Goal: Information Seeking & Learning: Learn about a topic

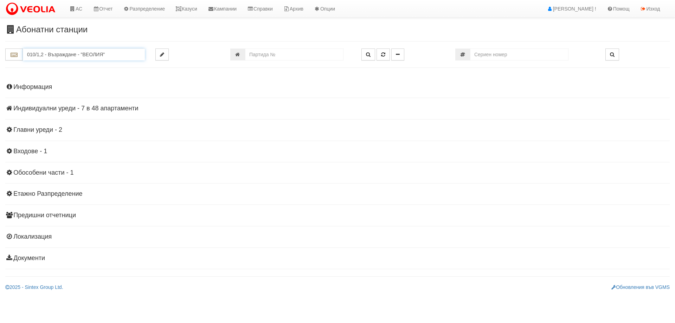
click at [69, 51] on input "010/1,2 - Възраждане - "ВЕОЛИЯ"" at bounding box center [84, 55] width 122 height 12
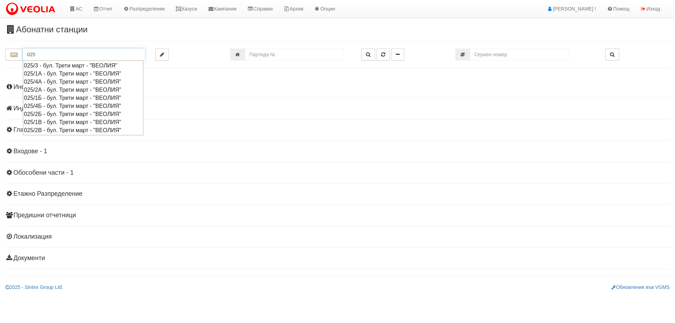
click at [42, 75] on div "025/1А - бул. Трети март - "ВЕОЛИЯ"" at bounding box center [83, 74] width 118 height 8
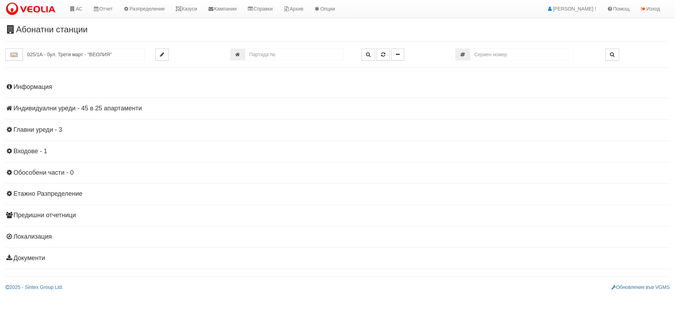
click at [95, 107] on h4 "Индивидуални уреди - 45 в 25 апартаменти" at bounding box center [337, 108] width 664 height 7
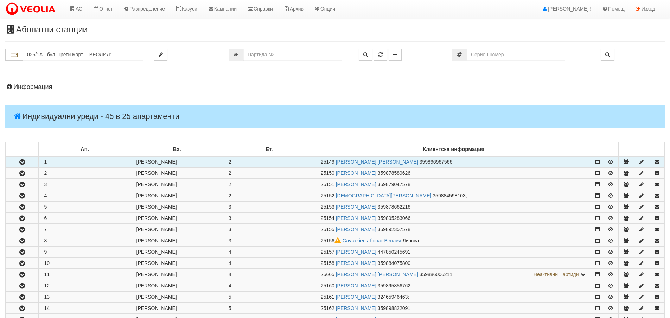
click at [21, 161] on icon "button" at bounding box center [22, 162] width 8 height 5
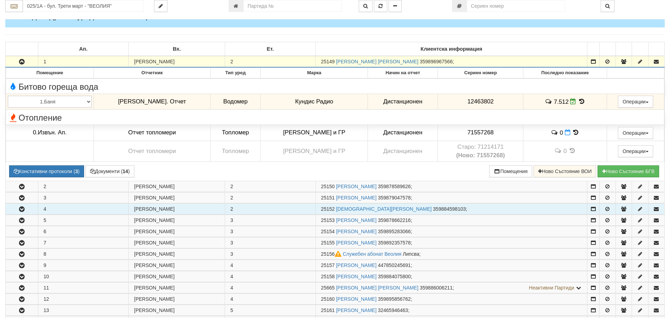
scroll to position [105, 0]
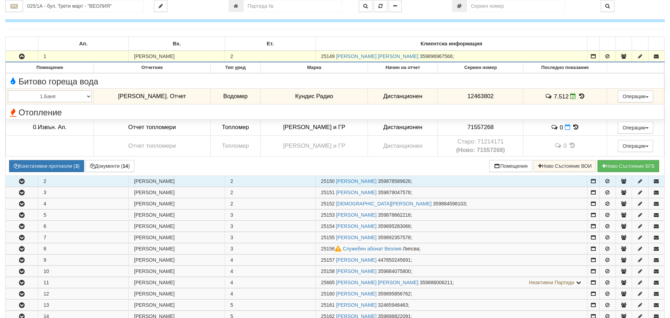
click at [24, 181] on icon "button" at bounding box center [22, 181] width 8 height 5
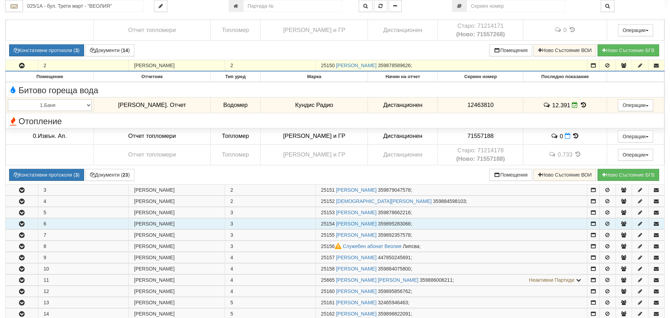
scroll to position [281, 0]
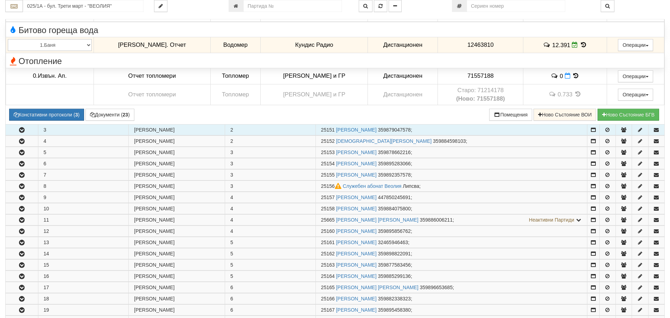
click at [20, 131] on icon "button" at bounding box center [22, 130] width 8 height 5
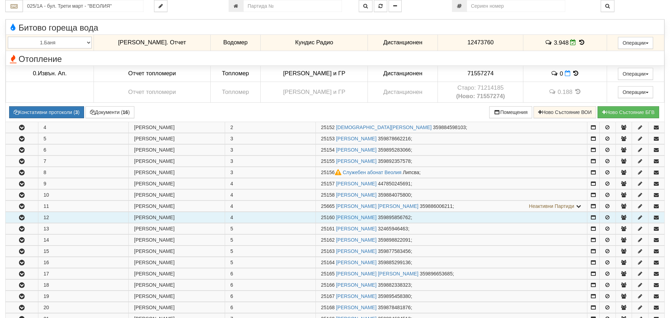
scroll to position [422, 0]
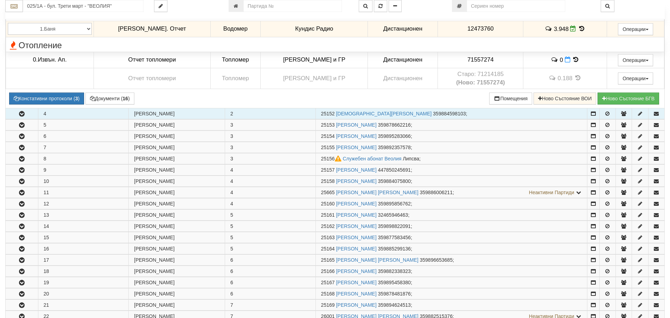
click at [24, 114] on icon "button" at bounding box center [22, 113] width 8 height 5
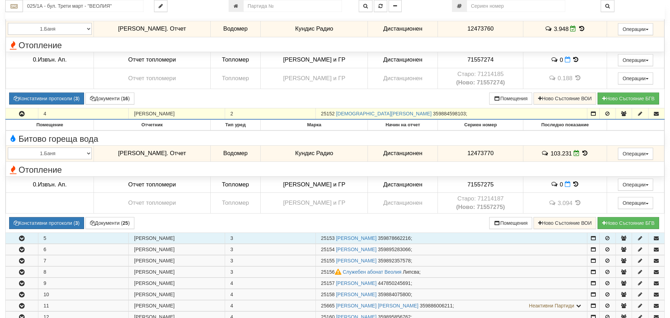
click at [22, 239] on icon "button" at bounding box center [22, 238] width 8 height 5
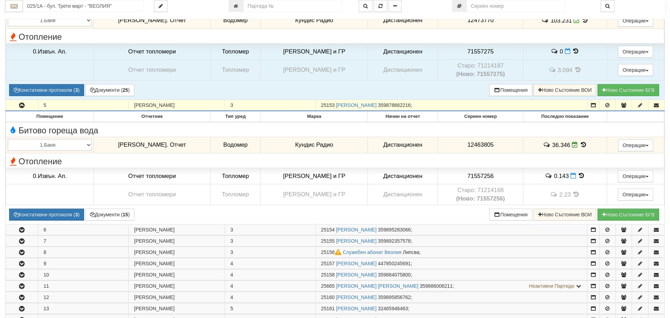
scroll to position [598, 0]
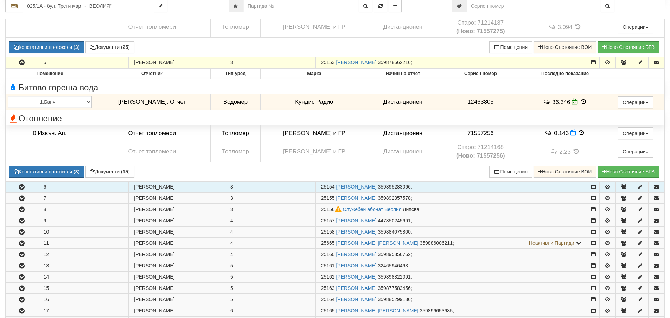
click at [20, 185] on icon "button" at bounding box center [22, 187] width 8 height 5
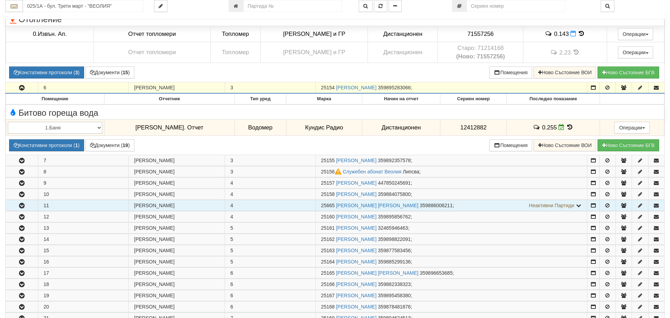
scroll to position [703, 0]
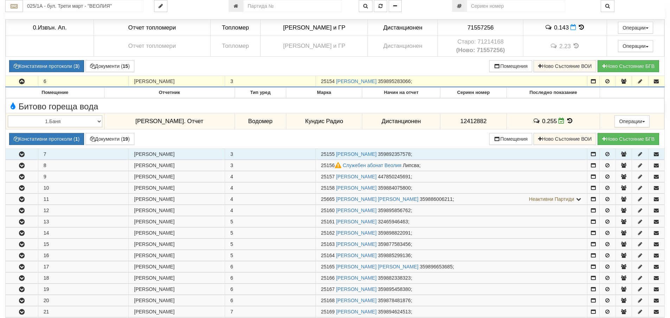
click at [23, 152] on icon "button" at bounding box center [22, 154] width 8 height 5
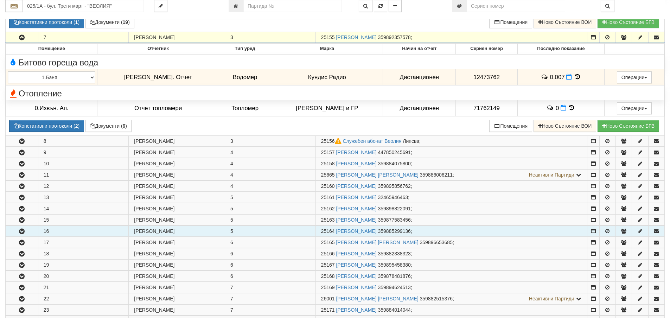
scroll to position [844, 0]
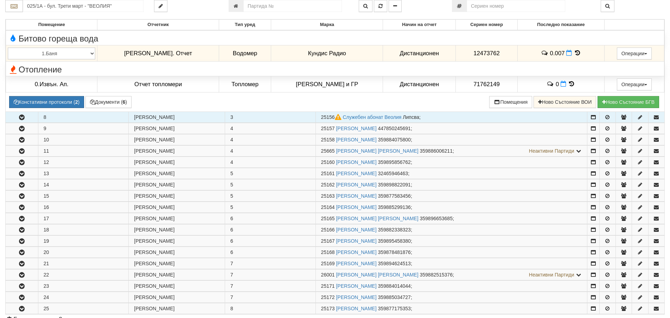
click at [23, 119] on icon "button" at bounding box center [22, 117] width 8 height 5
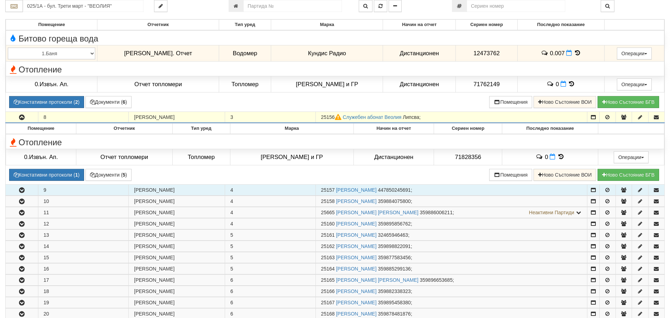
click at [20, 191] on icon "button" at bounding box center [22, 190] width 8 height 5
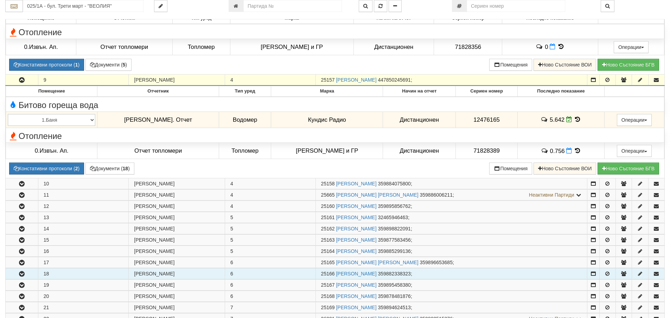
scroll to position [984, 0]
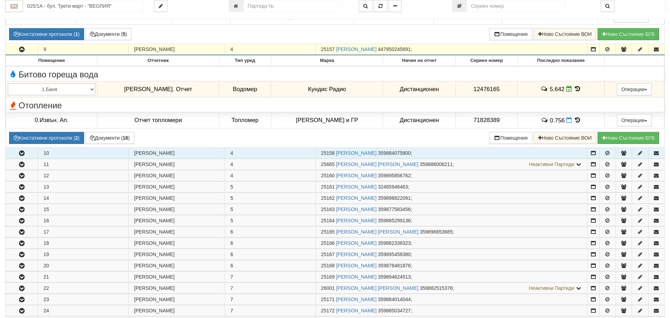
click at [26, 154] on icon "button" at bounding box center [22, 153] width 8 height 5
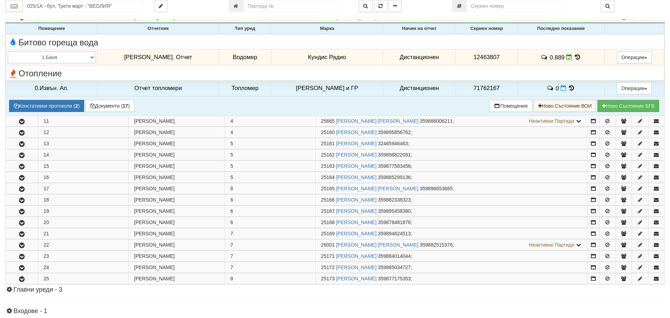
scroll to position [1160, 0]
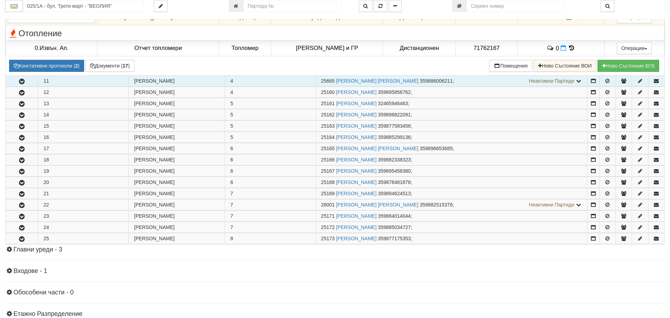
click at [23, 79] on icon "button" at bounding box center [22, 81] width 8 height 5
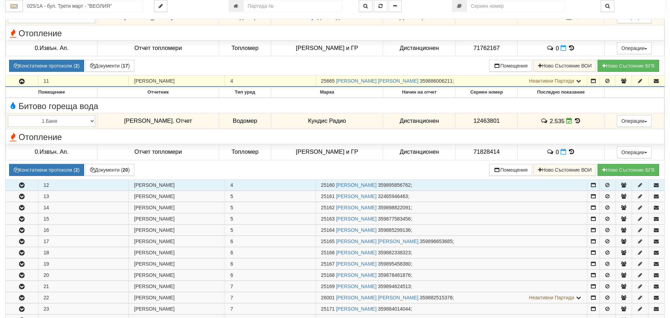
click at [22, 187] on icon "button" at bounding box center [22, 185] width 8 height 5
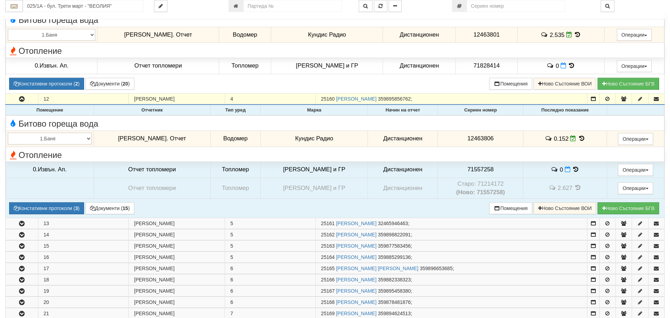
scroll to position [1301, 0]
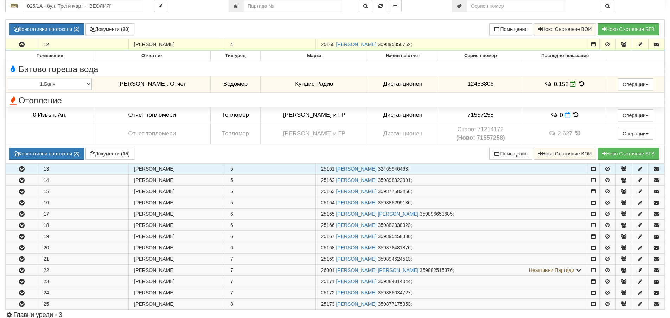
click at [19, 171] on icon "button" at bounding box center [22, 169] width 8 height 5
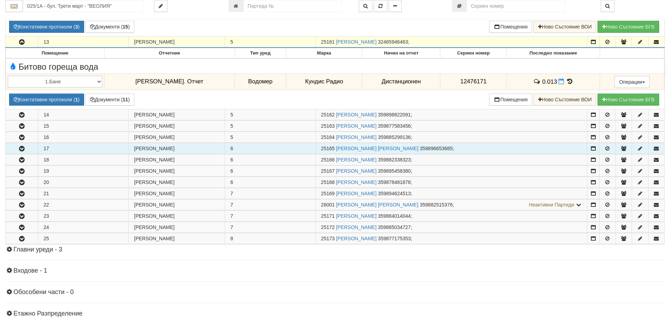
scroll to position [1441, 0]
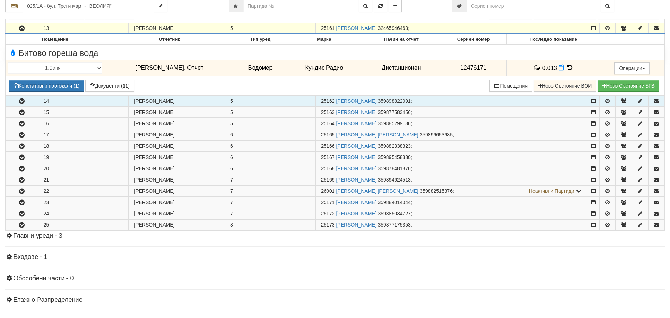
click at [21, 101] on icon "button" at bounding box center [22, 101] width 8 height 5
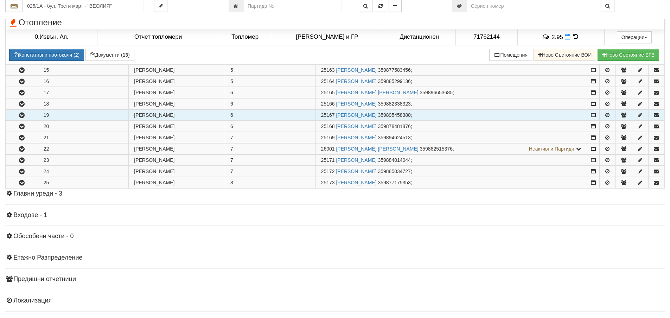
scroll to position [1582, 0]
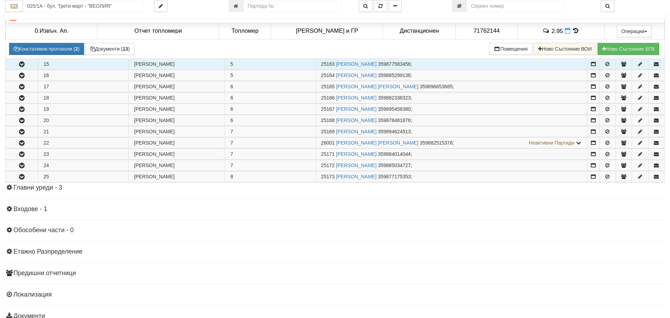
click at [22, 66] on icon "button" at bounding box center [22, 64] width 8 height 5
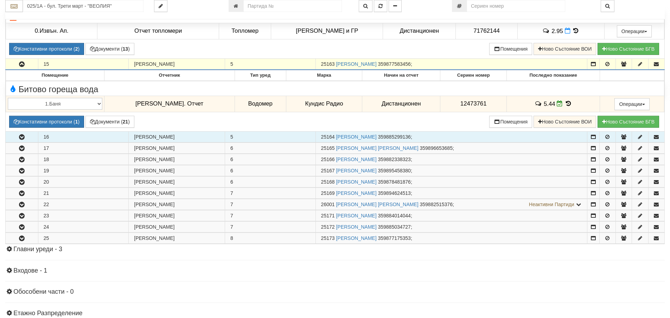
click at [23, 138] on icon "button" at bounding box center [22, 137] width 8 height 5
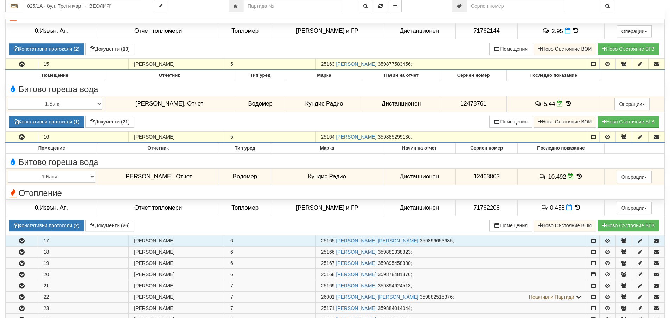
click at [20, 240] on icon "button" at bounding box center [22, 240] width 8 height 5
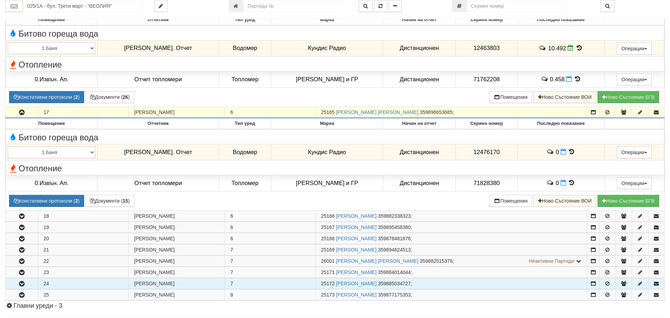
scroll to position [1758, 0]
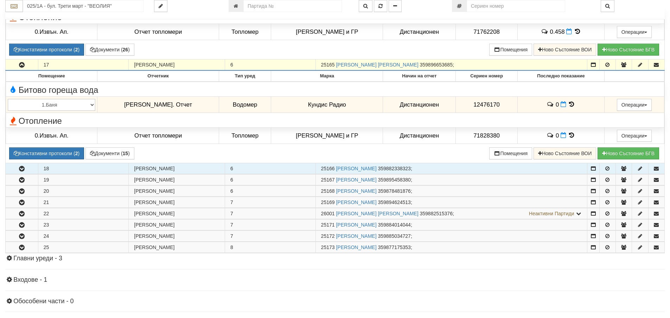
click at [21, 171] on icon "button" at bounding box center [22, 168] width 8 height 5
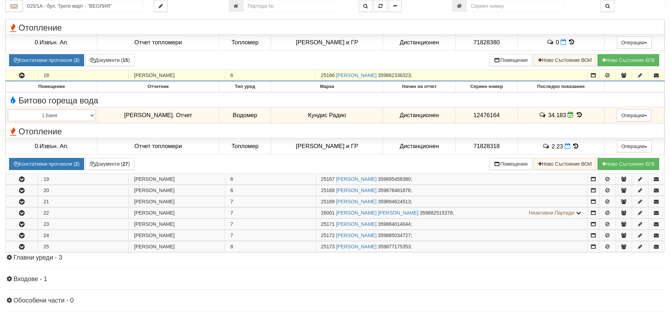
scroll to position [1863, 0]
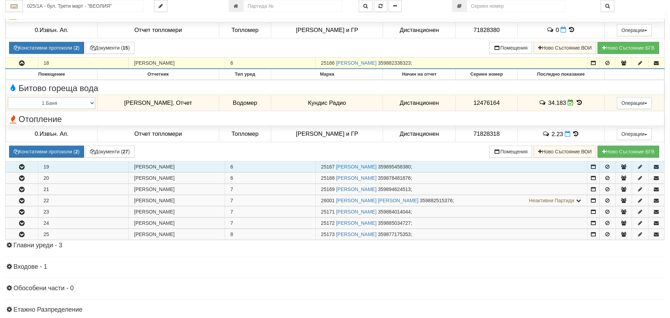
click at [21, 169] on icon "button" at bounding box center [22, 167] width 8 height 5
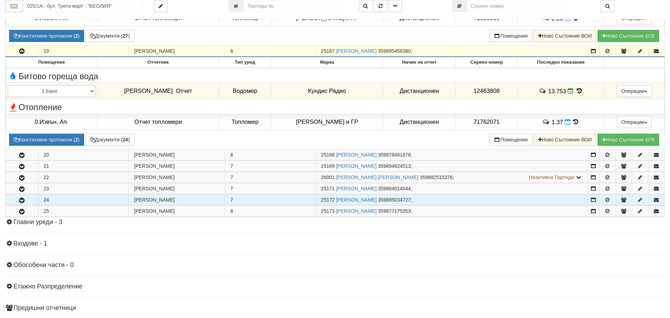
scroll to position [2004, 0]
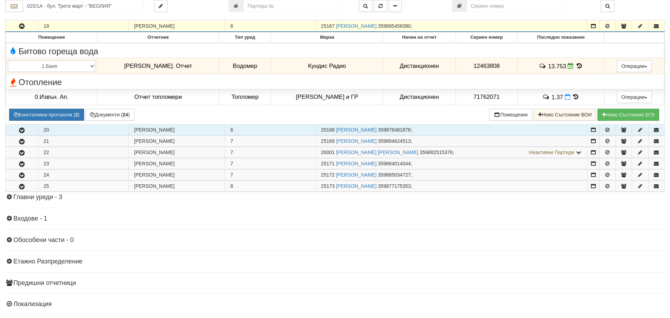
click at [22, 129] on icon "button" at bounding box center [22, 130] width 8 height 5
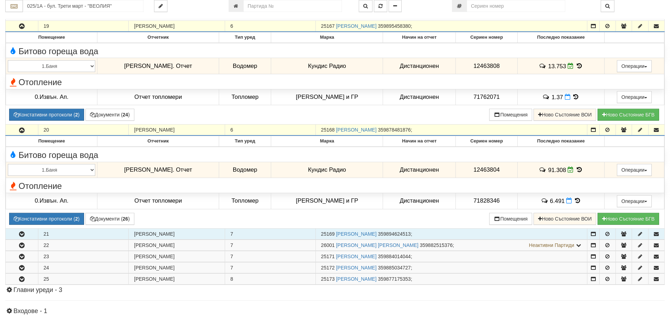
click at [23, 237] on icon "button" at bounding box center [22, 234] width 8 height 5
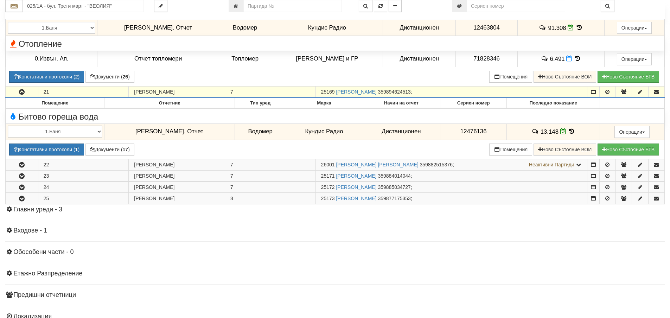
scroll to position [2180, 0]
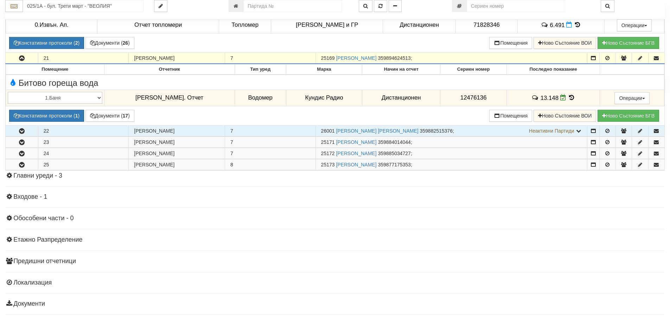
click at [18, 134] on icon "button" at bounding box center [22, 131] width 8 height 5
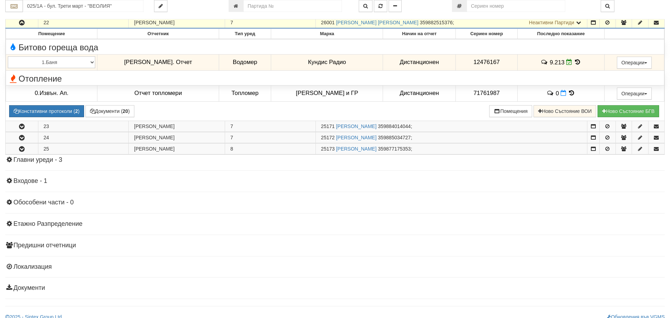
scroll to position [2297, 0]
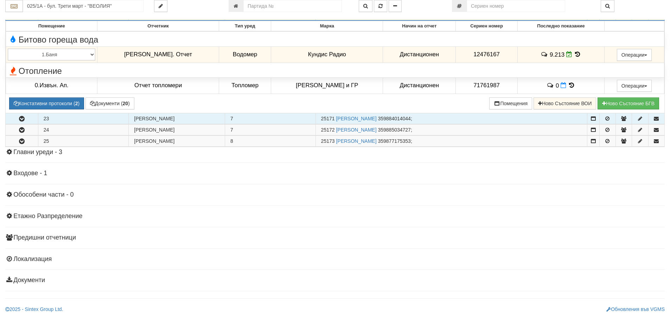
click at [22, 118] on icon "button" at bounding box center [22, 118] width 8 height 5
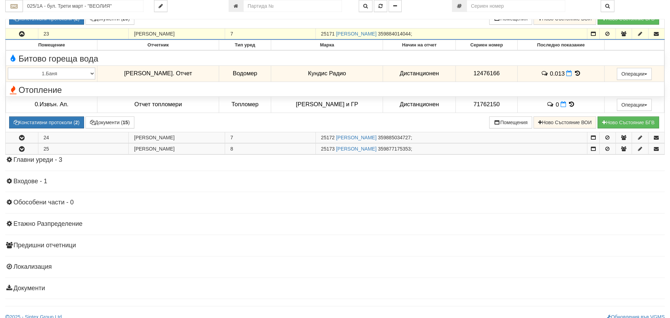
scroll to position [2390, 0]
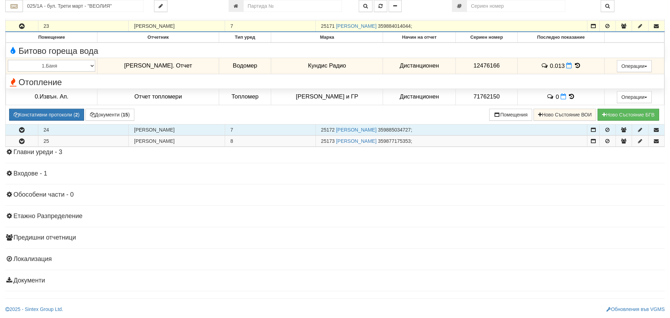
click at [23, 131] on icon "button" at bounding box center [22, 130] width 8 height 5
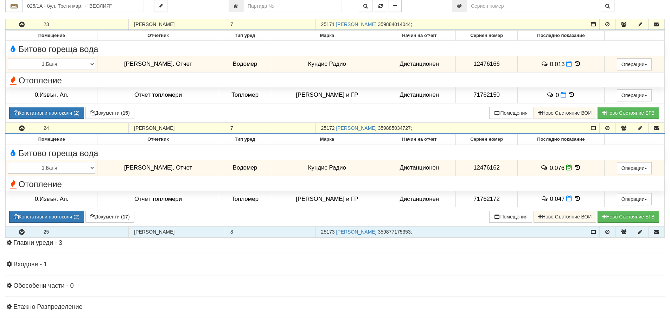
click at [21, 233] on icon "button" at bounding box center [22, 232] width 8 height 5
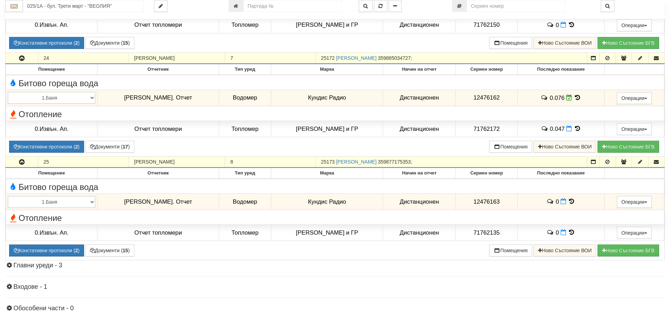
scroll to position [2460, 0]
click at [43, 5] on input "025/1А - бул. Трети март - "ВЕОЛИЯ"" at bounding box center [83, 6] width 121 height 12
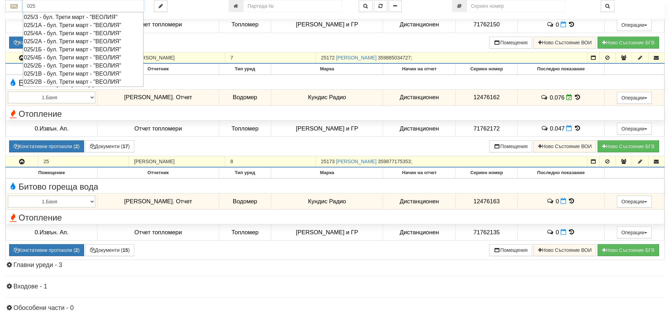
click at [47, 50] on div "025/1Б - бул. Трети март - "ВЕОЛИЯ"" at bounding box center [83, 49] width 118 height 8
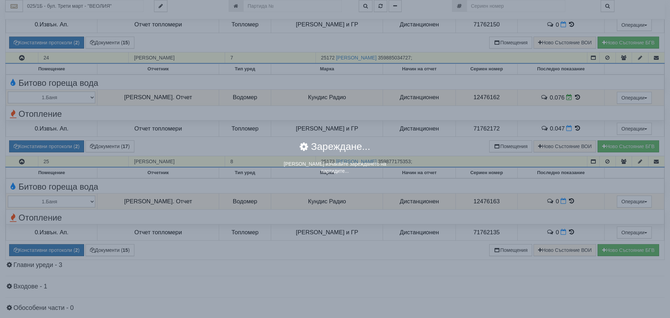
scroll to position [0, 0]
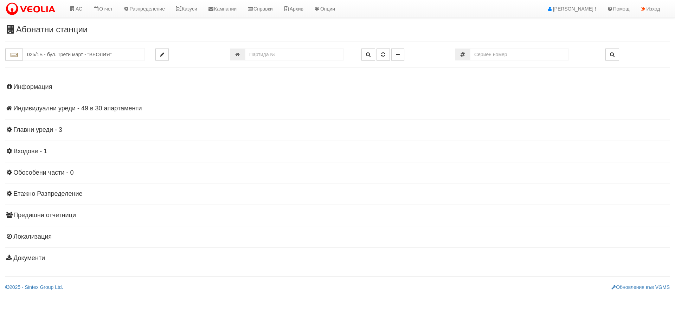
click at [111, 107] on h4 "Индивидуални уреди - 49 в 30 апартаменти" at bounding box center [337, 108] width 664 height 7
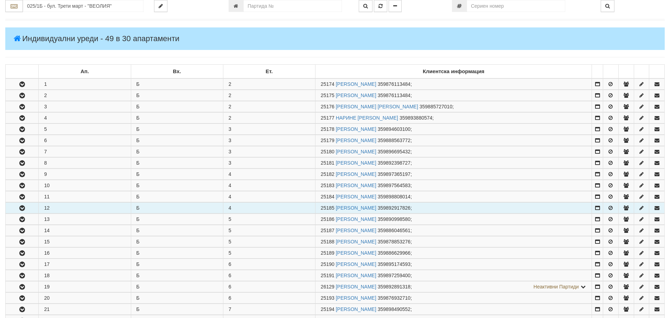
scroll to position [105, 0]
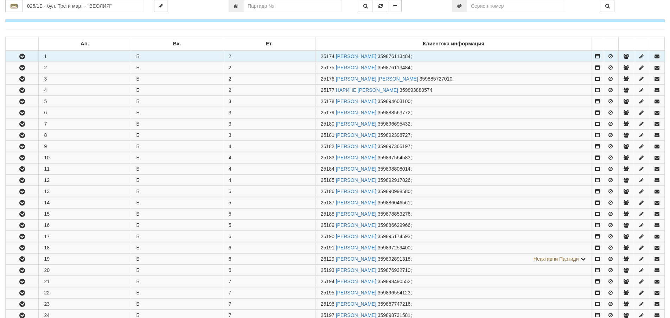
click at [25, 58] on icon "button" at bounding box center [22, 56] width 8 height 5
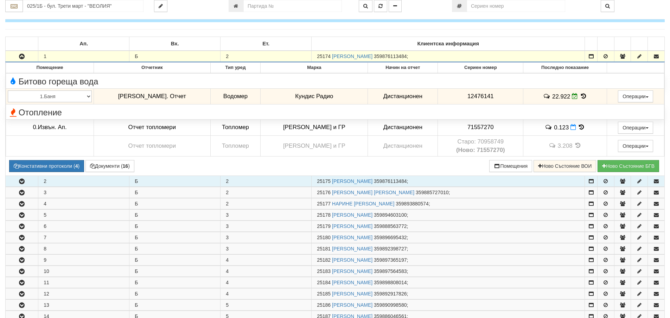
click at [24, 179] on icon "button" at bounding box center [22, 181] width 8 height 5
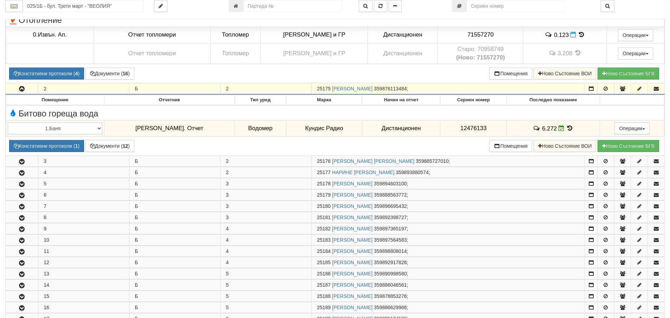
scroll to position [246, 0]
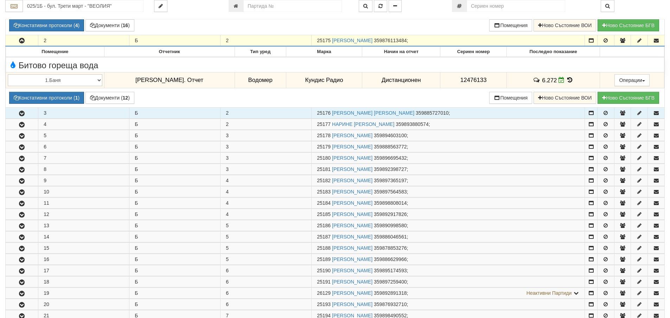
click at [23, 112] on icon "button" at bounding box center [22, 113] width 8 height 5
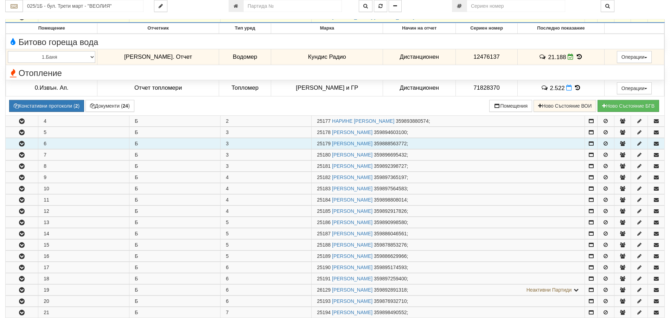
scroll to position [352, 0]
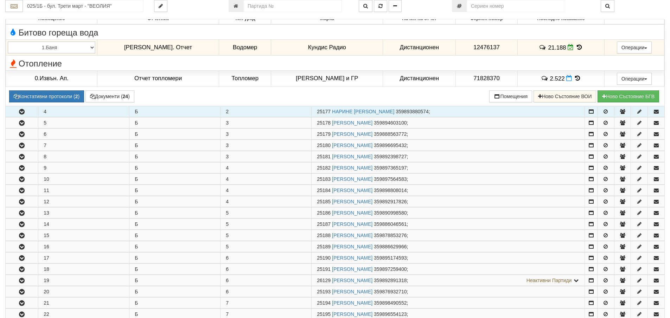
click at [21, 110] on icon "button" at bounding box center [22, 111] width 8 height 5
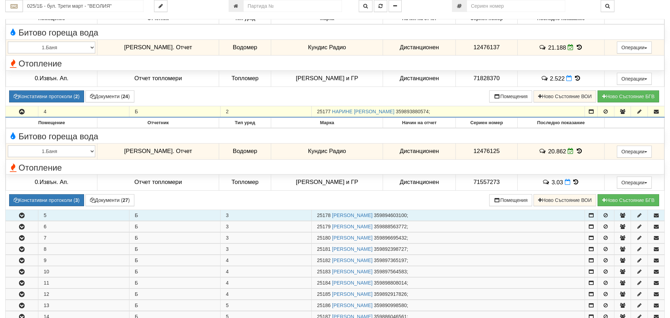
click at [23, 218] on icon "button" at bounding box center [22, 215] width 8 height 5
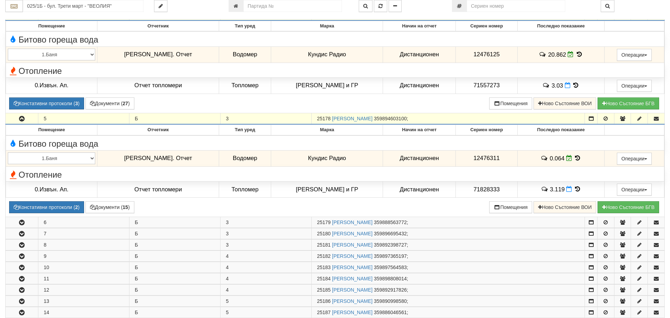
scroll to position [527, 0]
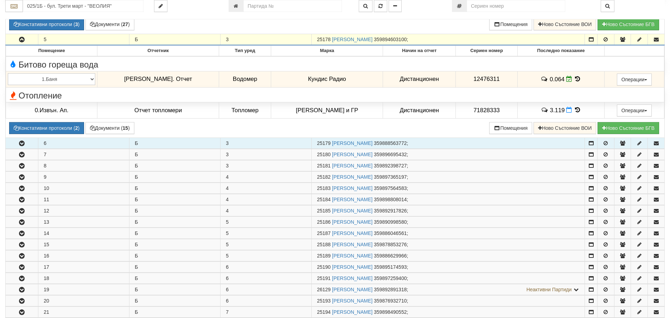
click at [24, 145] on icon "button" at bounding box center [22, 143] width 8 height 5
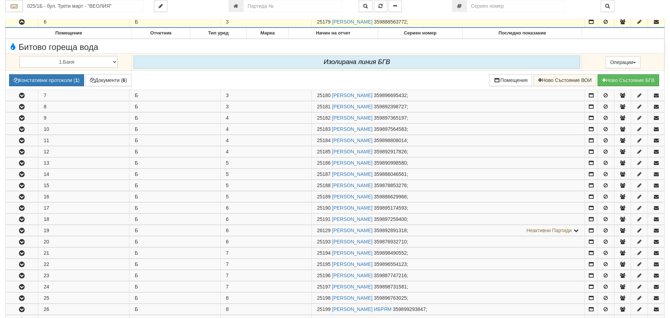
scroll to position [668, 0]
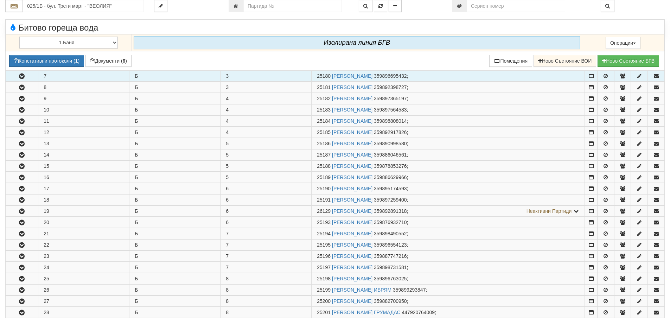
click at [24, 77] on icon "button" at bounding box center [22, 76] width 8 height 5
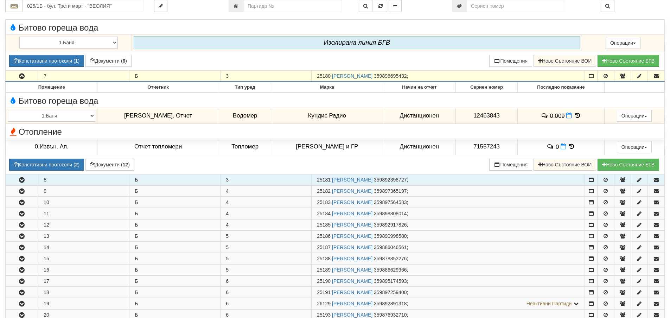
click at [22, 182] on icon "button" at bounding box center [22, 180] width 8 height 5
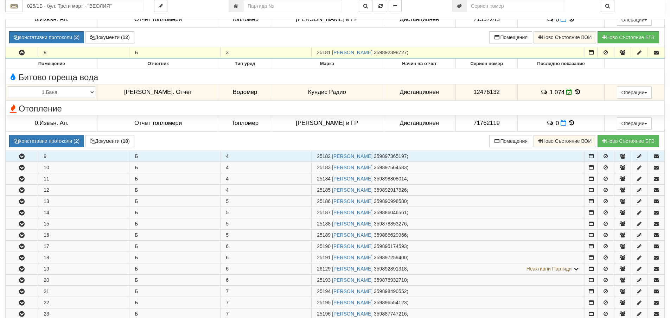
scroll to position [809, 0]
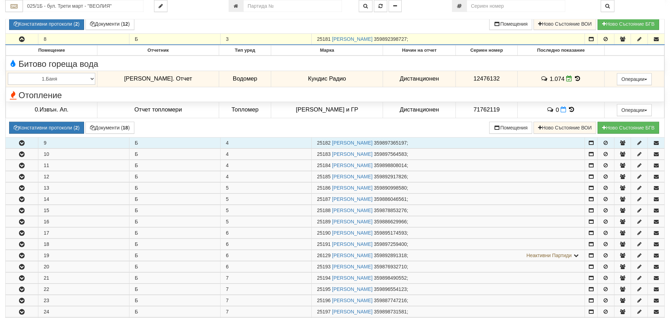
click at [26, 140] on button "button" at bounding box center [22, 142] width 32 height 11
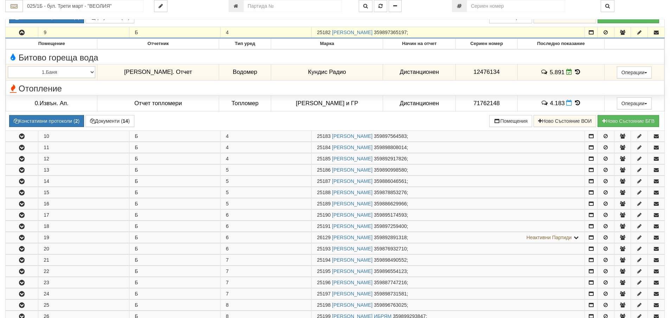
scroll to position [949, 0]
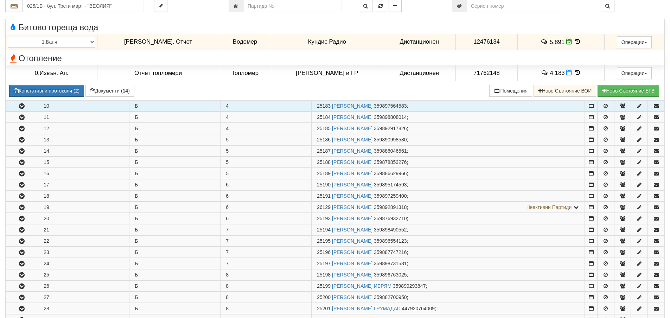
click at [24, 104] on icon "button" at bounding box center [22, 106] width 8 height 5
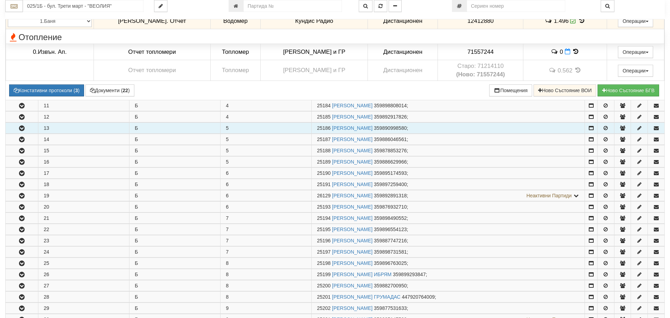
scroll to position [1090, 0]
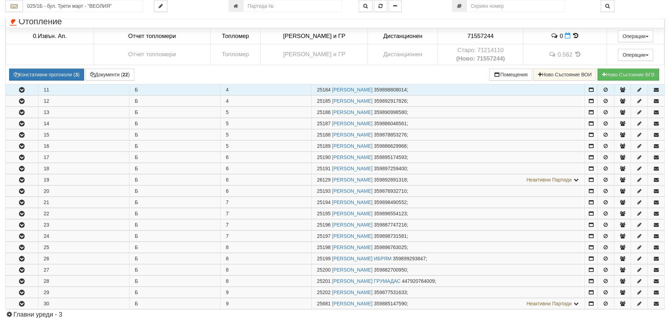
click at [23, 89] on icon "button" at bounding box center [22, 90] width 8 height 5
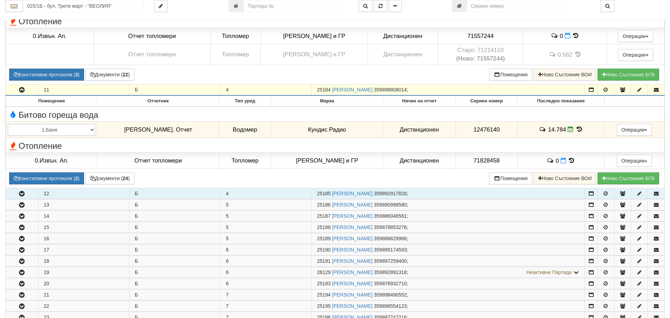
click at [22, 192] on icon "button" at bounding box center [22, 193] width 8 height 5
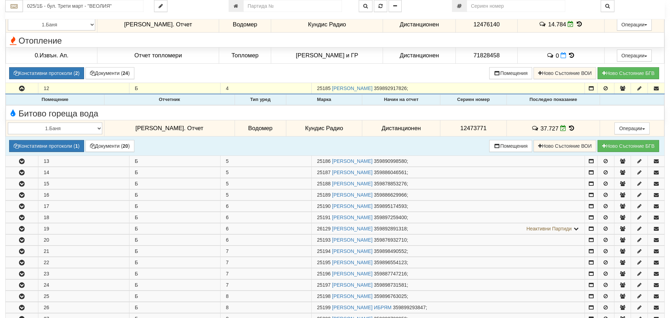
scroll to position [1230, 0]
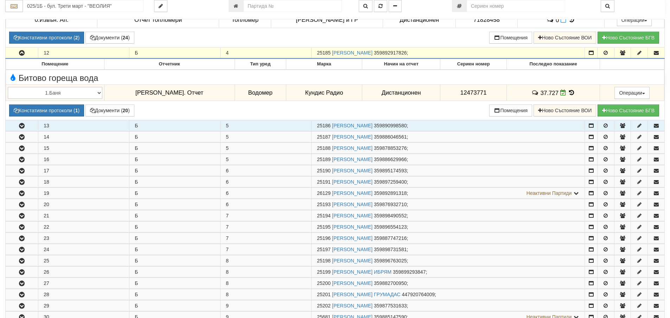
click at [22, 125] on icon "button" at bounding box center [22, 125] width 8 height 5
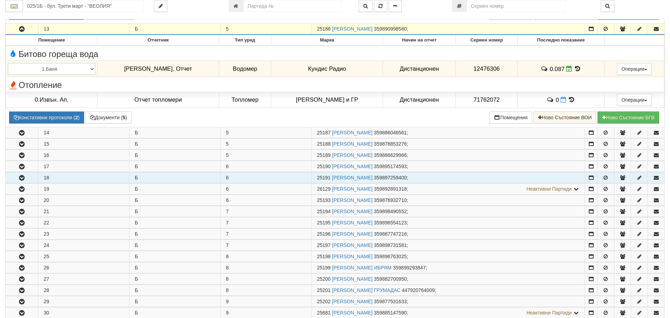
scroll to position [1371, 0]
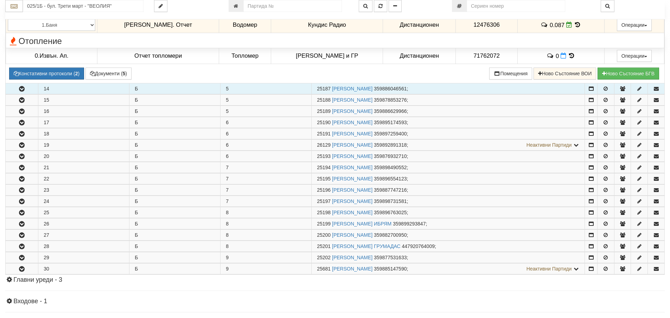
click at [24, 91] on icon "button" at bounding box center [22, 88] width 8 height 5
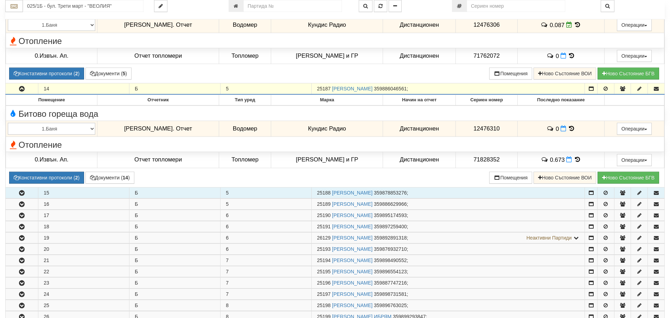
click at [21, 194] on icon "button" at bounding box center [22, 193] width 8 height 5
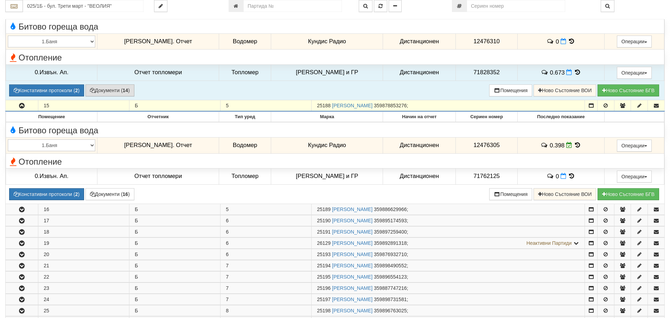
scroll to position [1476, 0]
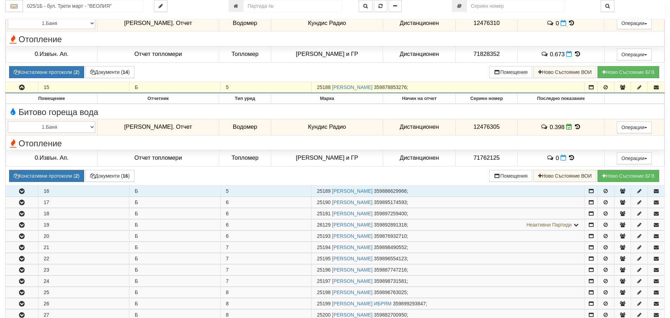
click at [22, 193] on icon "button" at bounding box center [22, 191] width 8 height 5
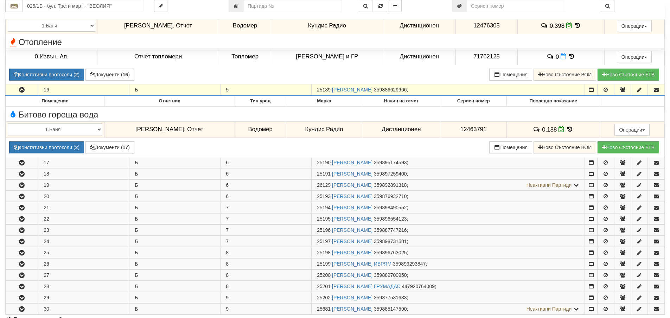
scroll to position [1582, 0]
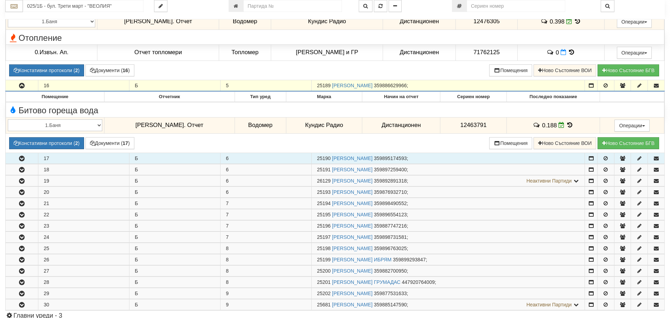
click at [23, 161] on icon "button" at bounding box center [22, 158] width 8 height 5
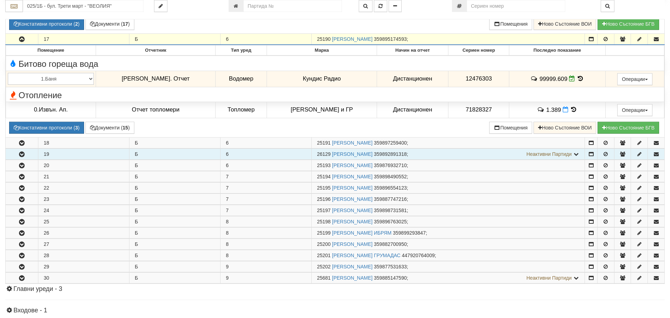
scroll to position [1723, 0]
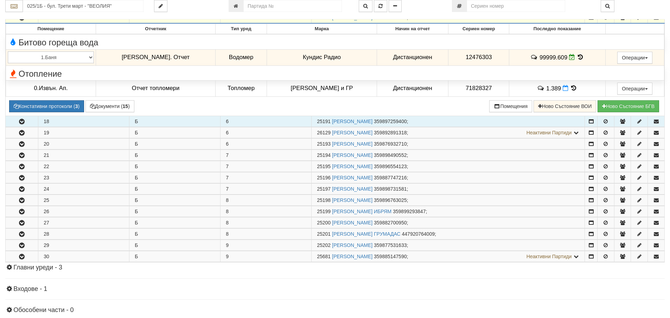
click at [21, 122] on icon "button" at bounding box center [22, 121] width 8 height 5
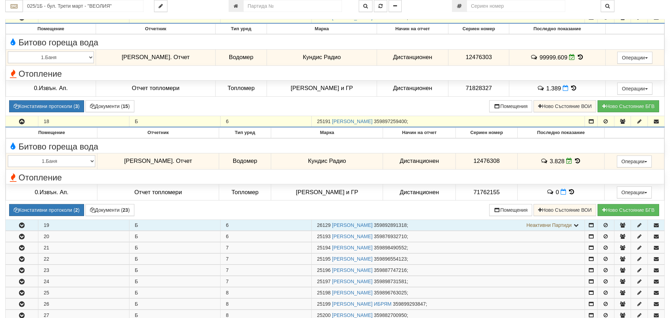
click at [26, 223] on button "button" at bounding box center [22, 225] width 32 height 11
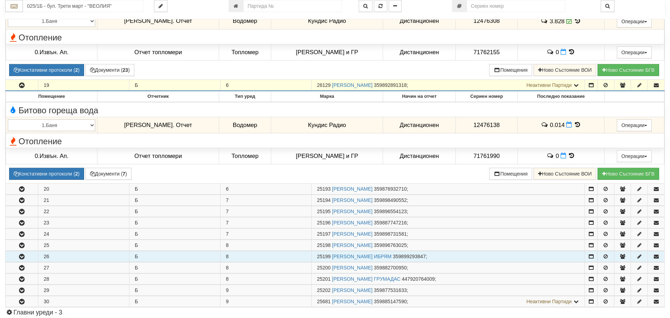
scroll to position [1863, 0]
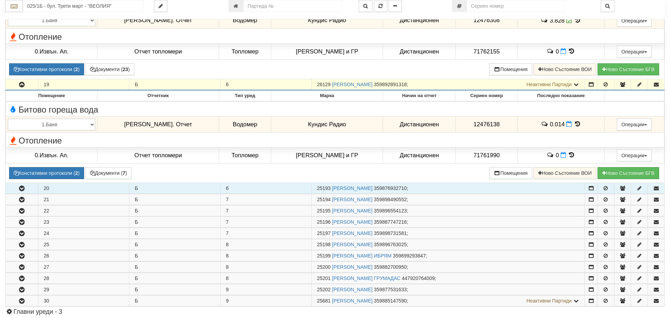
click at [22, 189] on icon "button" at bounding box center [22, 188] width 8 height 5
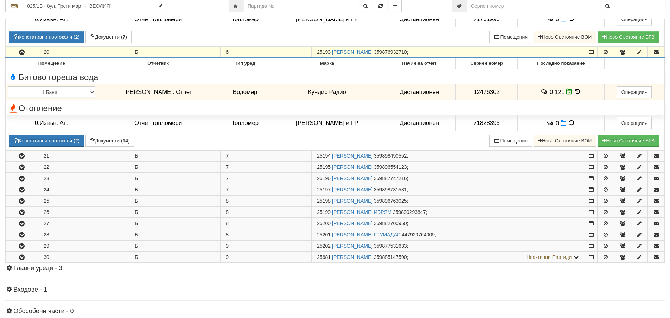
scroll to position [2004, 0]
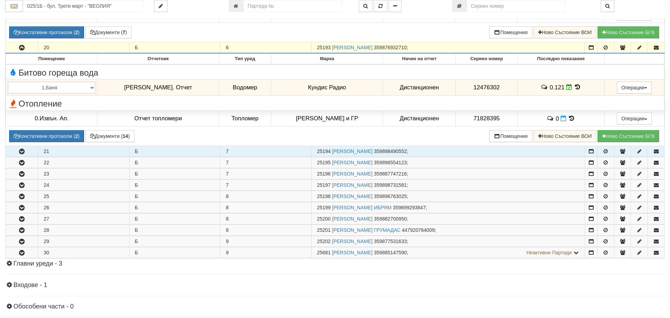
click at [22, 151] on icon "button" at bounding box center [22, 151] width 8 height 5
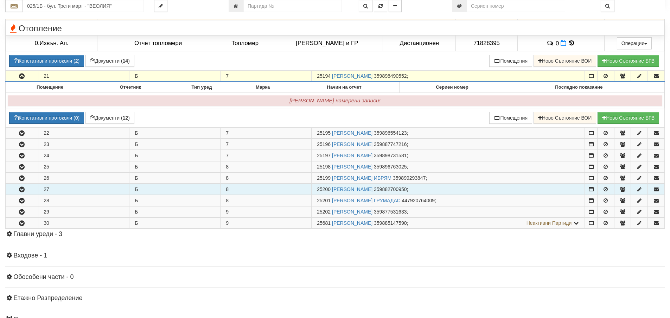
scroll to position [2109, 0]
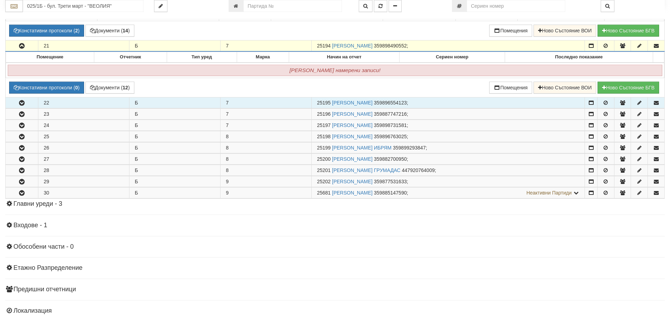
click at [27, 103] on button "button" at bounding box center [22, 102] width 32 height 11
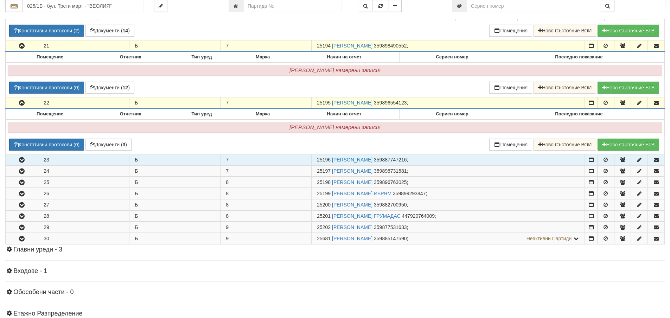
click at [25, 162] on icon "button" at bounding box center [22, 159] width 8 height 5
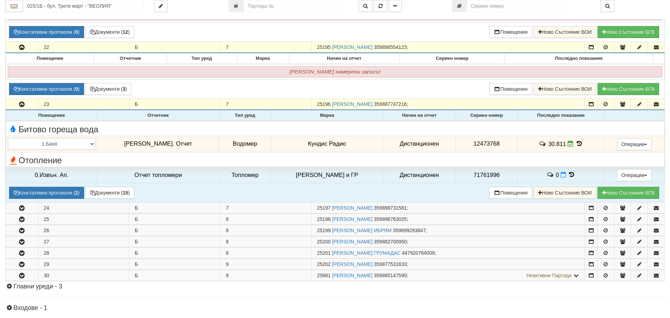
scroll to position [2180, 0]
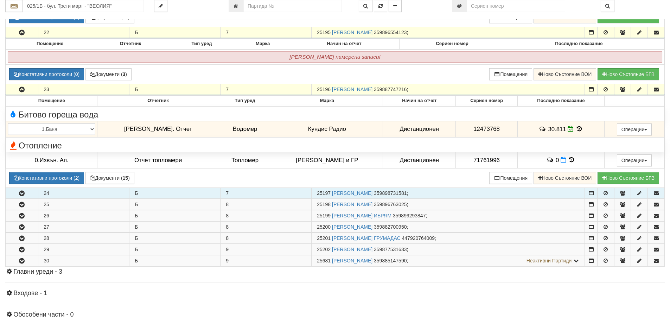
click at [23, 195] on icon "button" at bounding box center [22, 193] width 8 height 5
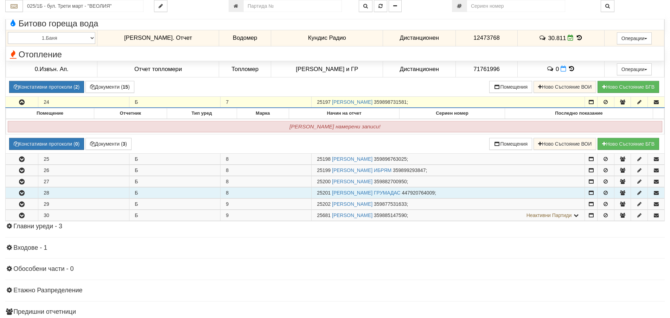
scroll to position [2285, 0]
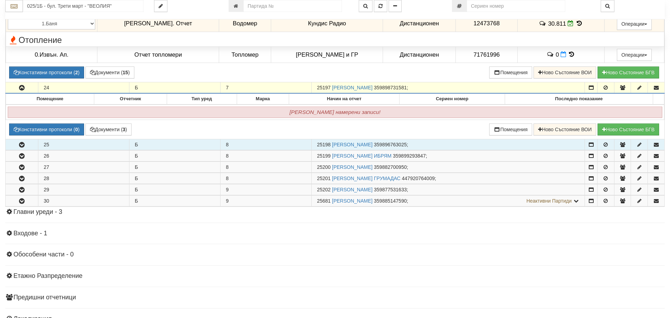
click at [21, 144] on icon "button" at bounding box center [22, 144] width 8 height 5
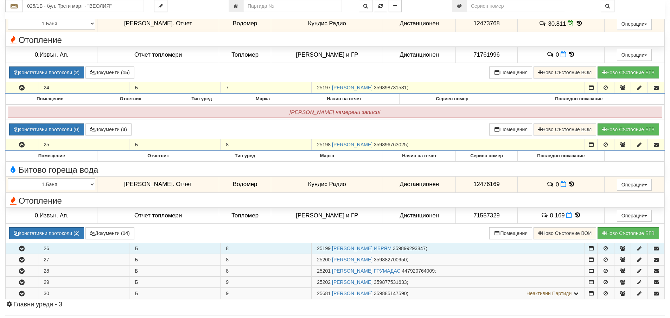
click at [24, 248] on icon "button" at bounding box center [22, 248] width 8 height 5
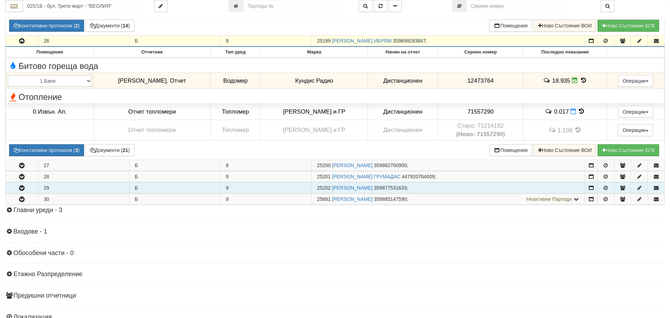
scroll to position [2496, 0]
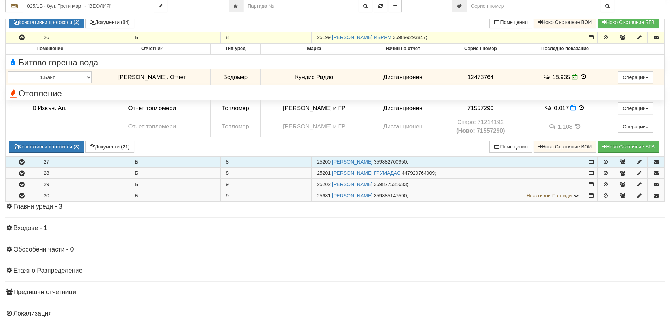
click at [21, 165] on icon "button" at bounding box center [22, 162] width 8 height 5
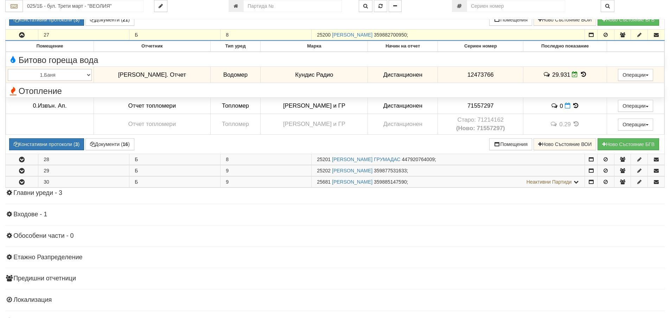
scroll to position [2637, 0]
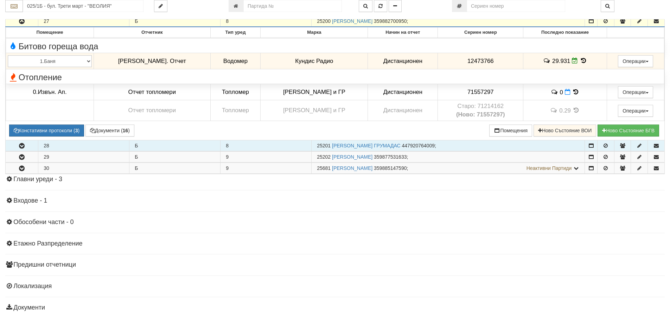
click at [24, 146] on icon "button" at bounding box center [22, 145] width 8 height 5
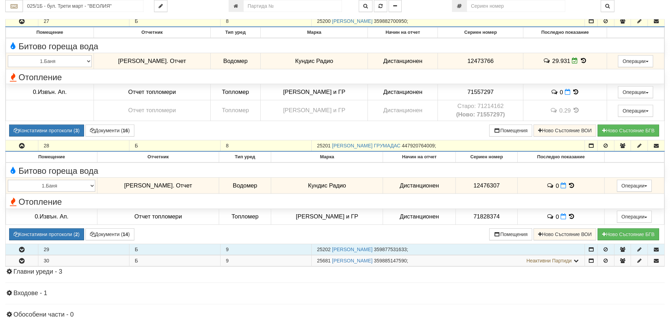
click at [21, 249] on icon "button" at bounding box center [22, 249] width 8 height 5
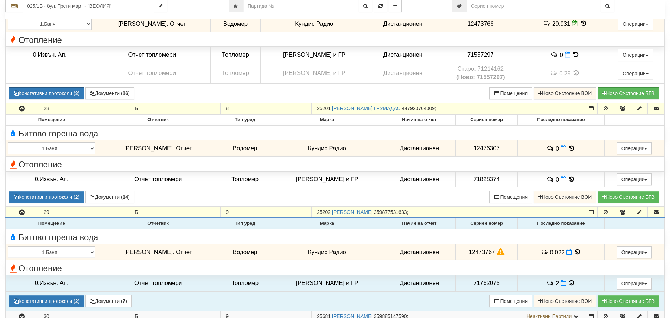
scroll to position [2742, 0]
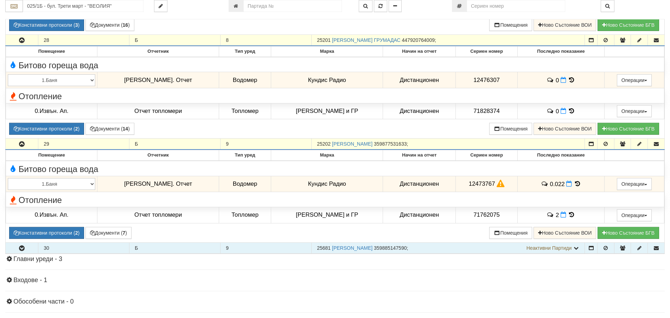
click at [22, 249] on icon "button" at bounding box center [22, 248] width 8 height 5
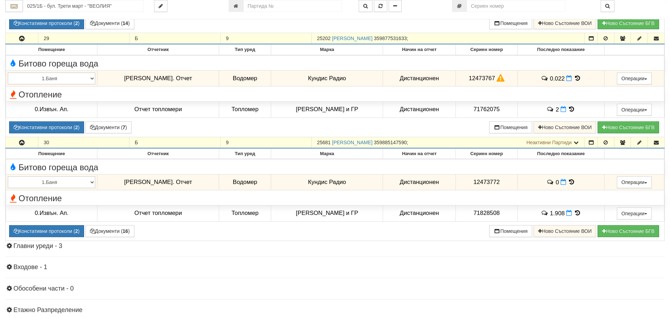
scroll to position [2883, 0]
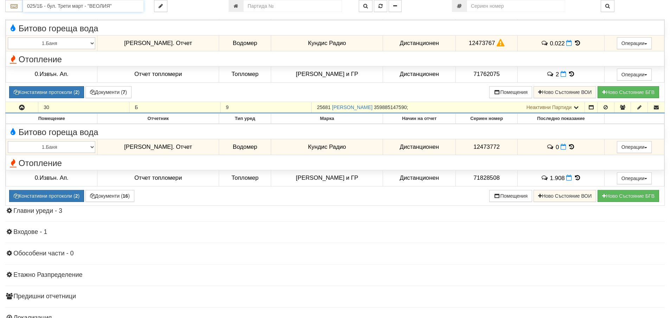
click at [36, 6] on input "025/1Б - бул. Трети март - "ВЕОЛИЯ"" at bounding box center [83, 6] width 121 height 12
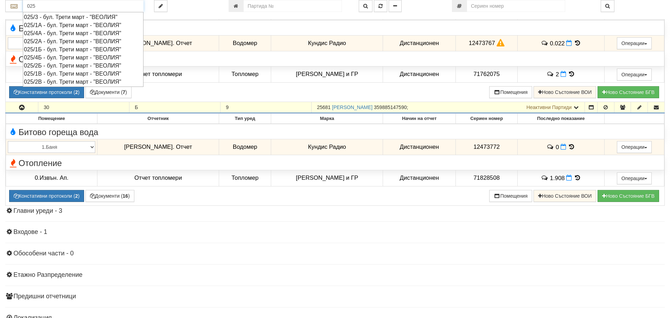
click at [50, 73] on div "025/1В - бул. Трети март - "ВЕОЛИЯ"" at bounding box center [83, 74] width 118 height 8
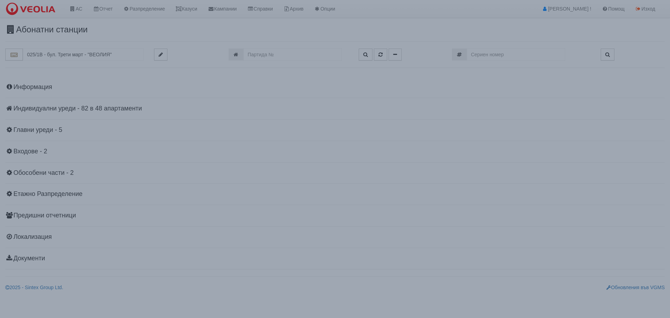
scroll to position [0, 0]
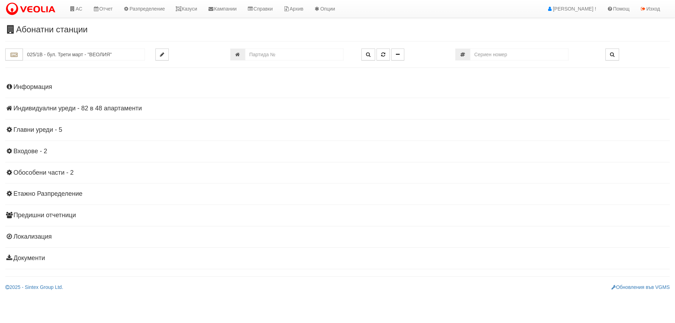
click at [96, 107] on h4 "Индивидуални уреди - 82 в 48 апартаменти" at bounding box center [337, 108] width 664 height 7
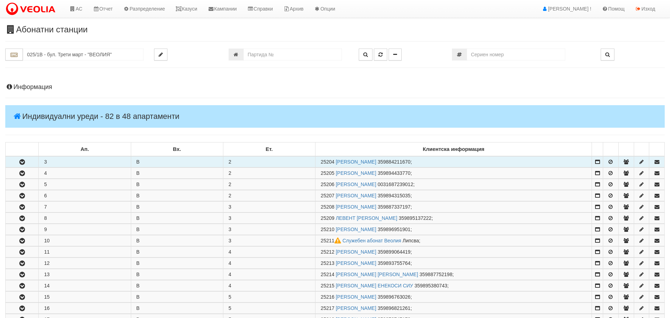
click at [24, 161] on icon "button" at bounding box center [22, 162] width 8 height 5
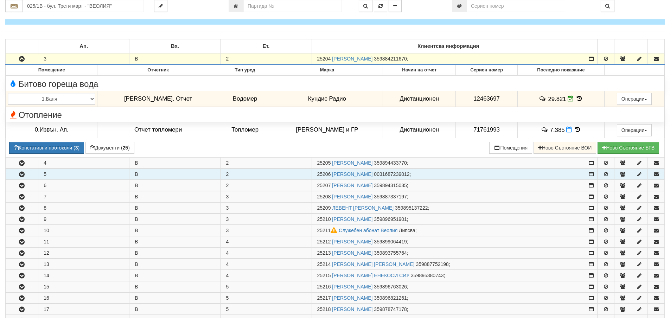
scroll to position [105, 0]
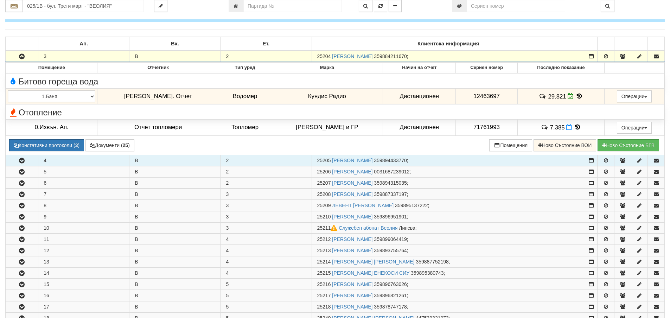
click at [21, 161] on icon "button" at bounding box center [22, 160] width 8 height 5
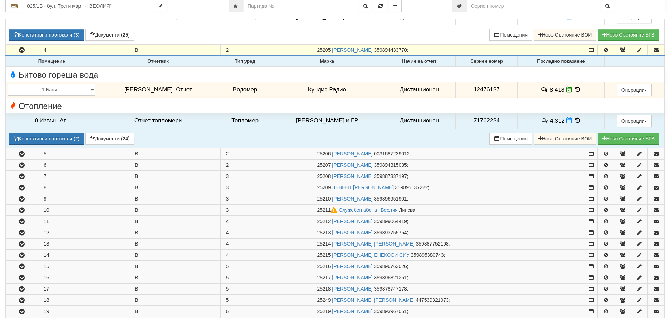
scroll to position [246, 0]
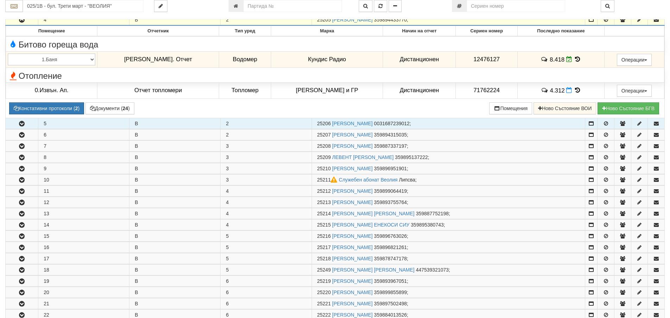
click at [25, 123] on icon "button" at bounding box center [22, 123] width 8 height 5
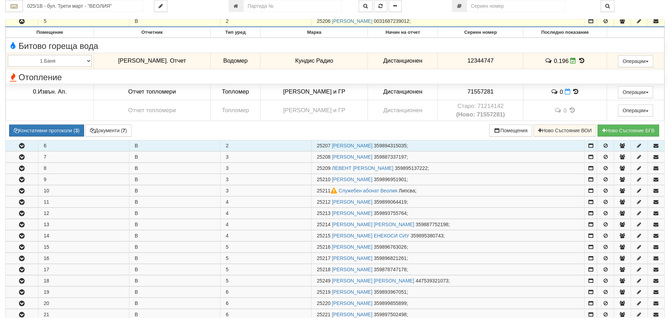
scroll to position [352, 0]
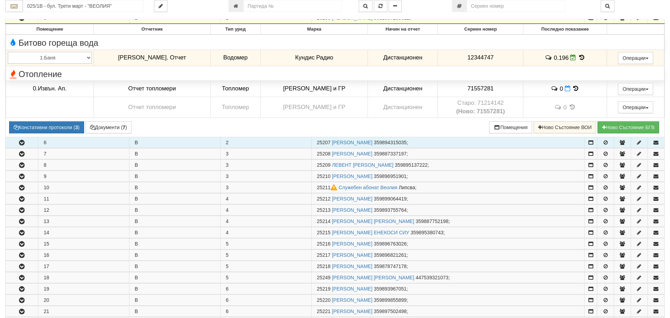
click at [21, 143] on icon "button" at bounding box center [22, 142] width 8 height 5
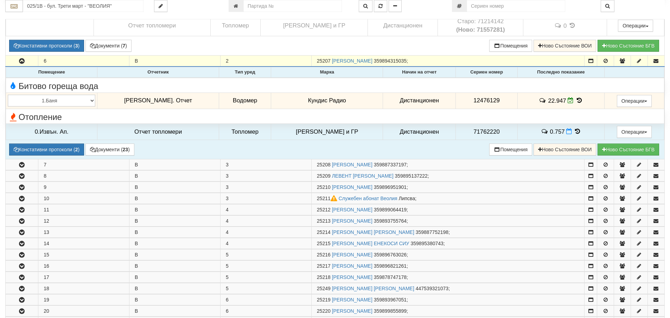
scroll to position [457, 0]
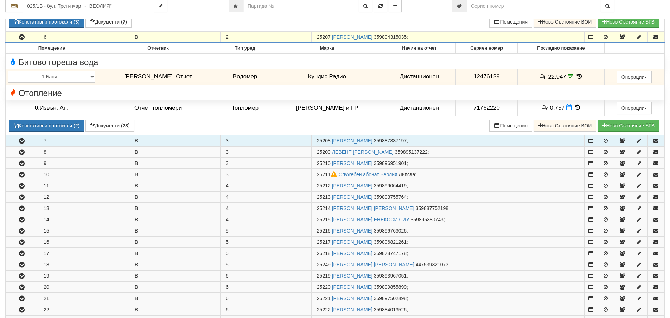
click at [24, 142] on icon "button" at bounding box center [22, 141] width 8 height 5
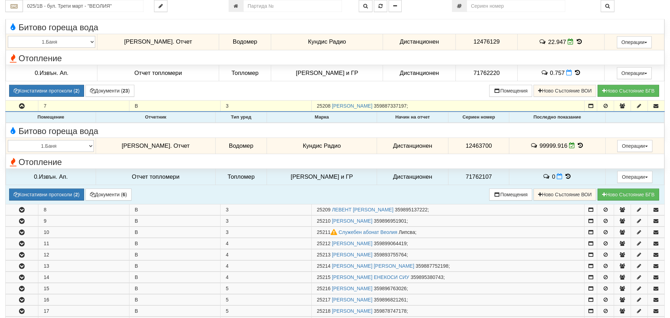
scroll to position [527, 0]
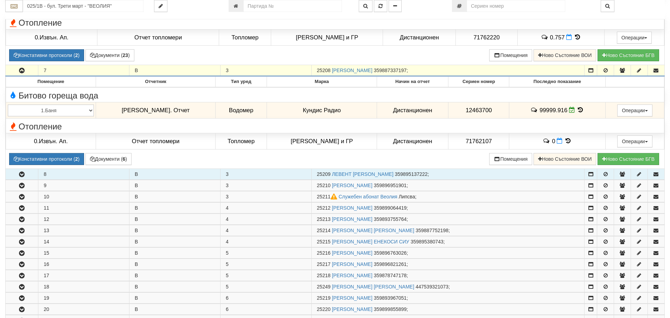
click at [23, 175] on icon "button" at bounding box center [22, 174] width 8 height 5
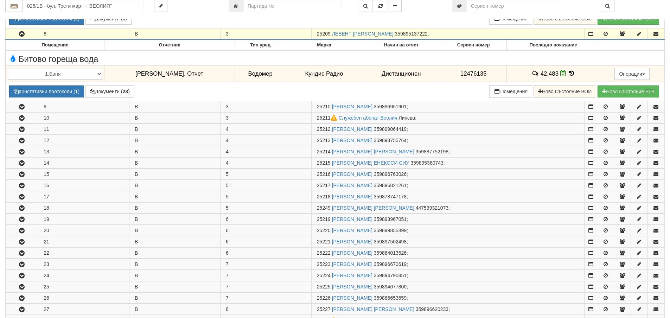
scroll to position [668, 0]
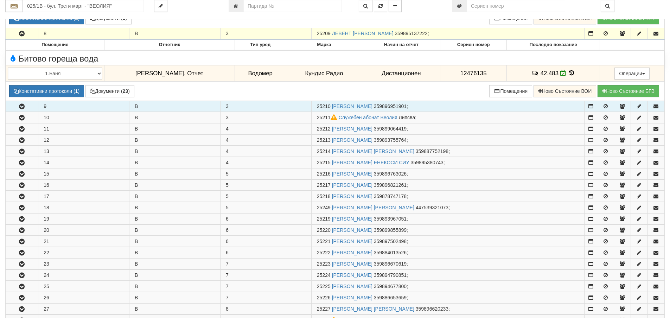
click at [25, 108] on icon "button" at bounding box center [22, 106] width 8 height 5
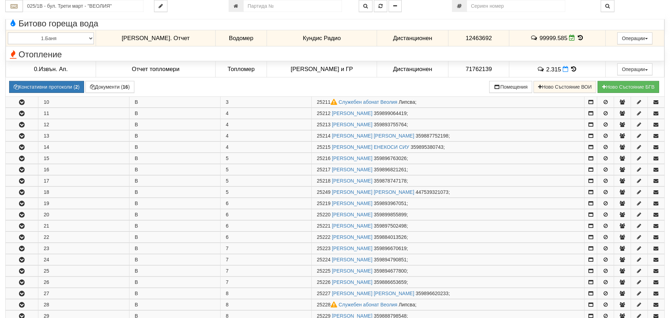
scroll to position [809, 0]
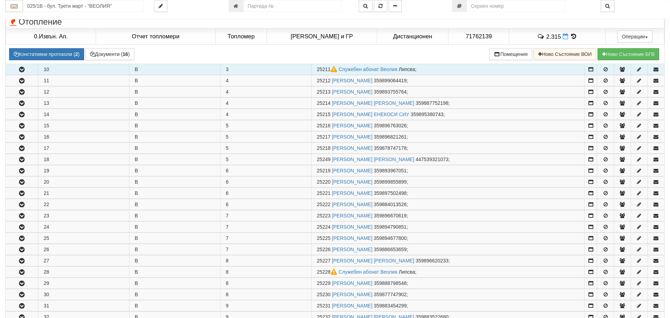
click at [22, 72] on icon "button" at bounding box center [22, 69] width 8 height 5
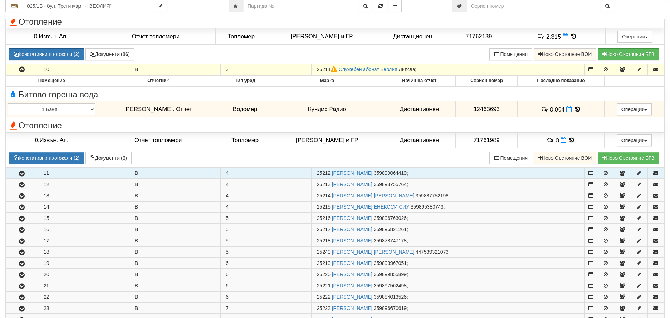
click at [22, 172] on icon "button" at bounding box center [22, 173] width 8 height 5
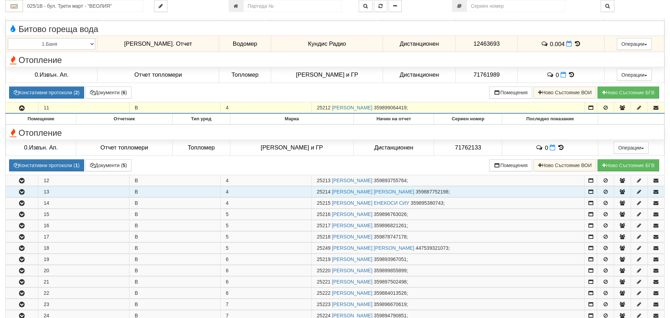
scroll to position [879, 0]
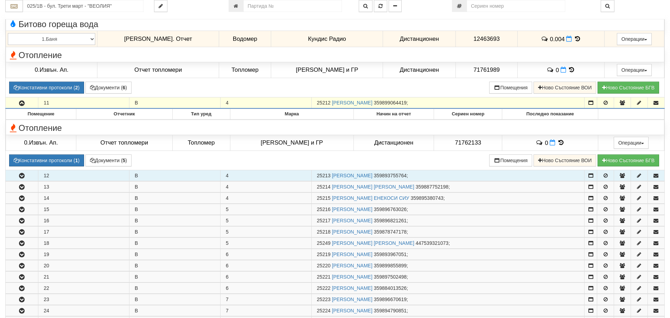
click at [21, 177] on icon "button" at bounding box center [22, 175] width 8 height 5
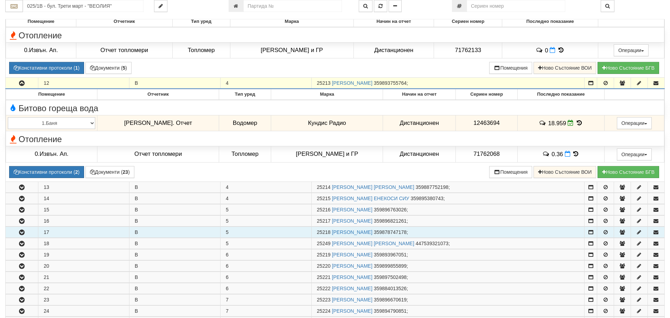
scroll to position [984, 0]
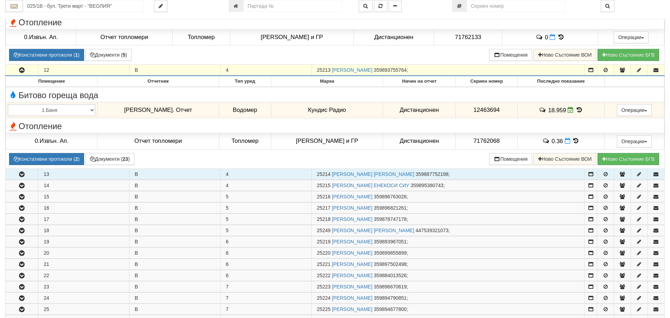
click at [20, 175] on icon "button" at bounding box center [22, 174] width 8 height 5
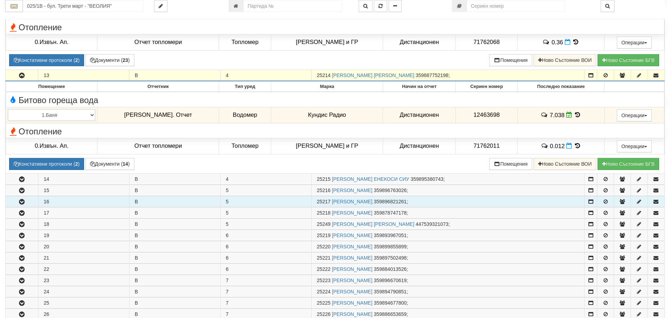
scroll to position [1125, 0]
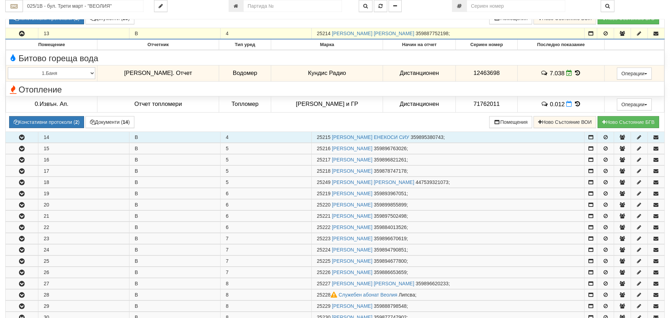
click at [20, 139] on icon "button" at bounding box center [22, 137] width 8 height 5
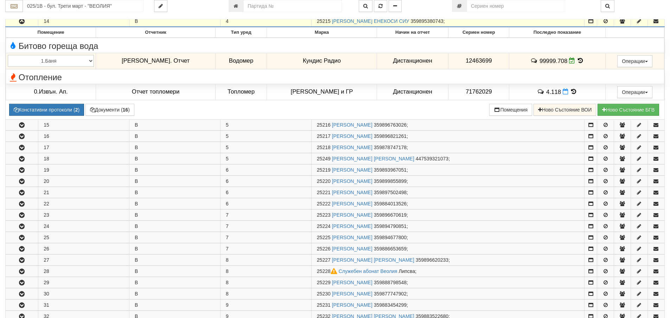
scroll to position [1266, 0]
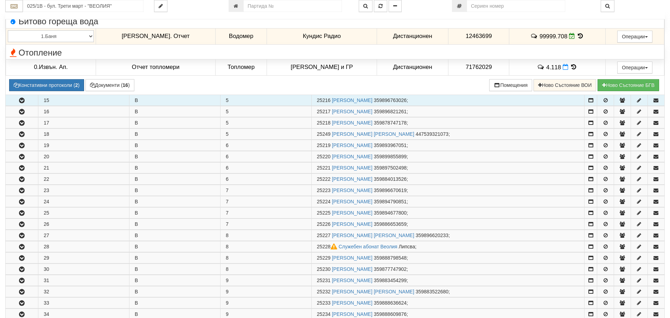
click at [25, 102] on icon "button" at bounding box center [22, 100] width 8 height 5
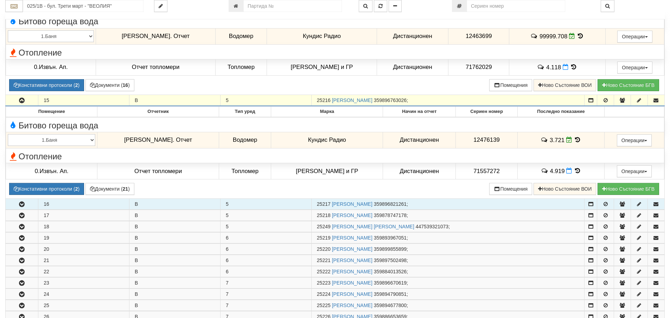
click at [24, 207] on icon "button" at bounding box center [22, 204] width 8 height 5
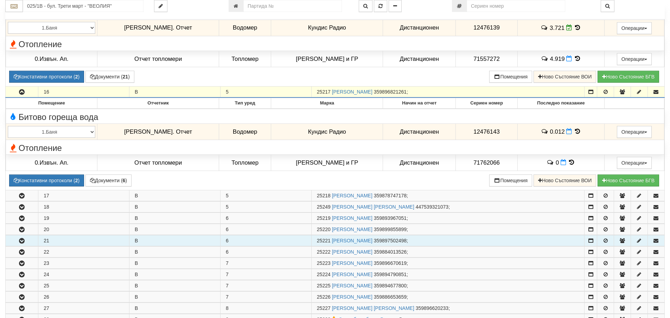
scroll to position [1406, 0]
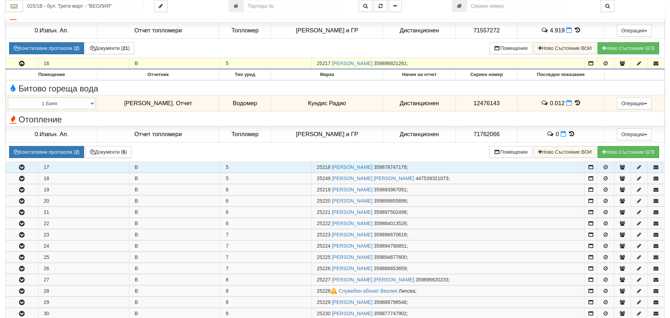
click at [22, 168] on icon "button" at bounding box center [22, 167] width 8 height 5
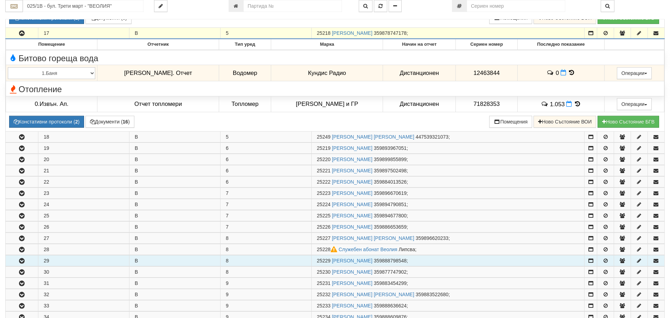
scroll to position [1547, 0]
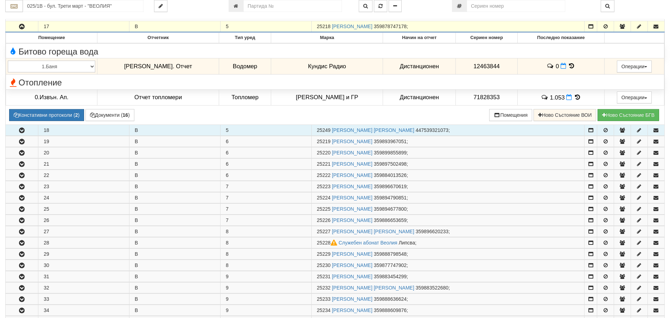
click at [19, 131] on icon "button" at bounding box center [22, 130] width 8 height 5
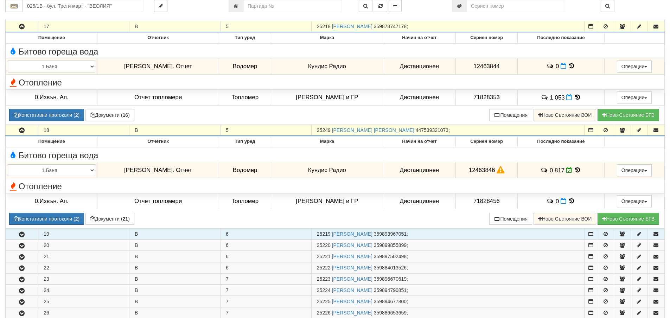
click at [22, 237] on icon "button" at bounding box center [22, 234] width 8 height 5
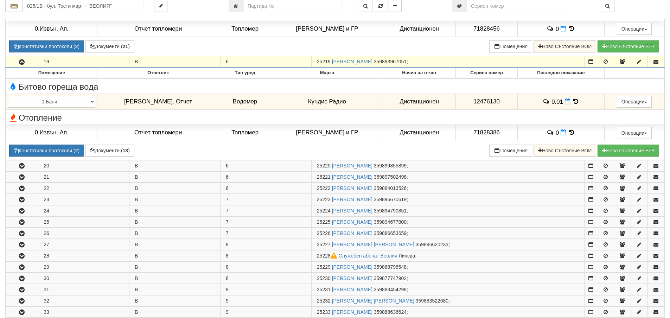
scroll to position [1723, 0]
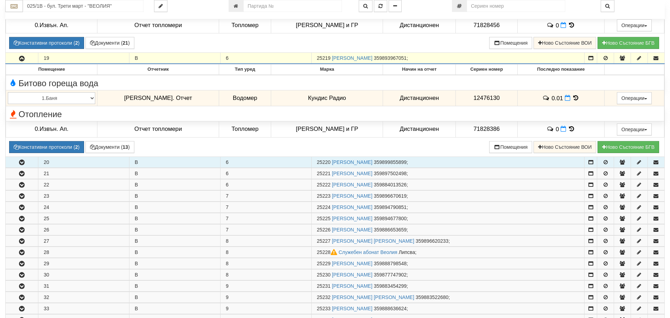
click at [25, 162] on icon "button" at bounding box center [22, 162] width 8 height 5
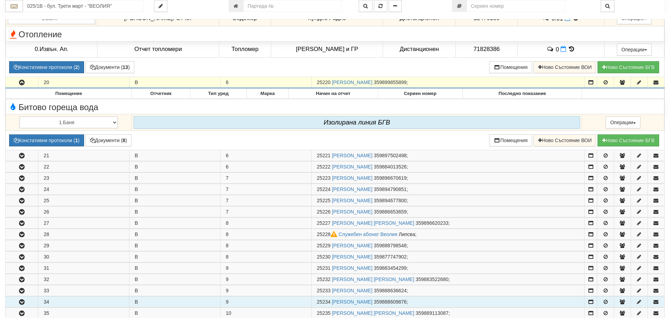
scroll to position [1828, 0]
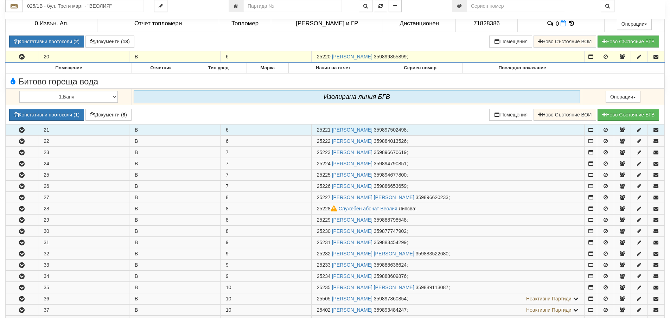
click at [19, 131] on icon "button" at bounding box center [22, 130] width 8 height 5
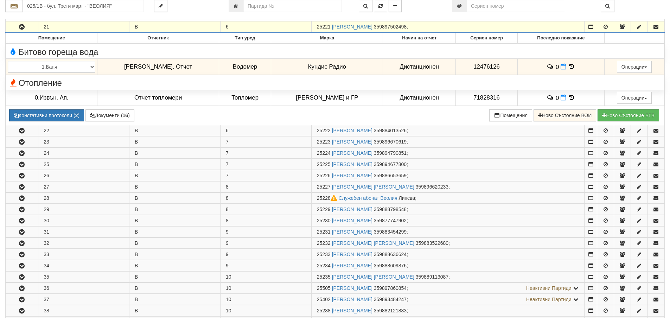
scroll to position [1933, 0]
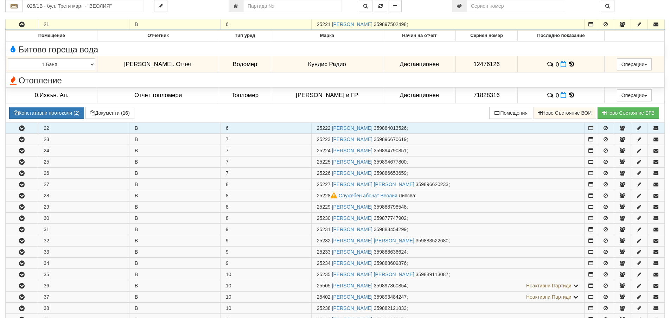
click at [19, 128] on icon "button" at bounding box center [22, 128] width 8 height 5
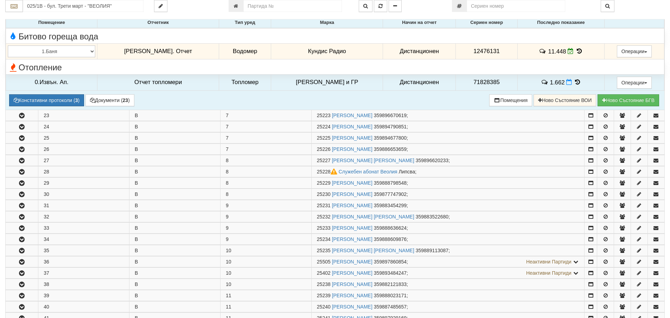
scroll to position [2074, 0]
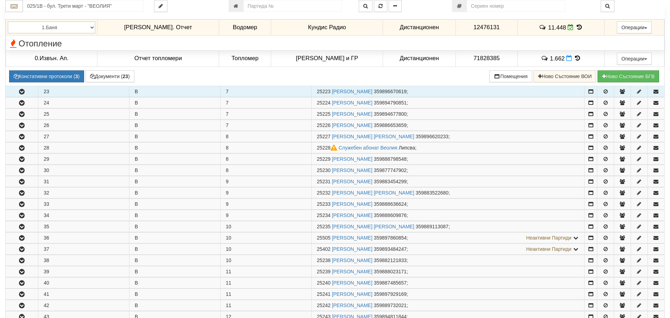
click at [21, 93] on icon "button" at bounding box center [22, 91] width 8 height 5
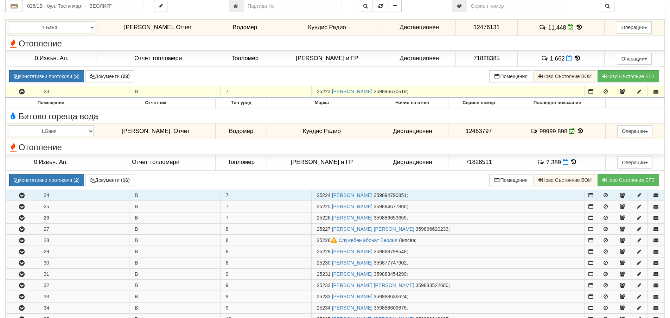
click at [21, 197] on icon "button" at bounding box center [22, 195] width 8 height 5
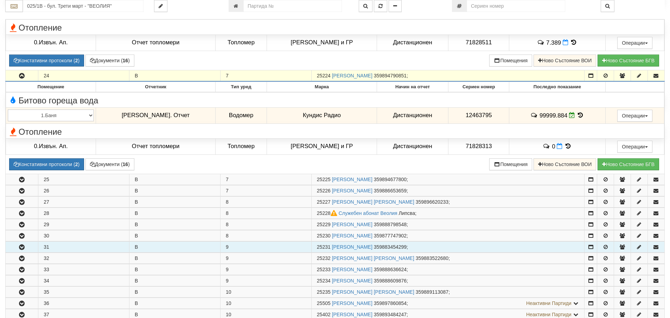
scroll to position [2215, 0]
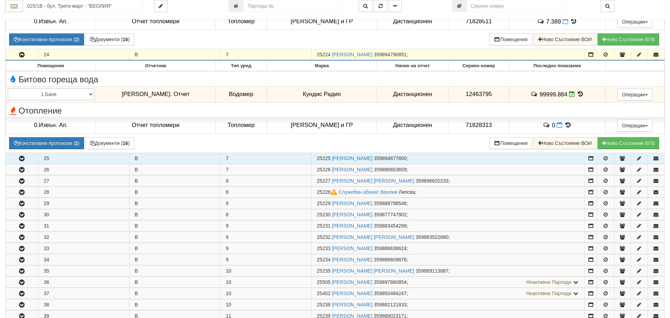
click at [20, 160] on icon "button" at bounding box center [22, 158] width 8 height 5
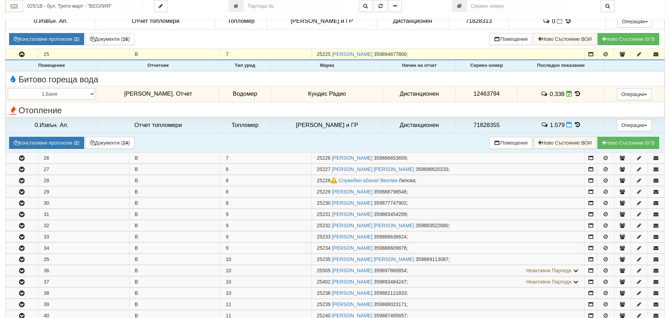
scroll to position [2320, 0]
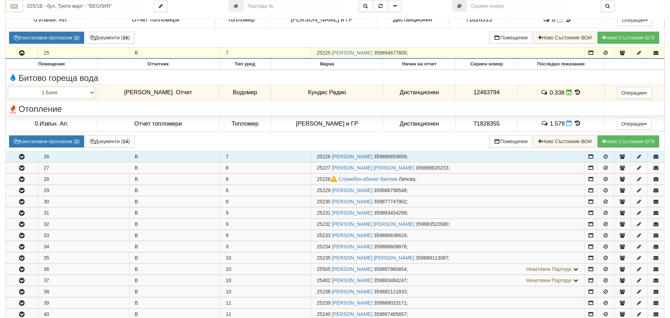
click at [23, 159] on icon "button" at bounding box center [22, 156] width 8 height 5
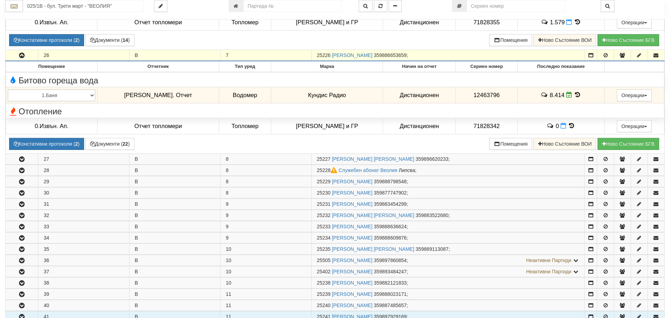
scroll to position [2426, 0]
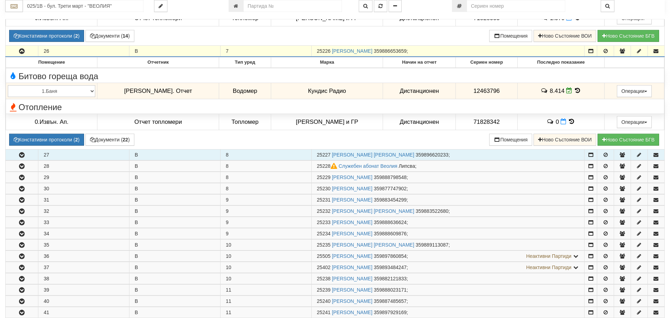
click at [23, 157] on icon "button" at bounding box center [22, 155] width 8 height 5
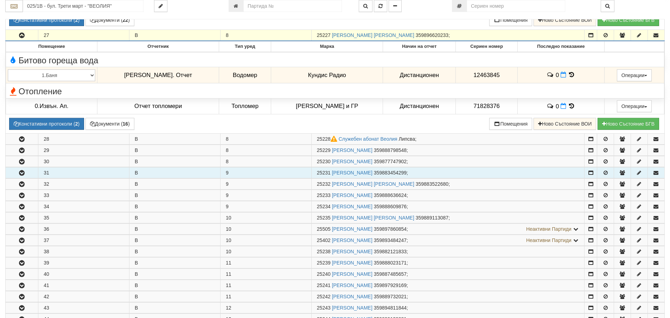
scroll to position [2566, 0]
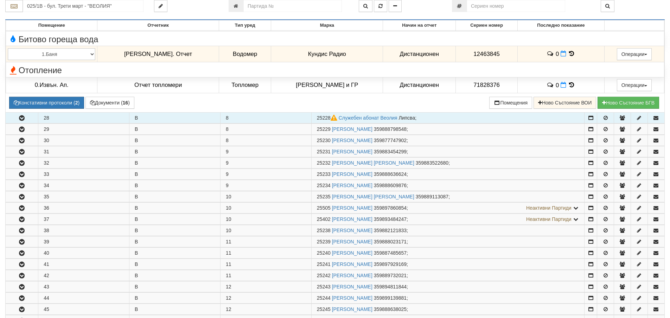
click at [25, 121] on icon "button" at bounding box center [22, 118] width 8 height 5
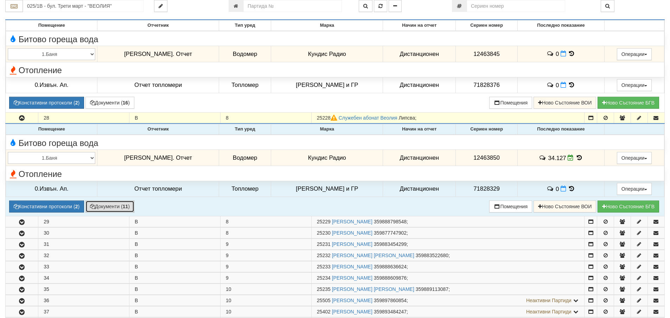
click at [105, 207] on button "Документи ( 11 )" at bounding box center [109, 206] width 49 height 12
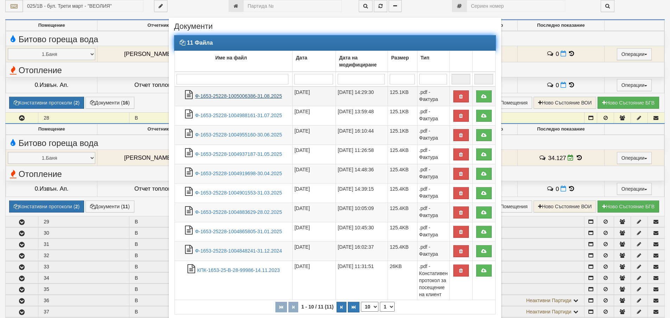
click at [253, 96] on link "Ф-1653-25228-1005006386-31.08.2025" at bounding box center [238, 96] width 87 height 6
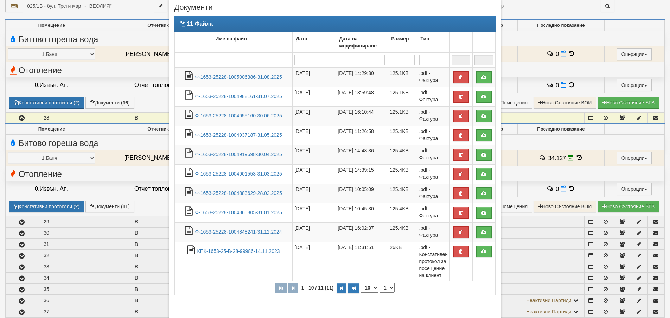
scroll to position [59, 0]
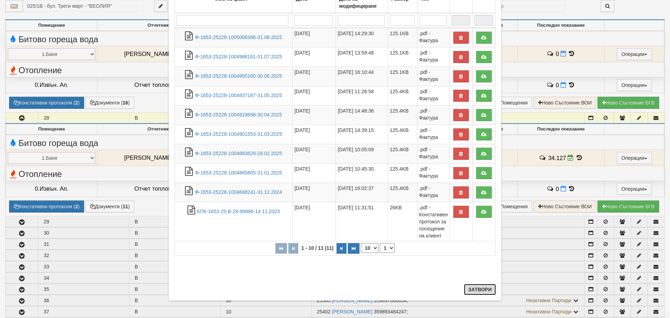
click at [478, 289] on button "Затвори" at bounding box center [480, 289] width 32 height 11
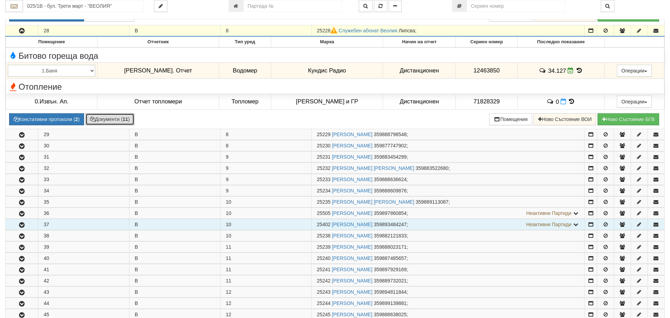
scroll to position [2672, 0]
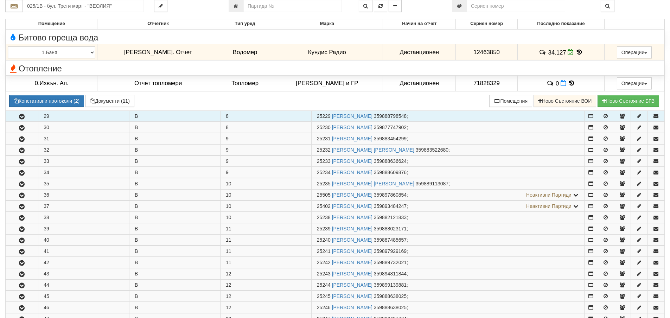
click at [18, 118] on icon "button" at bounding box center [22, 116] width 8 height 5
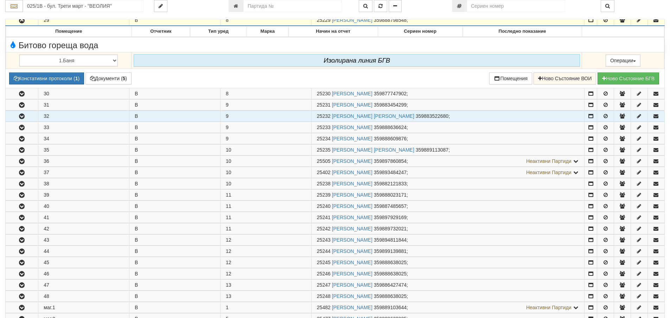
scroll to position [2777, 0]
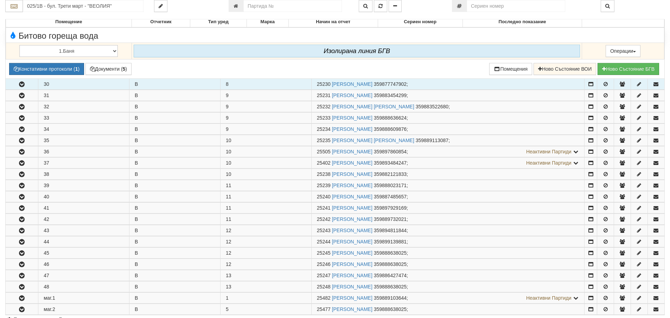
click at [23, 86] on icon "button" at bounding box center [22, 84] width 8 height 5
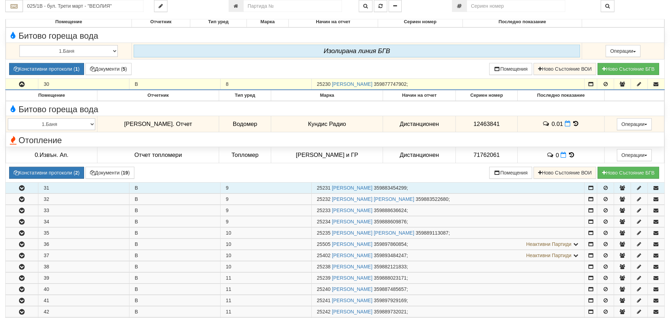
click at [25, 189] on icon "button" at bounding box center [22, 188] width 8 height 5
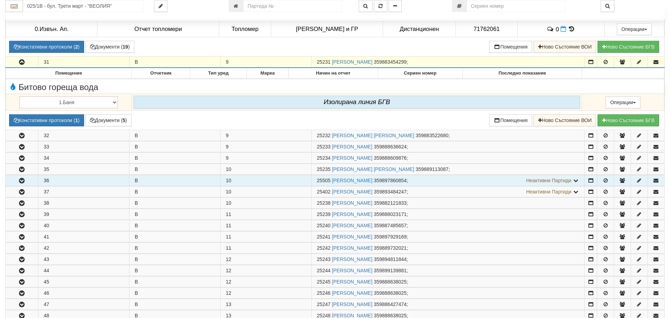
scroll to position [2918, 0]
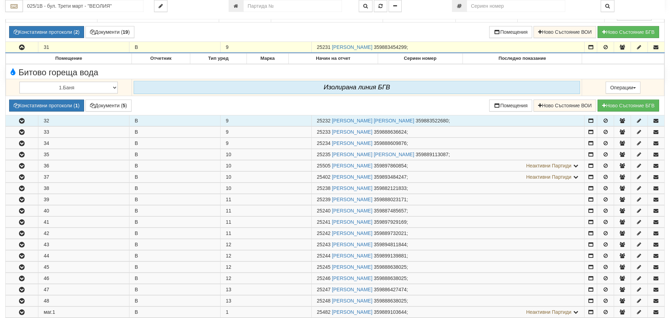
click at [25, 123] on icon "button" at bounding box center [22, 120] width 8 height 5
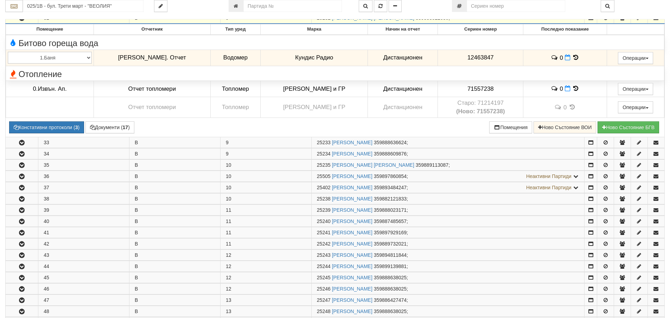
scroll to position [3023, 0]
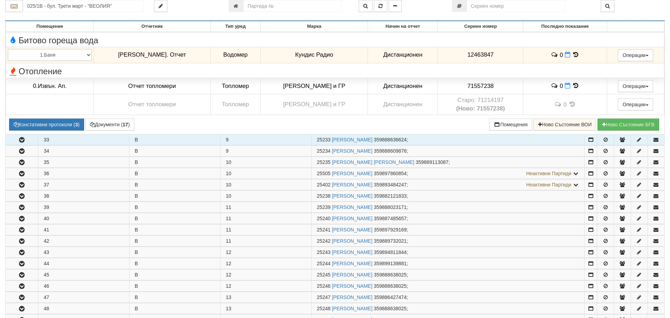
click at [25, 140] on icon "button" at bounding box center [22, 139] width 8 height 5
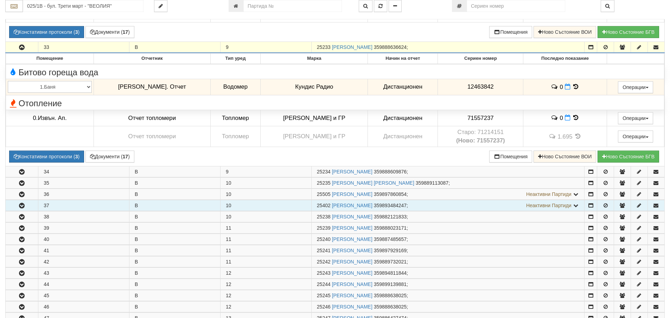
scroll to position [3164, 0]
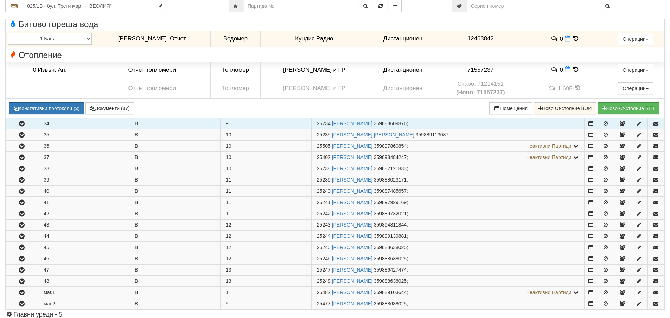
click at [20, 126] on icon "button" at bounding box center [22, 123] width 8 height 5
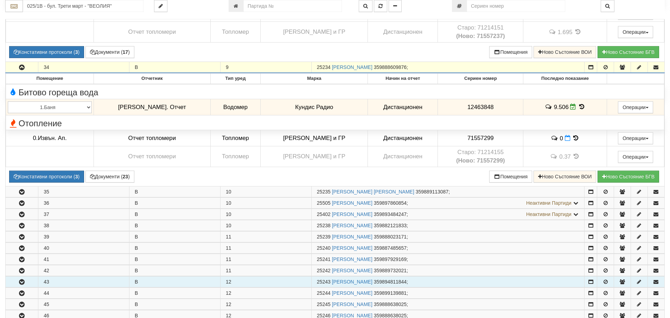
scroll to position [3340, 0]
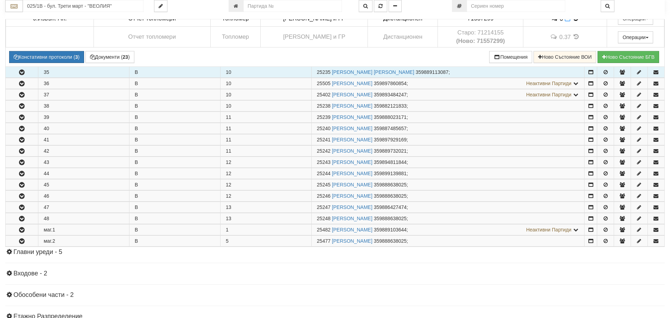
click at [22, 73] on icon "button" at bounding box center [22, 72] width 8 height 5
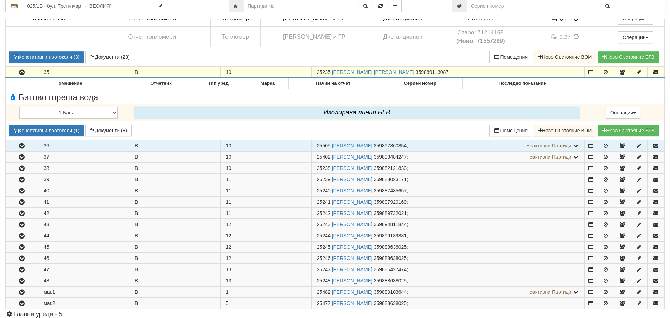
click at [20, 148] on icon "button" at bounding box center [22, 145] width 8 height 5
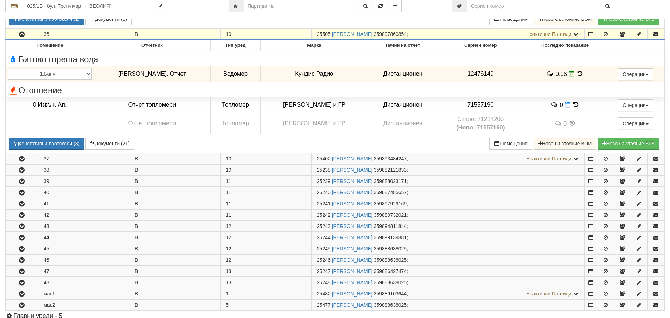
scroll to position [3480, 0]
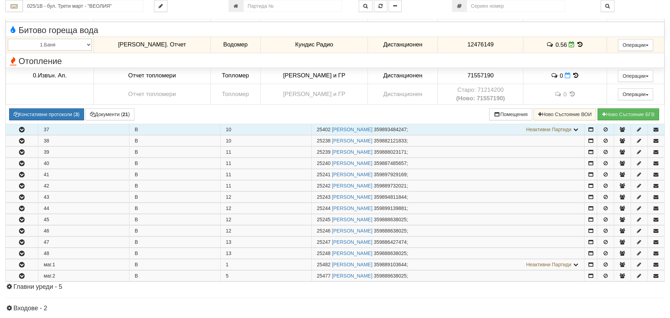
click at [22, 129] on icon "button" at bounding box center [22, 129] width 8 height 5
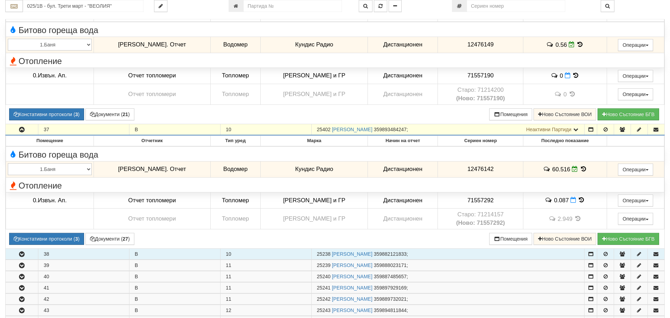
click at [24, 253] on icon "button" at bounding box center [22, 254] width 8 height 5
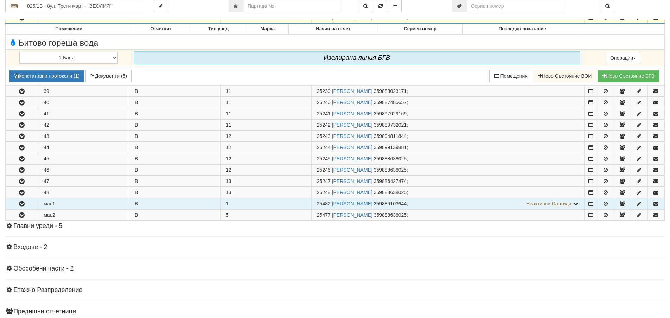
scroll to position [3726, 0]
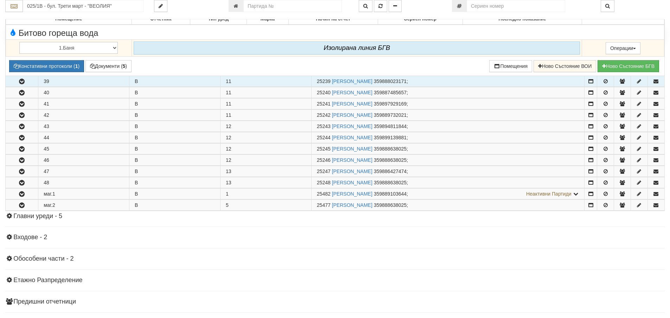
click at [24, 84] on icon "button" at bounding box center [22, 81] width 8 height 5
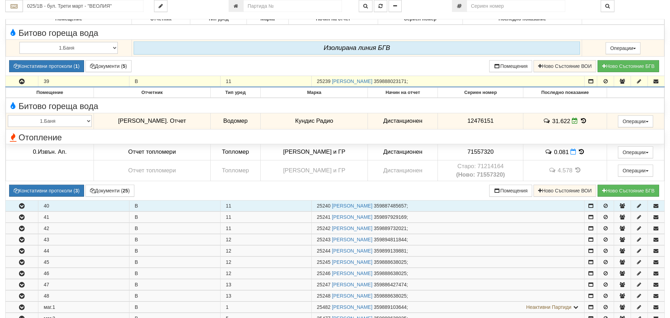
click at [21, 208] on icon "button" at bounding box center [22, 206] width 8 height 5
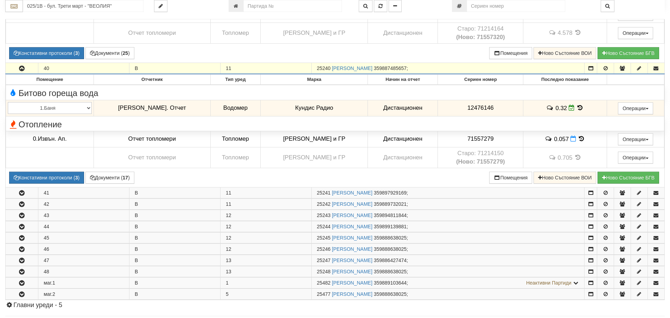
scroll to position [3867, 0]
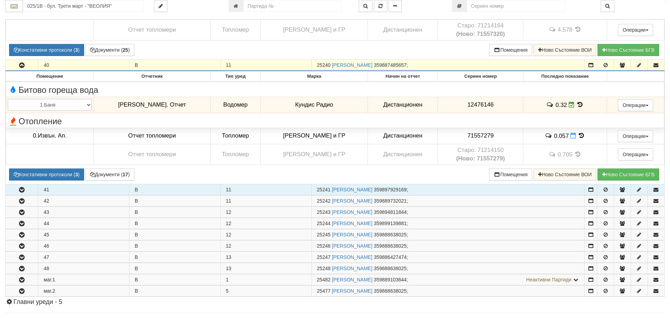
click at [23, 192] on icon "button" at bounding box center [22, 189] width 8 height 5
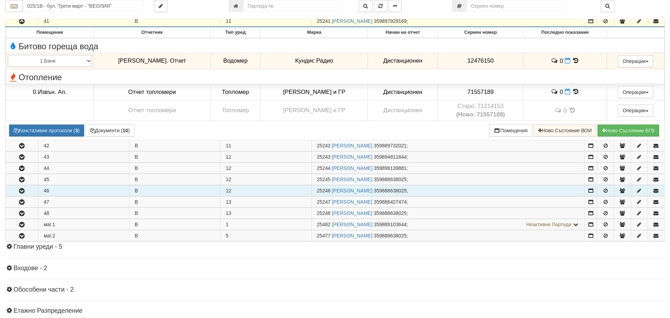
scroll to position [4043, 0]
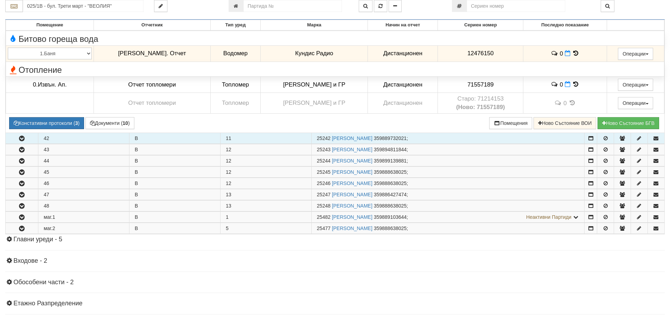
click at [24, 139] on icon "button" at bounding box center [22, 138] width 8 height 5
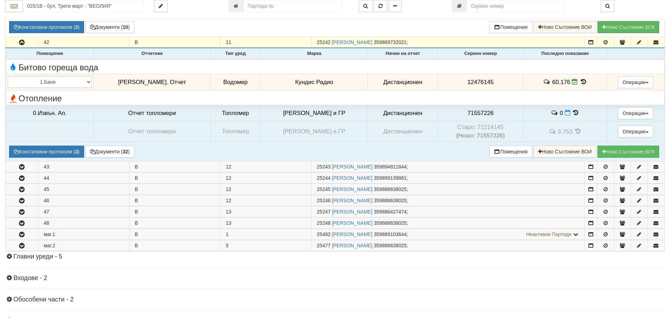
scroll to position [4148, 0]
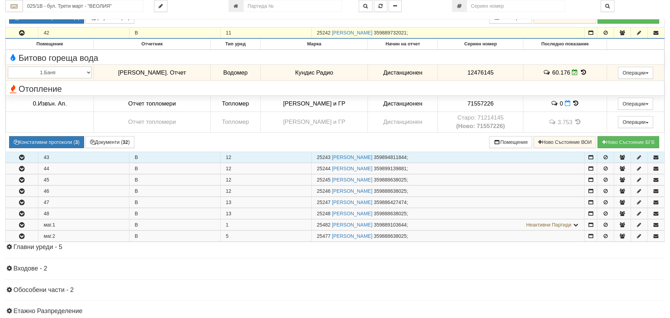
click at [17, 160] on button "button" at bounding box center [22, 157] width 32 height 11
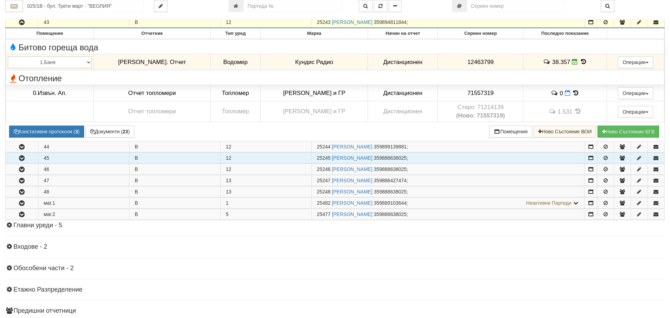
scroll to position [4289, 0]
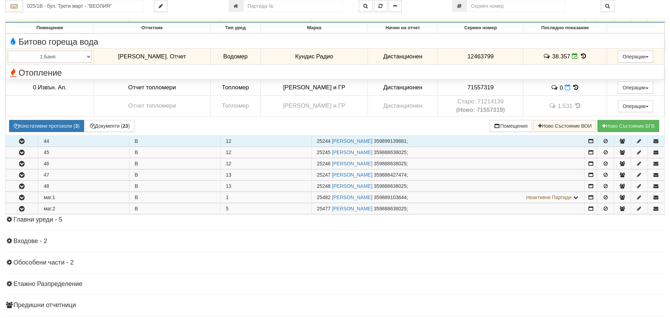
click at [21, 142] on icon "button" at bounding box center [22, 141] width 8 height 5
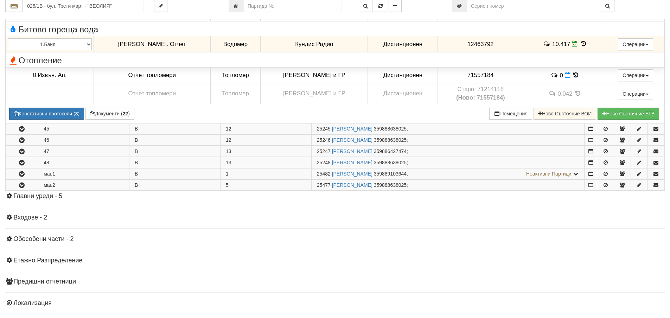
scroll to position [4429, 0]
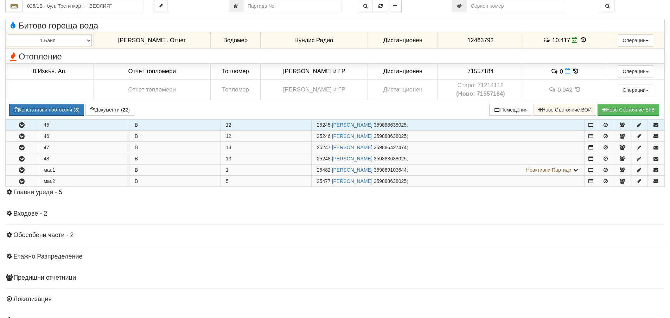
click at [24, 128] on icon "button" at bounding box center [22, 125] width 8 height 5
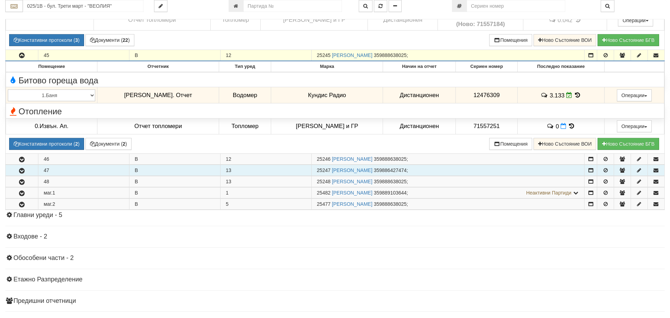
scroll to position [4500, 0]
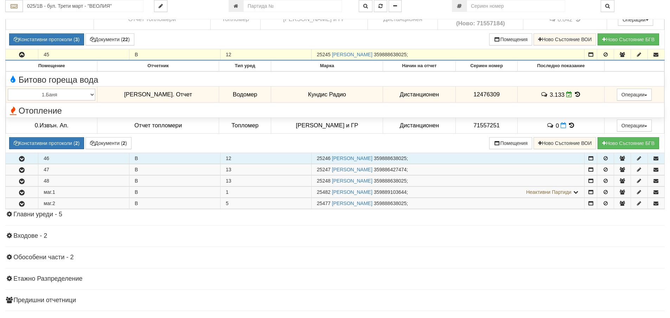
click at [25, 161] on icon "button" at bounding box center [22, 158] width 8 height 5
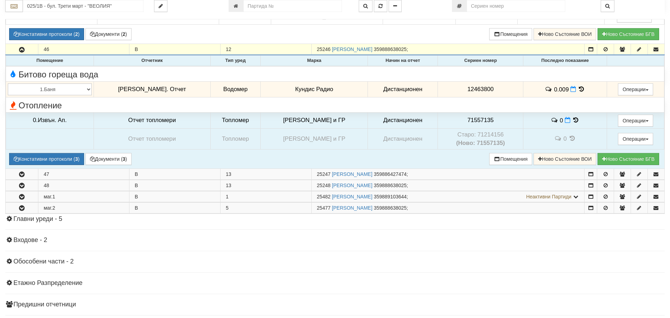
scroll to position [4640, 0]
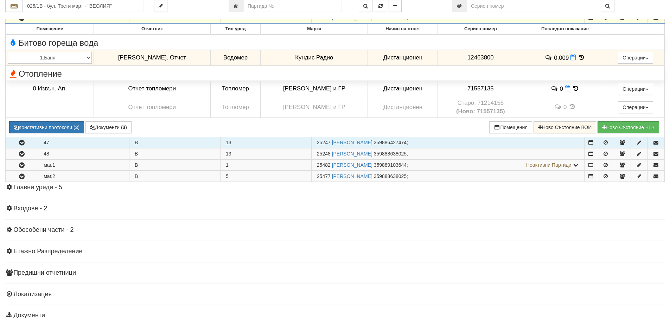
click at [21, 145] on icon "button" at bounding box center [22, 142] width 8 height 5
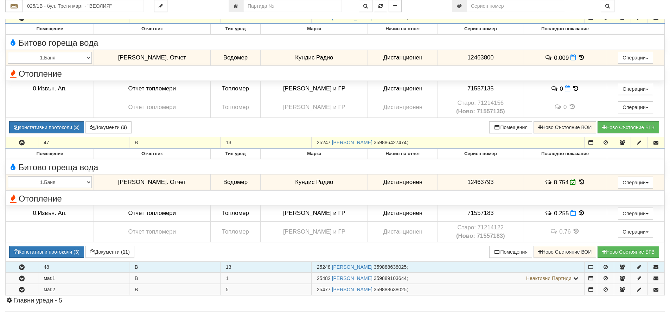
click at [22, 269] on icon "button" at bounding box center [22, 267] width 8 height 5
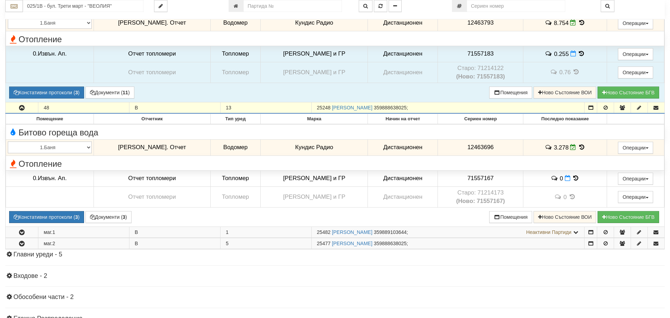
scroll to position [4816, 0]
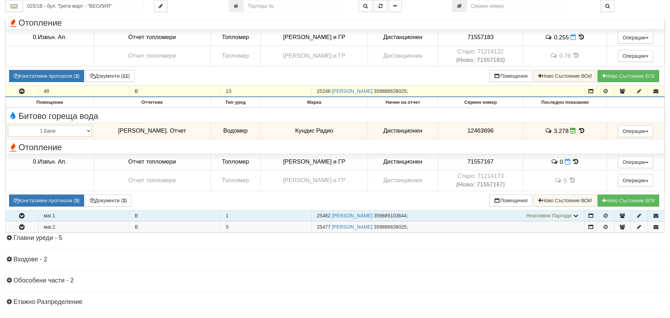
click at [28, 218] on button "button" at bounding box center [22, 215] width 32 height 11
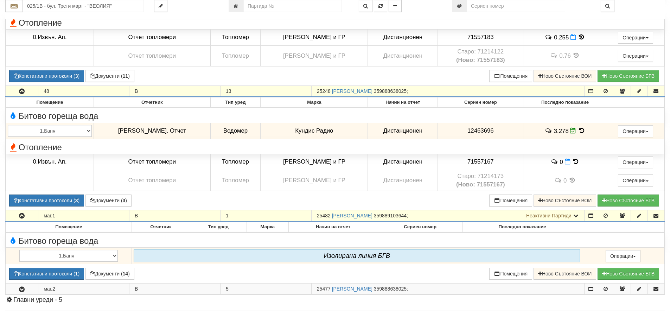
scroll to position [4886, 0]
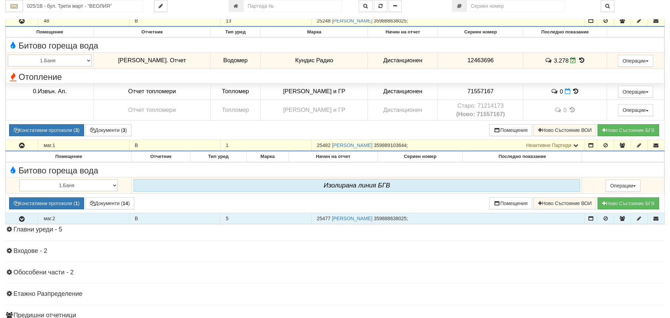
click at [22, 221] on icon "button" at bounding box center [22, 219] width 8 height 5
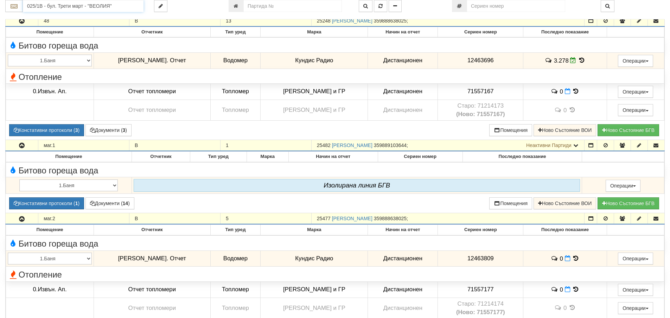
click at [38, 6] on input "025/1В - бул. Трети март - "ВЕОЛИЯ"" at bounding box center [83, 6] width 121 height 12
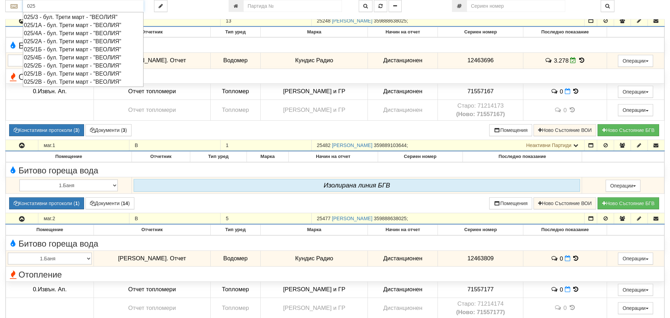
click at [43, 33] on div "025/4А - бул. Трети март - "ВЕОЛИЯ"" at bounding box center [83, 33] width 118 height 8
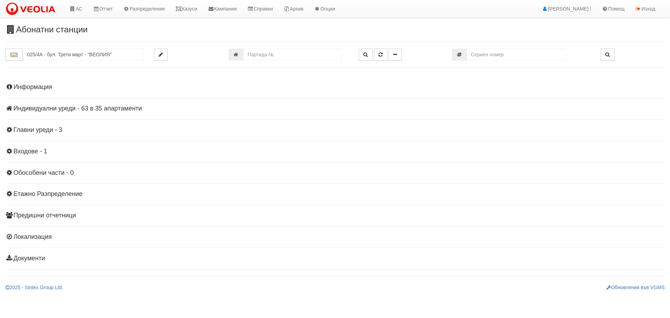
scroll to position [0, 0]
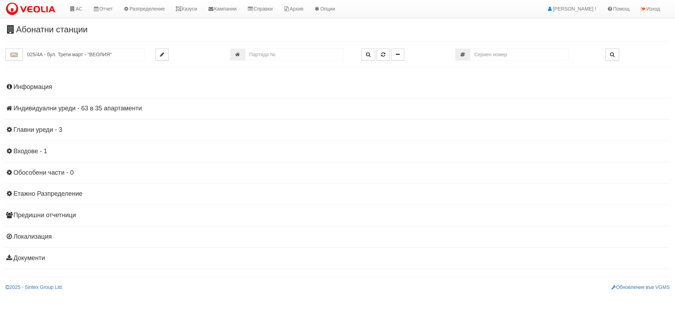
click at [64, 107] on h4 "Индивидуални уреди - 63 в 35 апартаменти" at bounding box center [337, 108] width 664 height 7
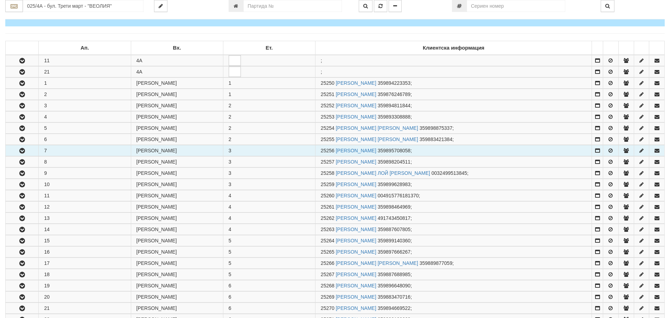
scroll to position [105, 0]
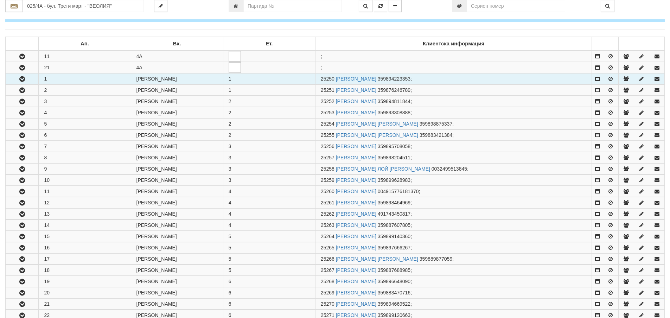
click at [19, 79] on icon "button" at bounding box center [22, 79] width 8 height 5
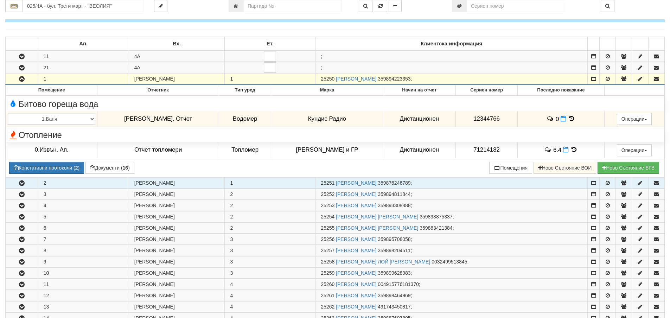
click at [25, 181] on icon "button" at bounding box center [22, 183] width 8 height 5
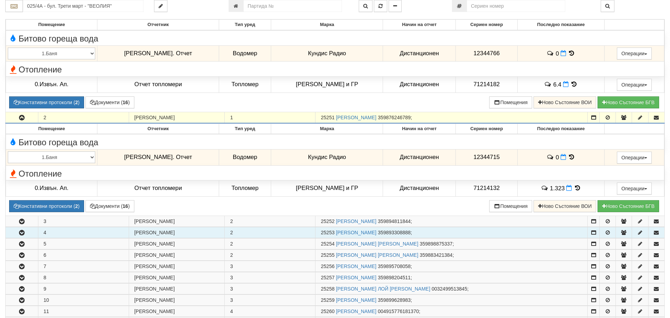
scroll to position [211, 0]
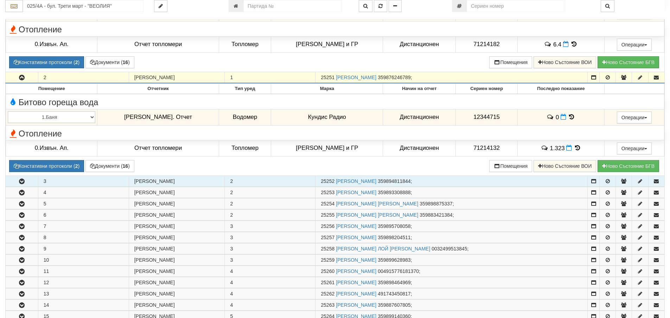
click at [22, 180] on icon "button" at bounding box center [22, 181] width 8 height 5
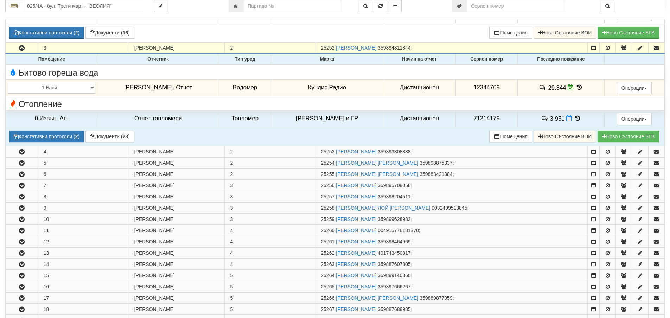
scroll to position [352, 0]
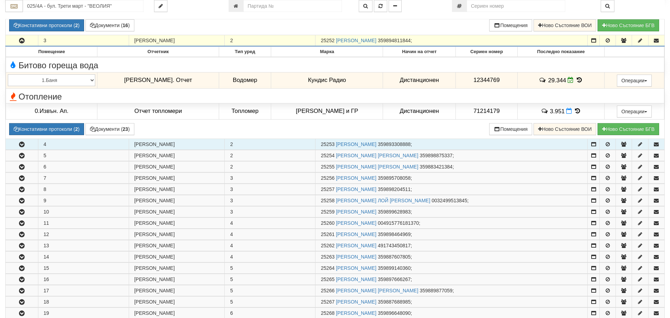
click at [20, 145] on icon "button" at bounding box center [22, 144] width 8 height 5
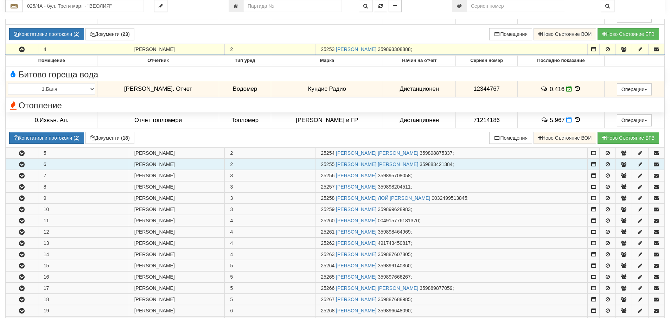
scroll to position [492, 0]
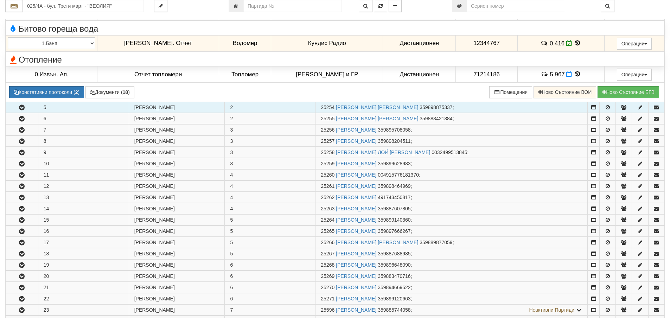
click at [24, 107] on icon "button" at bounding box center [22, 107] width 8 height 5
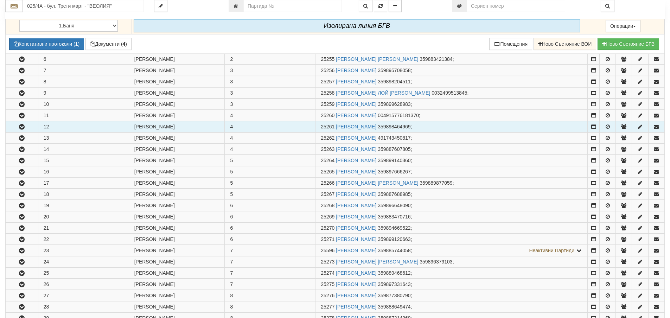
scroll to position [633, 0]
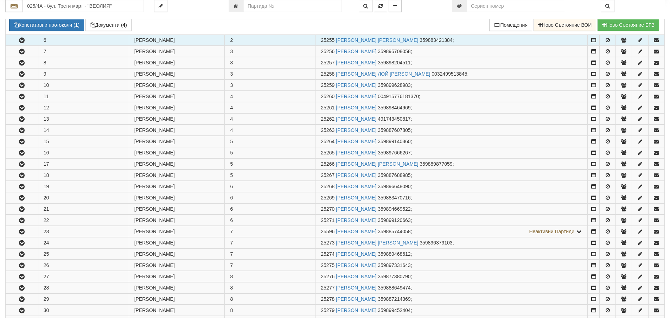
click at [24, 41] on icon "button" at bounding box center [22, 40] width 8 height 5
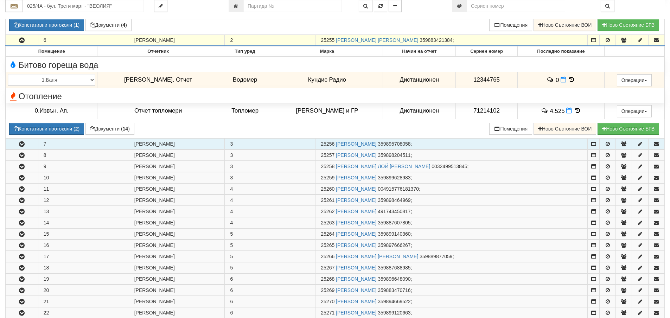
click at [18, 144] on icon "button" at bounding box center [22, 144] width 8 height 5
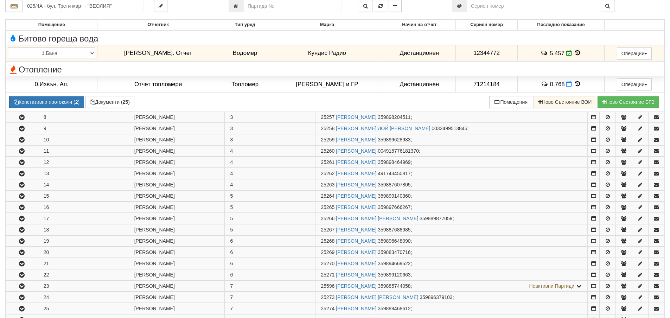
scroll to position [773, 0]
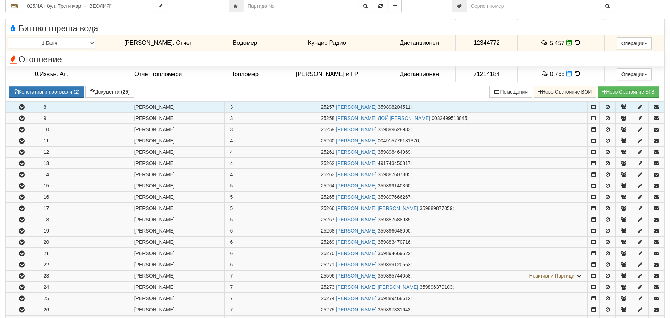
click at [24, 106] on icon "button" at bounding box center [22, 107] width 8 height 5
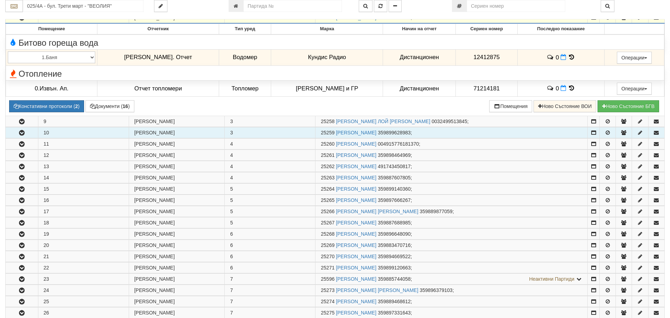
scroll to position [879, 0]
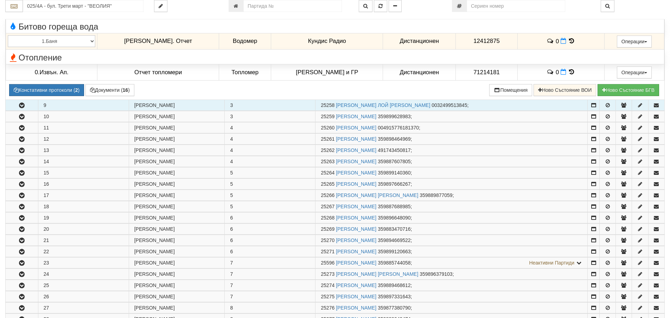
click at [21, 105] on icon "button" at bounding box center [22, 105] width 8 height 5
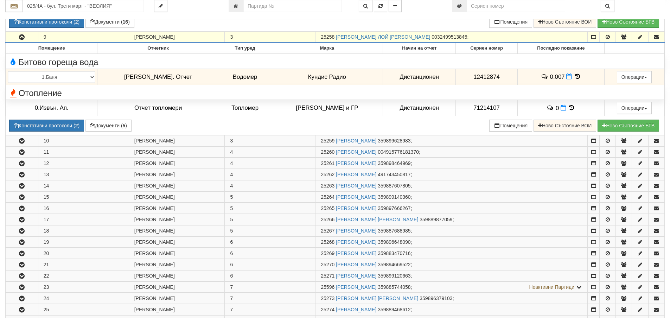
scroll to position [949, 0]
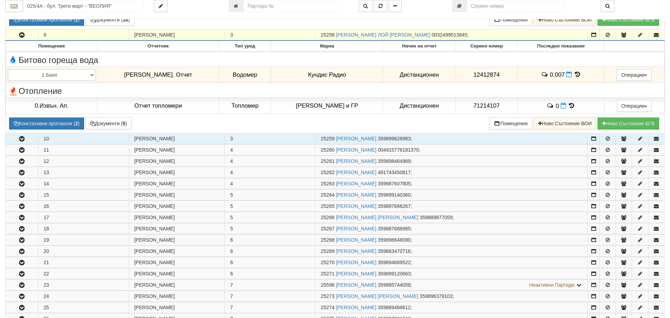
click at [26, 137] on button "button" at bounding box center [22, 138] width 32 height 11
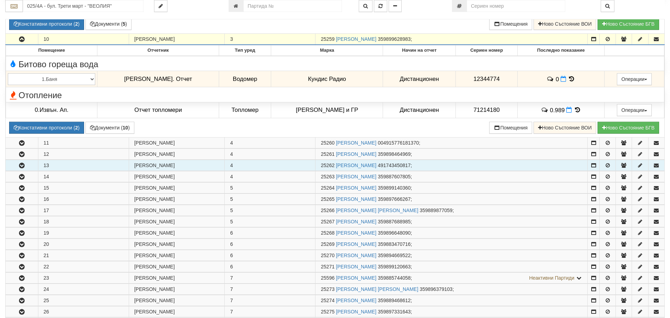
scroll to position [1090, 0]
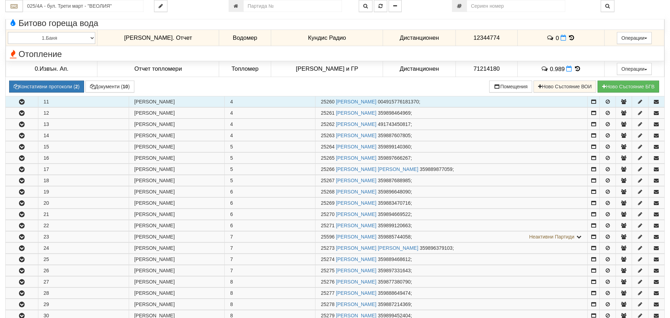
click at [23, 103] on icon "button" at bounding box center [22, 101] width 8 height 5
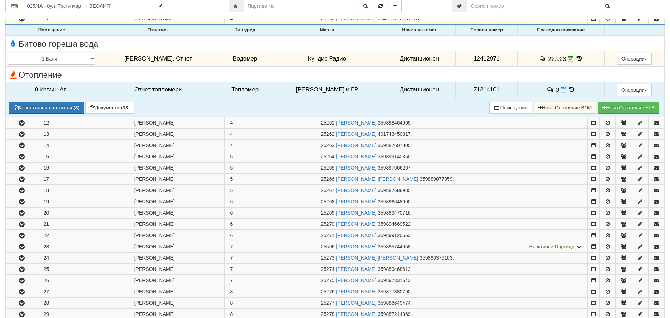
scroll to position [1195, 0]
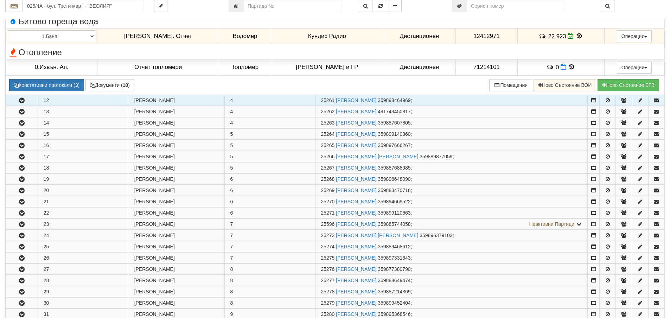
click at [20, 100] on icon "button" at bounding box center [22, 100] width 8 height 5
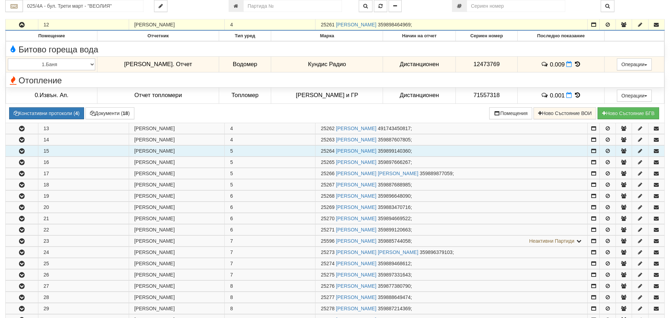
scroll to position [1301, 0]
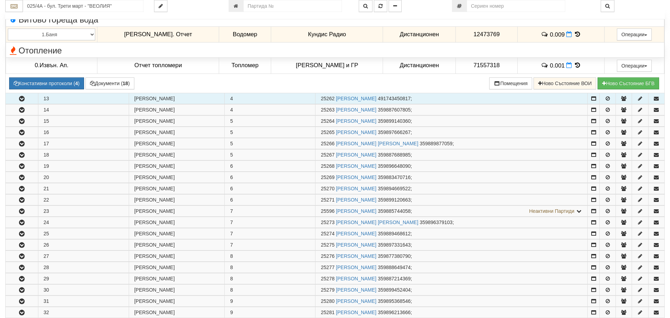
click at [22, 101] on icon "button" at bounding box center [22, 98] width 8 height 5
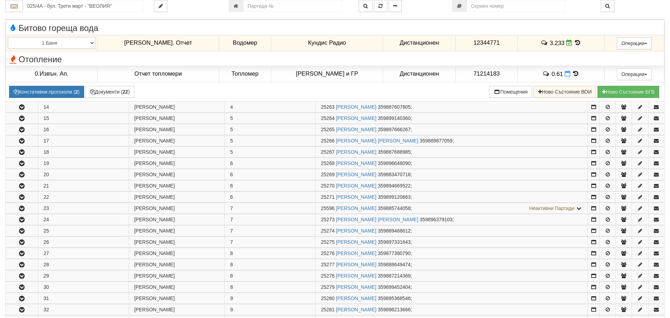
scroll to position [1406, 0]
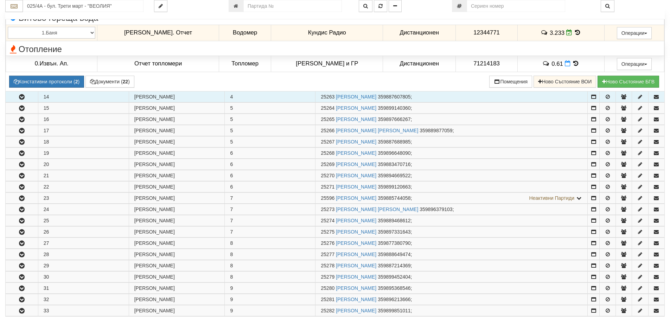
click at [20, 96] on icon "button" at bounding box center [22, 97] width 8 height 5
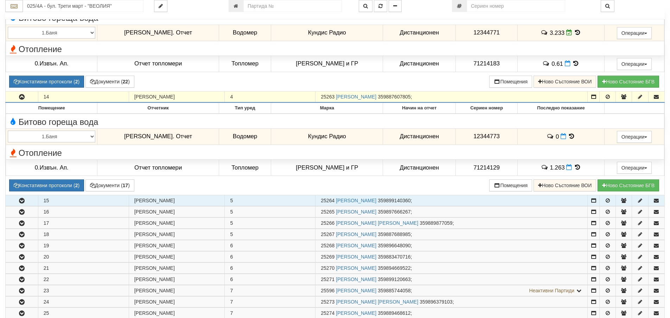
click at [24, 199] on icon "button" at bounding box center [22, 200] width 8 height 5
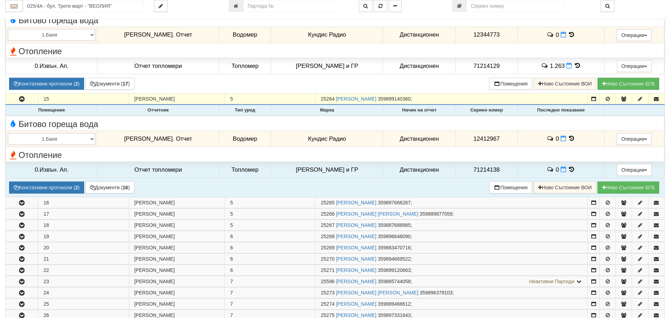
scroll to position [1582, 0]
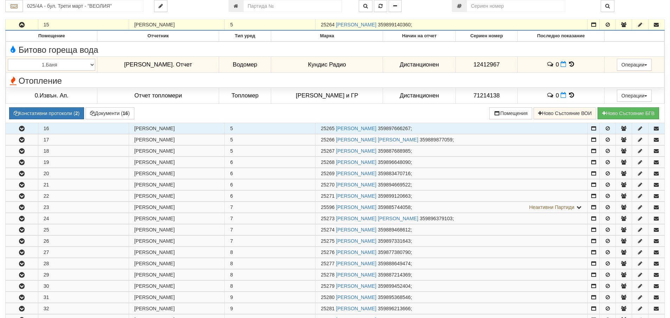
click at [20, 131] on icon "button" at bounding box center [22, 128] width 8 height 5
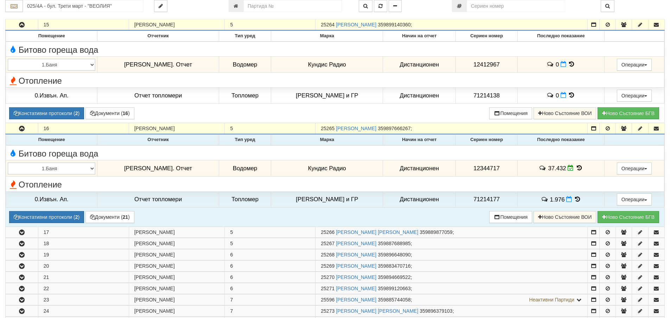
click at [575, 170] on icon at bounding box center [579, 168] width 8 height 6
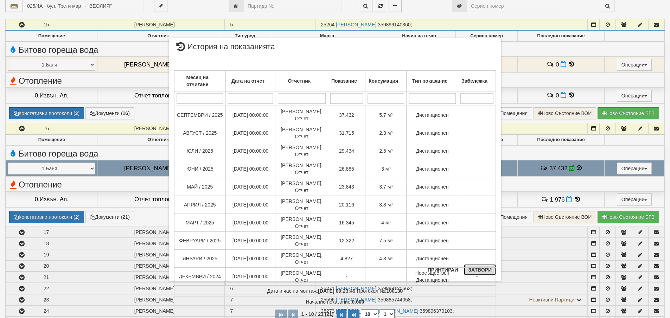
click at [478, 270] on button "Затвори" at bounding box center [480, 269] width 32 height 11
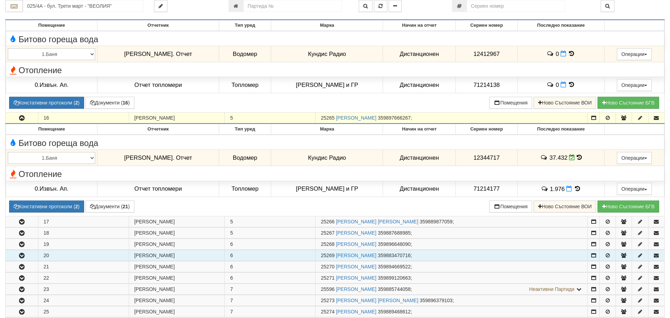
scroll to position [1687, 0]
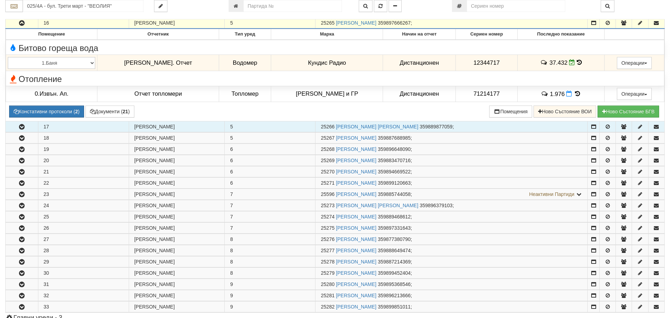
click at [21, 125] on icon "button" at bounding box center [22, 126] width 8 height 5
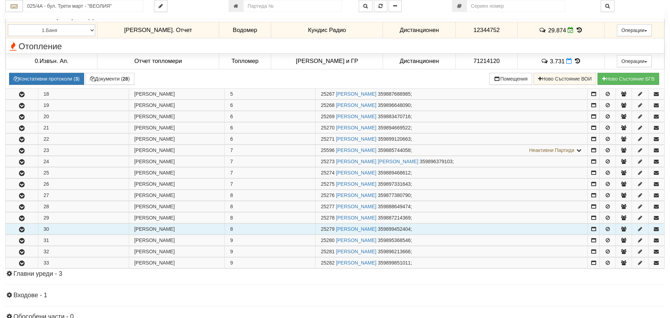
scroll to position [1863, 0]
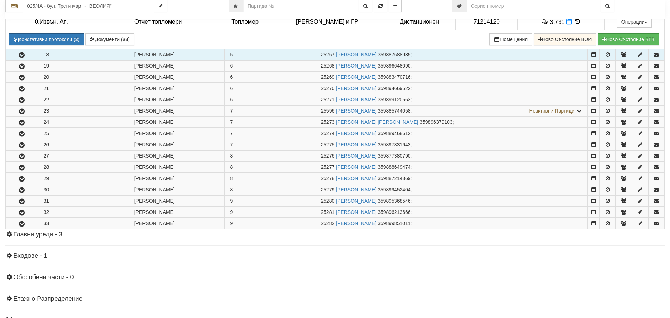
click at [22, 54] on icon "button" at bounding box center [22, 55] width 8 height 5
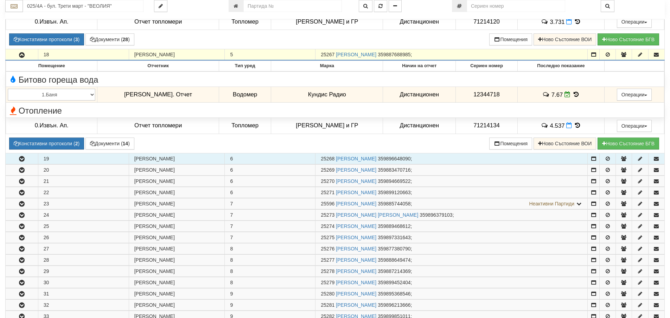
click at [25, 161] on icon "button" at bounding box center [22, 158] width 8 height 5
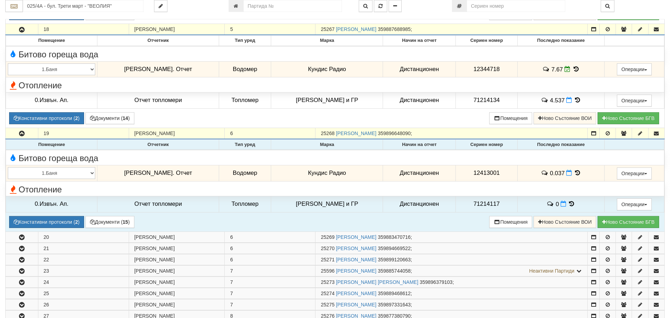
scroll to position [1933, 0]
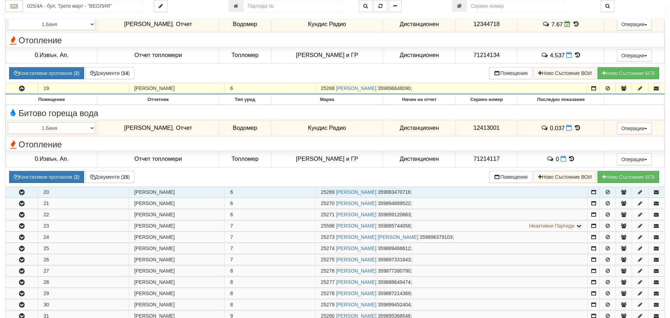
click at [23, 189] on button "button" at bounding box center [22, 192] width 32 height 11
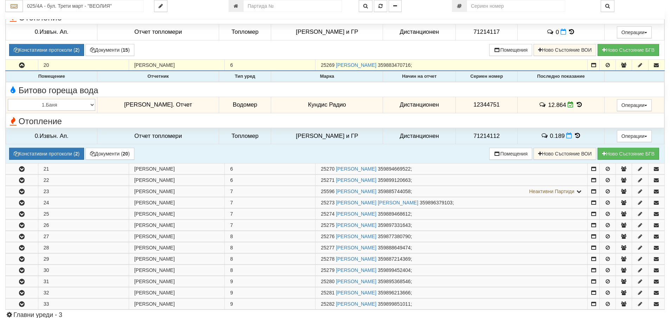
scroll to position [2074, 0]
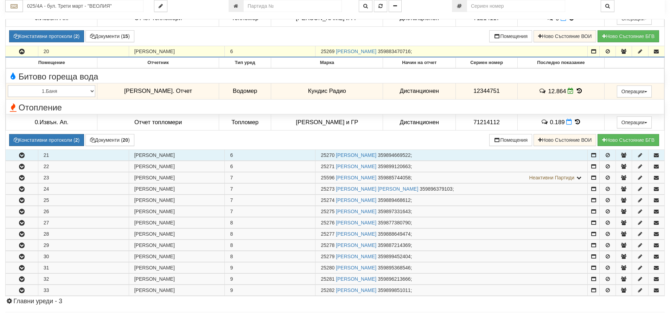
click at [25, 155] on icon "button" at bounding box center [22, 155] width 8 height 5
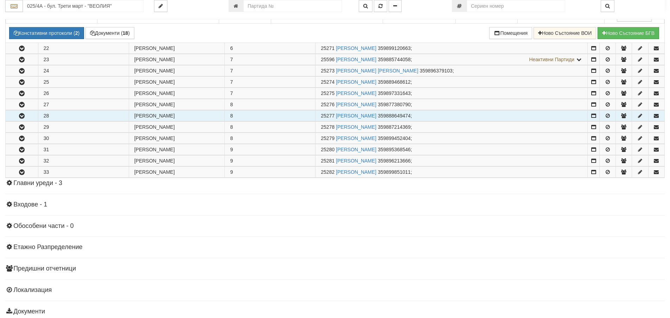
scroll to position [2285, 0]
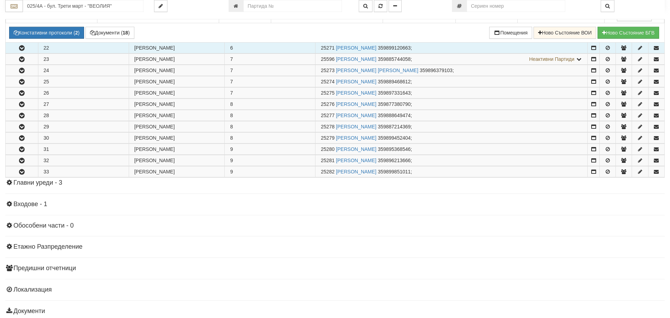
click at [23, 49] on icon "button" at bounding box center [22, 48] width 8 height 5
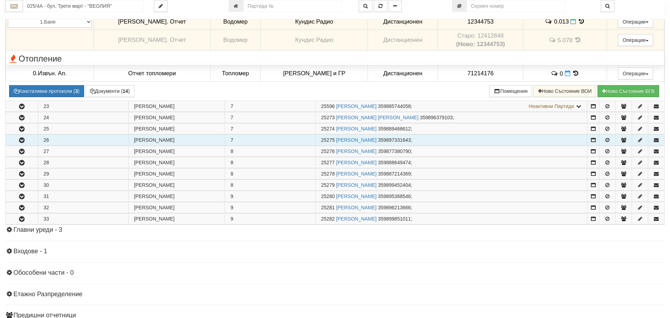
scroll to position [2355, 0]
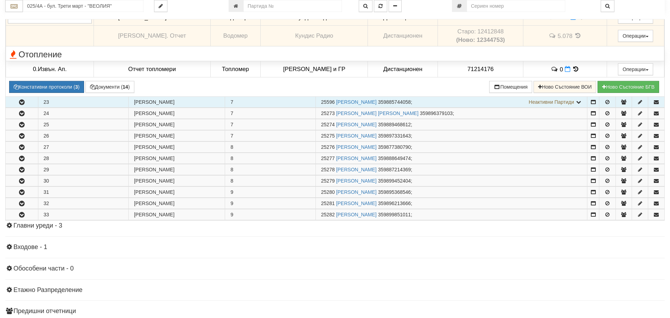
click at [26, 102] on icon "button" at bounding box center [22, 102] width 8 height 5
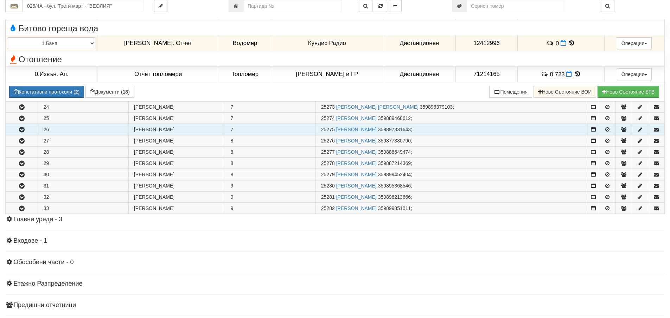
scroll to position [2461, 0]
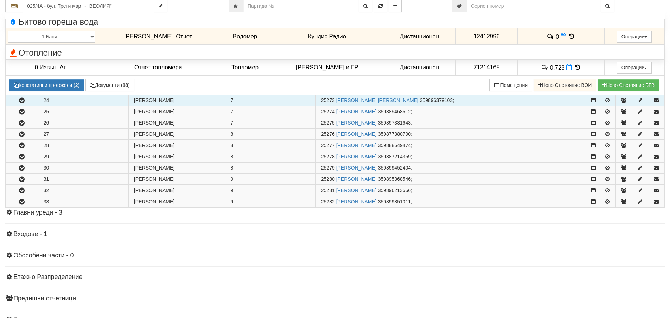
click at [22, 103] on icon "button" at bounding box center [22, 100] width 8 height 5
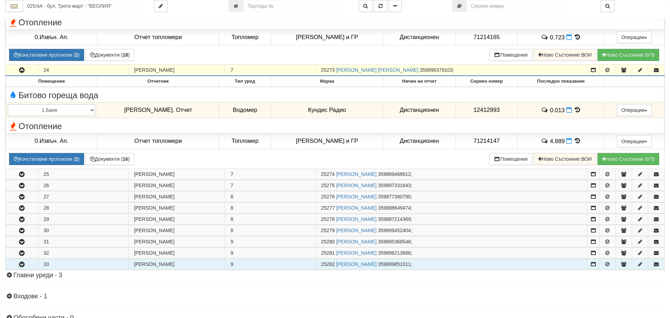
scroll to position [2601, 0]
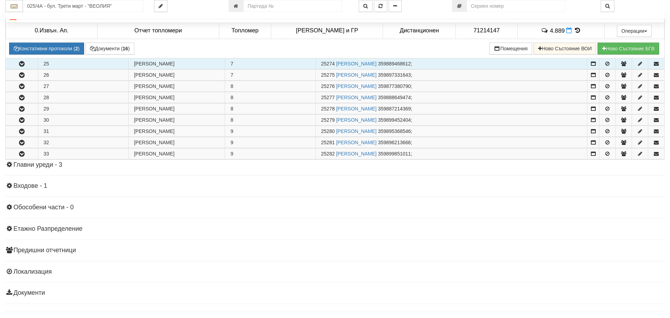
click at [24, 64] on icon "button" at bounding box center [22, 64] width 8 height 5
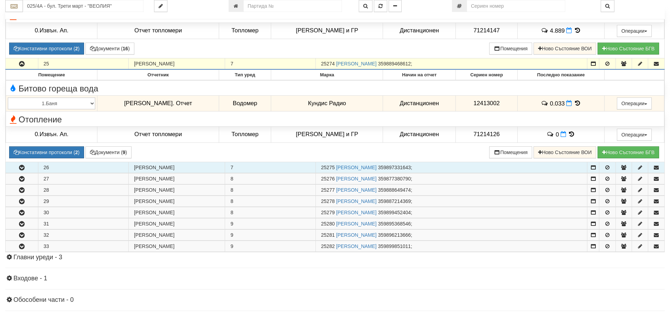
click at [23, 170] on icon "button" at bounding box center [22, 167] width 8 height 5
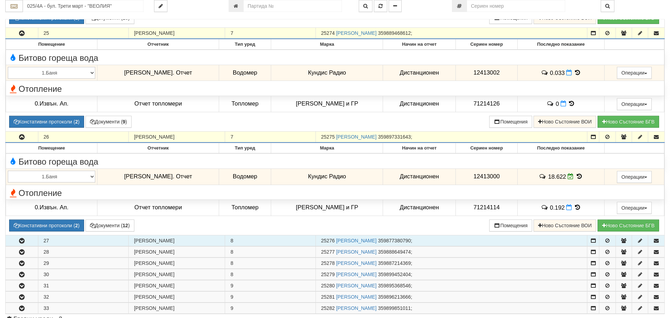
scroll to position [2742, 0]
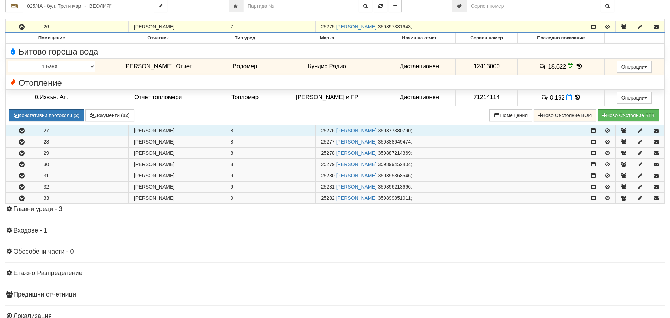
click at [19, 133] on icon "button" at bounding box center [22, 130] width 8 height 5
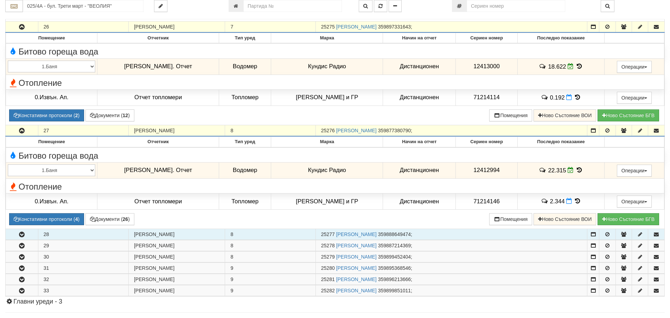
click at [18, 236] on icon "button" at bounding box center [22, 234] width 8 height 5
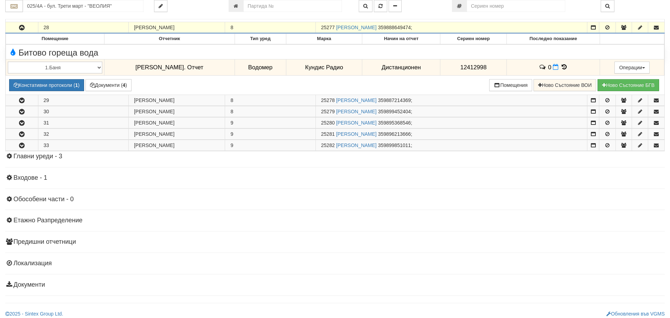
scroll to position [2953, 0]
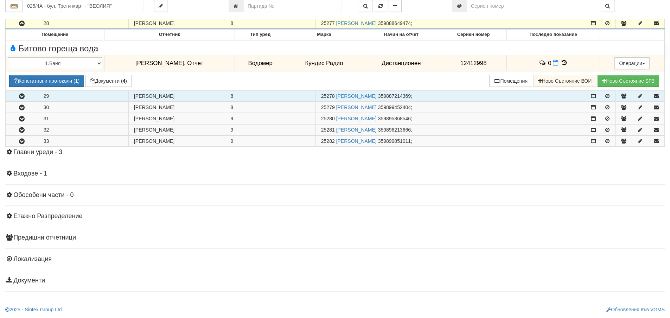
click at [23, 96] on icon "button" at bounding box center [22, 96] width 8 height 5
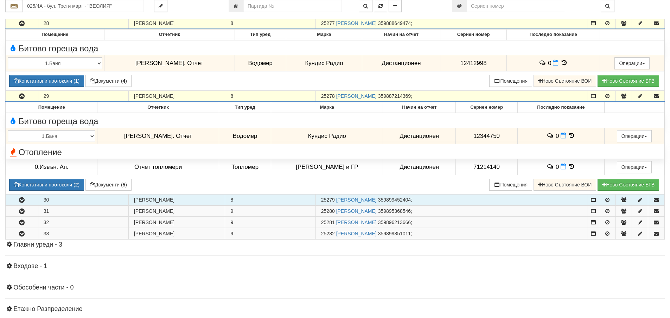
click at [22, 202] on icon "button" at bounding box center [22, 200] width 8 height 5
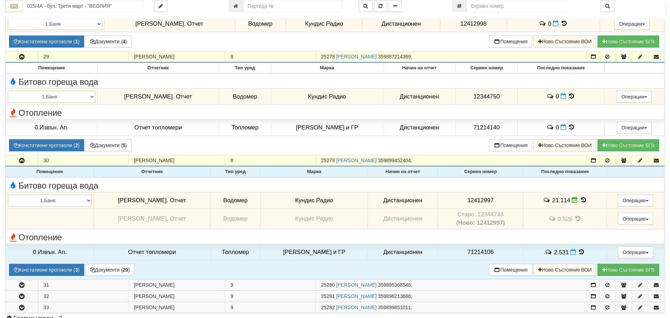
scroll to position [3094, 0]
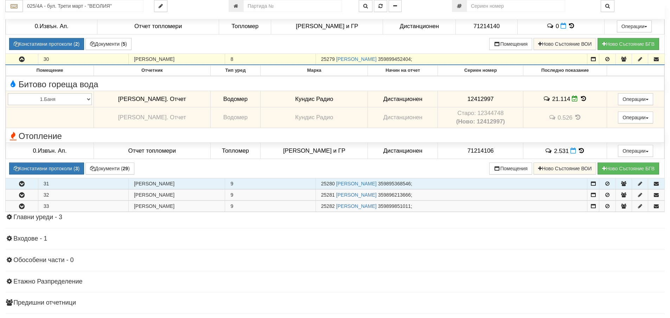
click at [21, 186] on icon "button" at bounding box center [22, 183] width 8 height 5
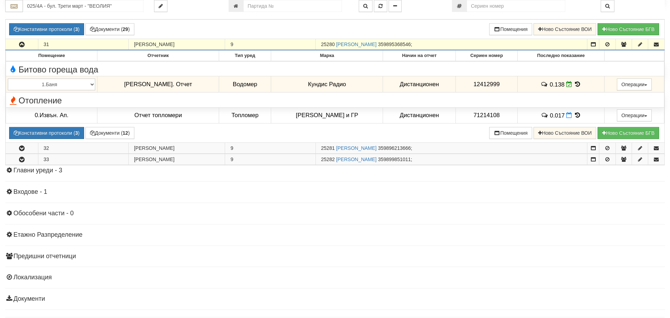
scroll to position [3234, 0]
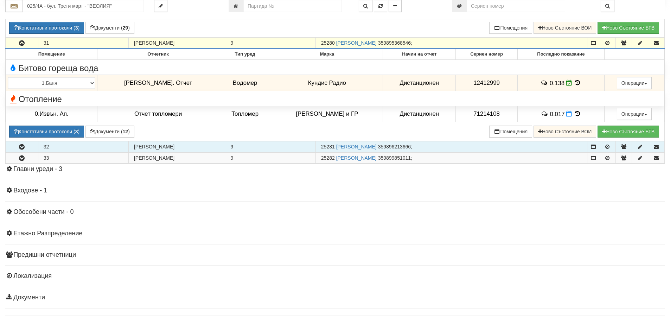
click at [22, 149] on icon "button" at bounding box center [22, 146] width 8 height 5
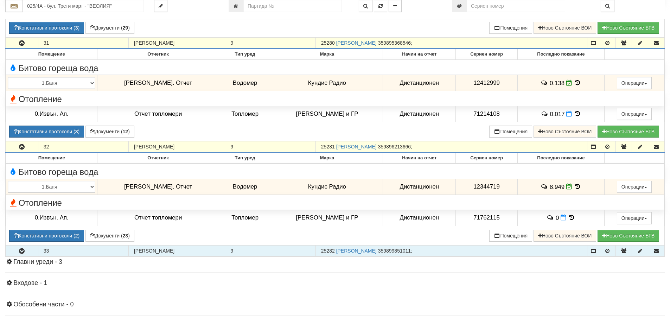
click at [23, 250] on icon "button" at bounding box center [22, 251] width 8 height 5
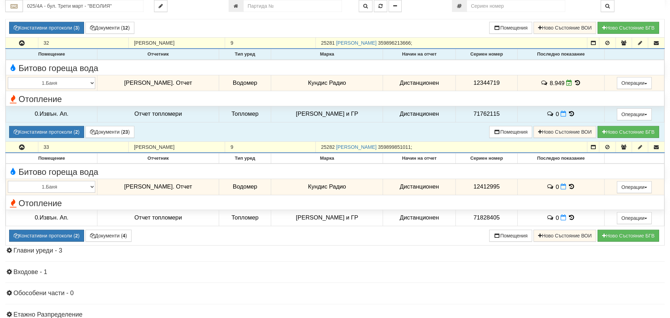
scroll to position [3340, 0]
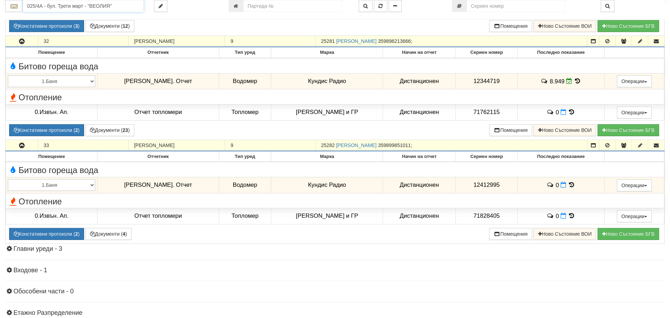
click at [37, 6] on input "025/4А - бул. Трети март - "ВЕОЛИЯ"" at bounding box center [83, 6] width 121 height 12
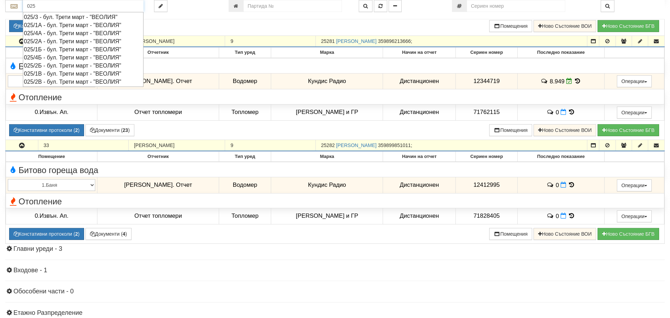
click at [49, 57] on div "025/4Б - бул. Трети март - "ВЕОЛИЯ"" at bounding box center [83, 57] width 118 height 8
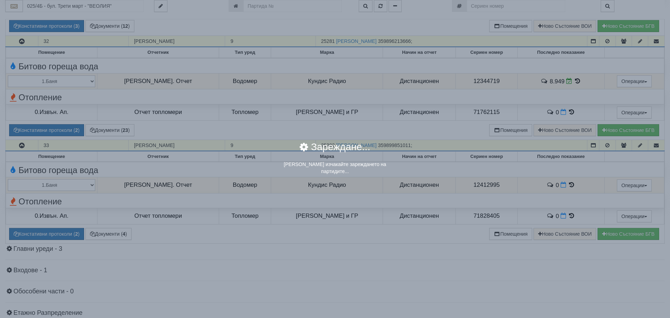
scroll to position [0, 0]
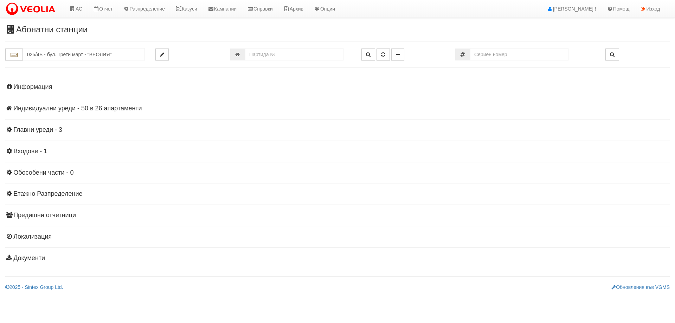
click at [48, 109] on h4 "Индивидуални уреди - 50 в 26 апартаменти" at bounding box center [337, 108] width 664 height 7
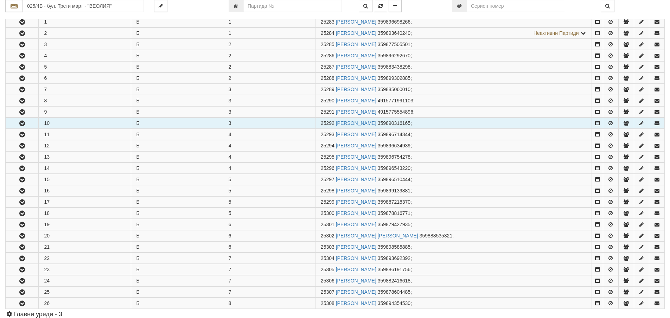
scroll to position [141, 0]
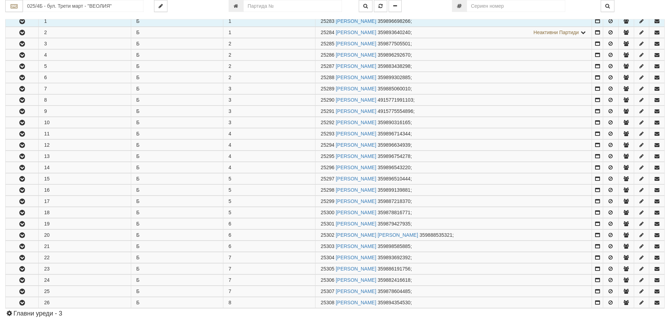
click at [21, 22] on icon "button" at bounding box center [22, 21] width 8 height 5
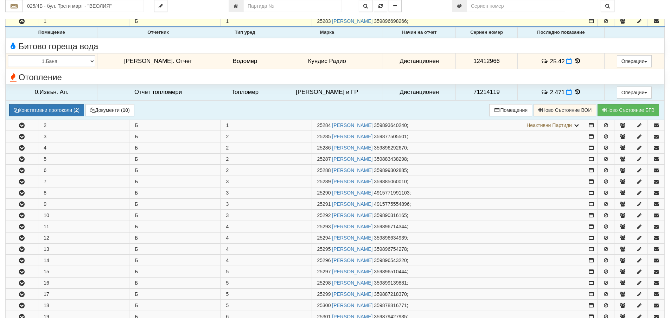
click at [573, 59] on icon at bounding box center [577, 61] width 8 height 6
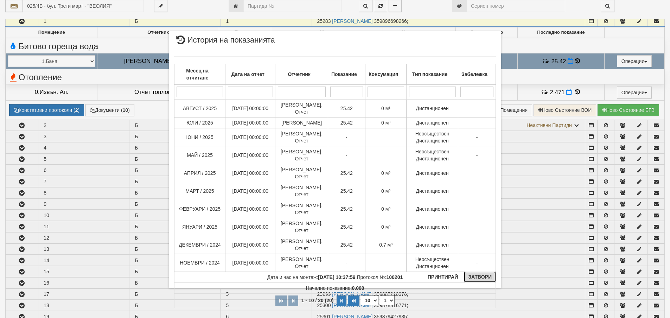
click at [487, 276] on button "Затвори" at bounding box center [480, 276] width 32 height 11
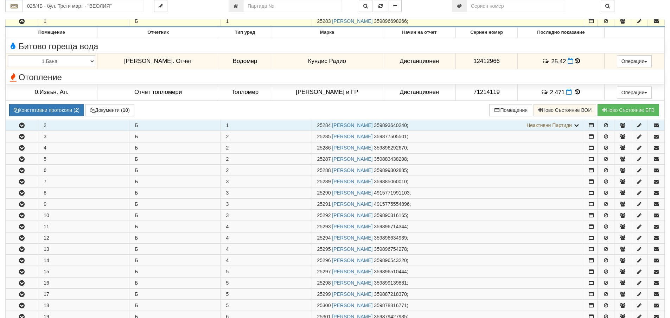
click at [20, 123] on icon "button" at bounding box center [22, 125] width 8 height 5
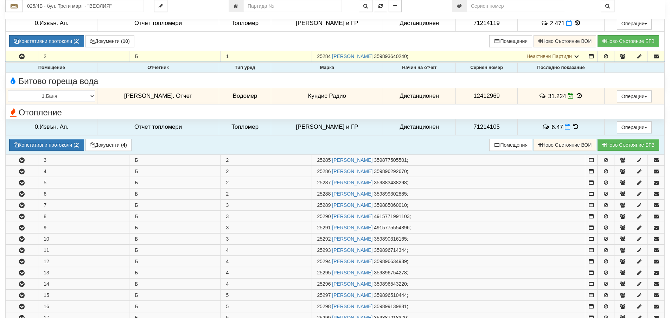
scroll to position [211, 0]
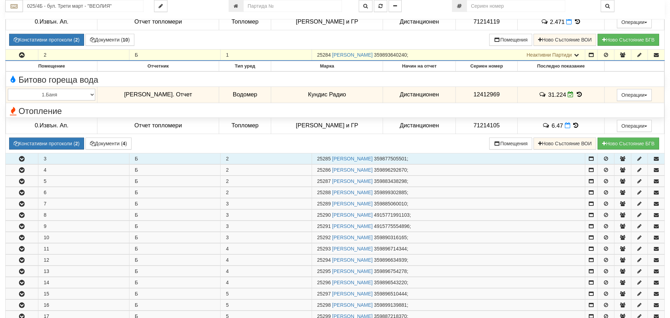
click at [24, 159] on icon "button" at bounding box center [22, 158] width 8 height 5
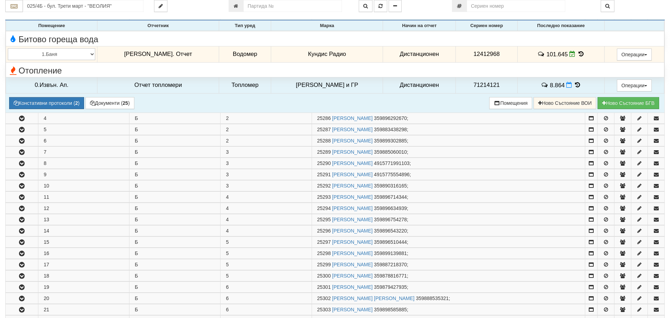
scroll to position [387, 0]
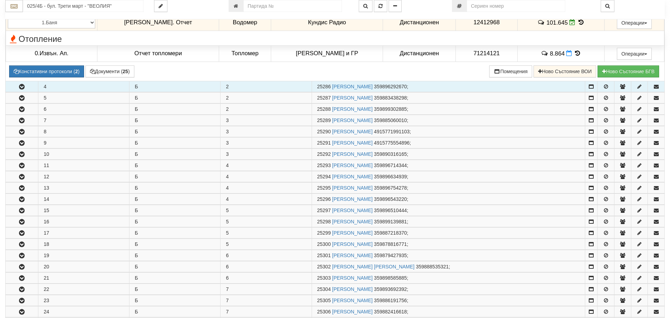
click at [22, 85] on icon "button" at bounding box center [22, 86] width 8 height 5
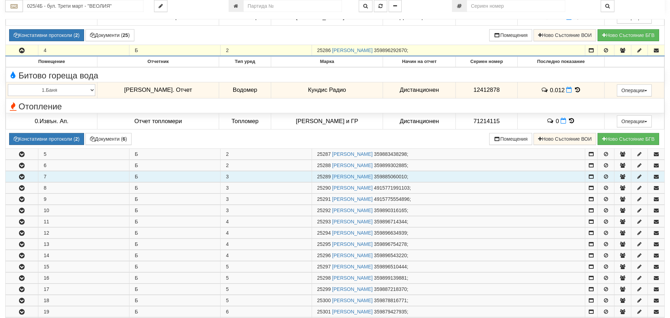
scroll to position [457, 0]
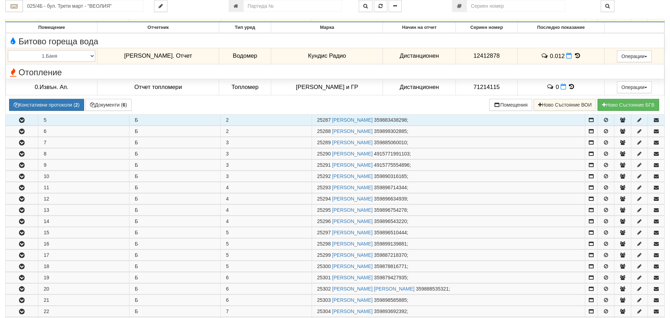
click at [22, 118] on icon "button" at bounding box center [22, 120] width 8 height 5
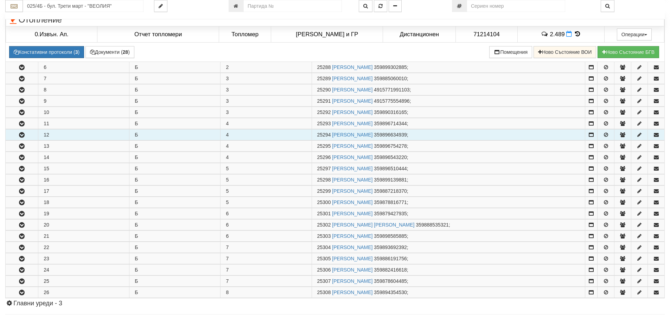
scroll to position [633, 0]
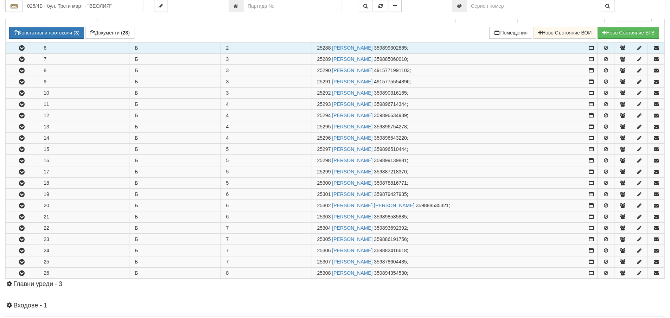
click at [25, 48] on icon "button" at bounding box center [22, 48] width 8 height 5
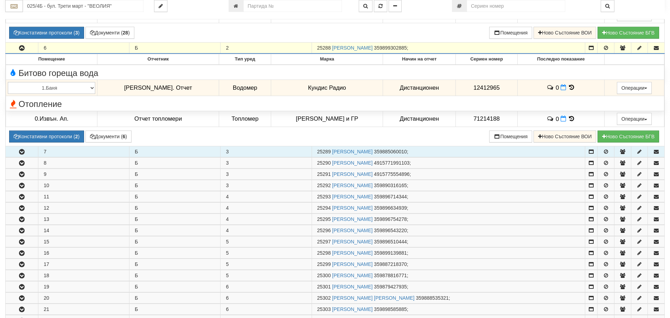
click at [23, 153] on icon "button" at bounding box center [22, 151] width 8 height 5
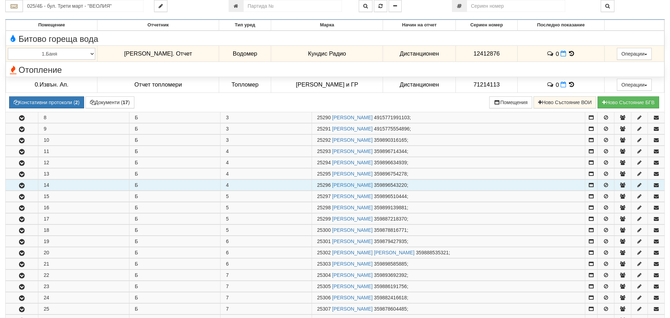
scroll to position [809, 0]
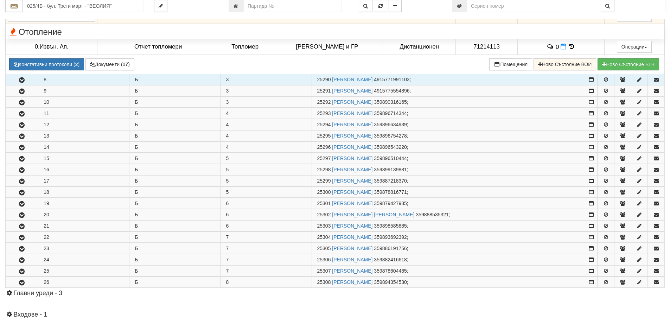
click at [20, 79] on icon "button" at bounding box center [22, 80] width 8 height 5
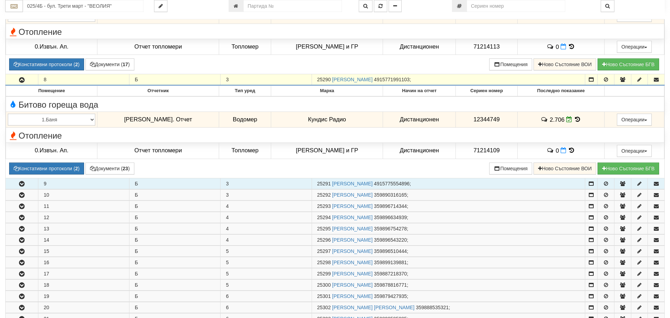
click at [22, 186] on icon "button" at bounding box center [22, 183] width 8 height 5
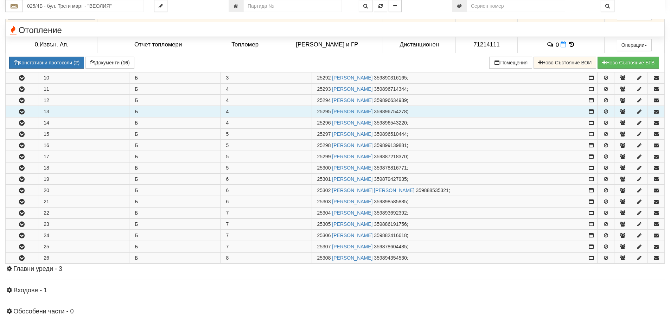
scroll to position [1019, 0]
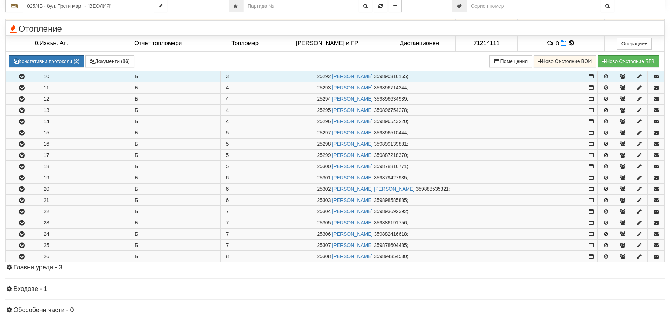
click at [22, 73] on button "button" at bounding box center [22, 76] width 32 height 11
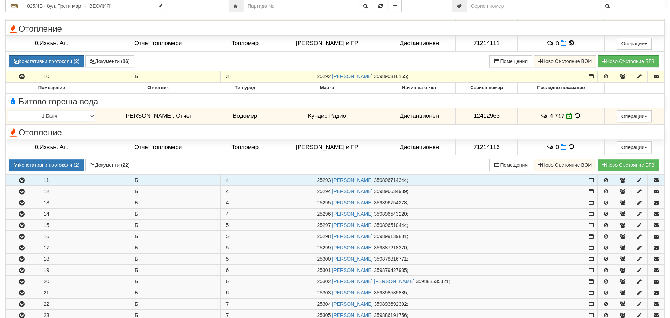
click at [17, 181] on button "button" at bounding box center [22, 180] width 32 height 11
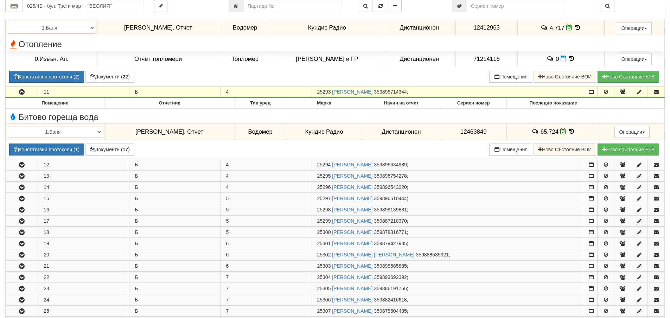
scroll to position [1125, 0]
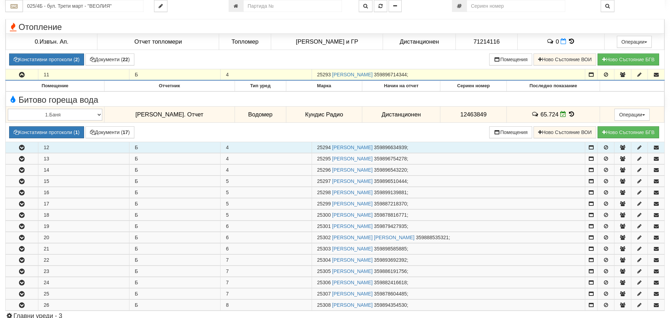
click at [24, 147] on icon "button" at bounding box center [22, 147] width 8 height 5
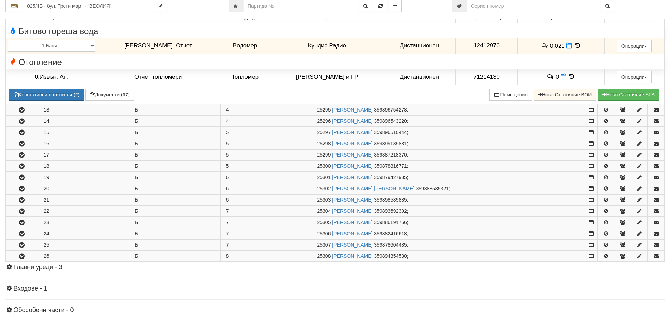
scroll to position [1301, 0]
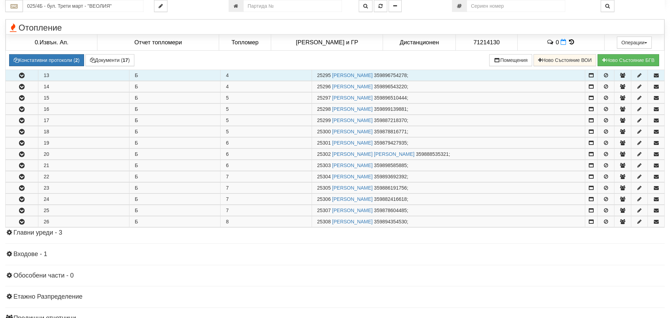
click at [18, 74] on icon "button" at bounding box center [22, 75] width 8 height 5
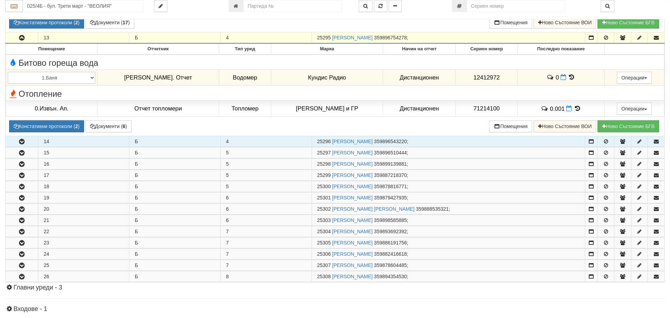
scroll to position [1406, 0]
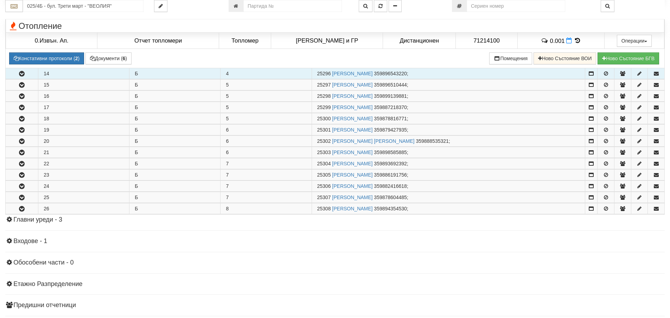
click at [24, 73] on icon "button" at bounding box center [22, 73] width 8 height 5
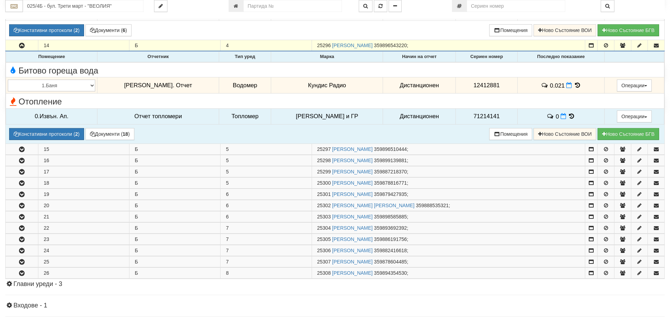
scroll to position [1512, 0]
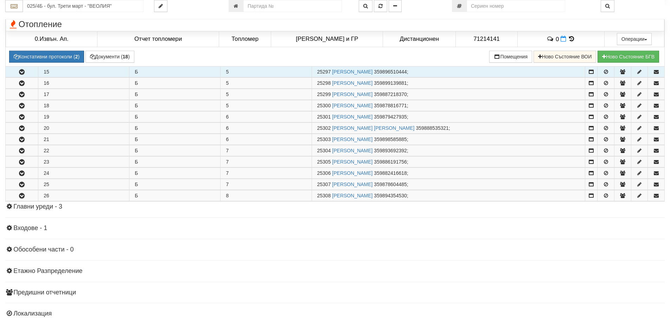
click at [23, 71] on icon "button" at bounding box center [22, 72] width 8 height 5
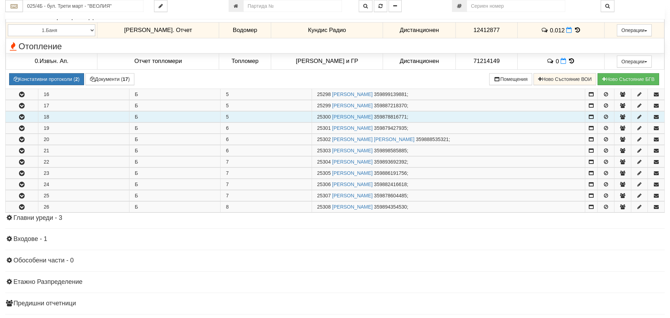
scroll to position [1617, 0]
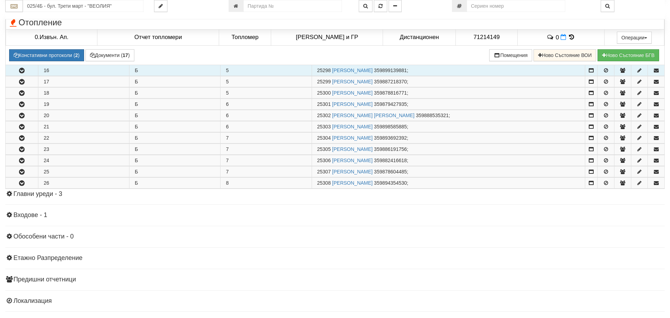
click at [21, 73] on icon "button" at bounding box center [22, 70] width 8 height 5
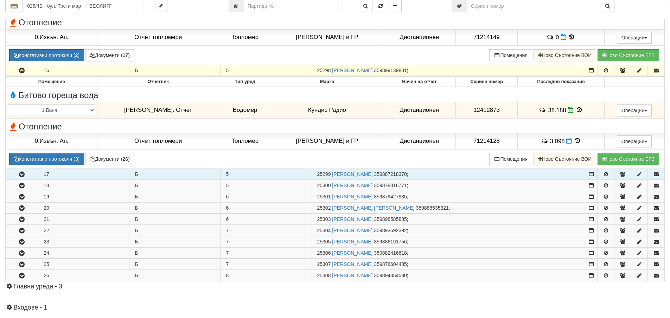
click at [22, 175] on icon "button" at bounding box center [22, 174] width 8 height 5
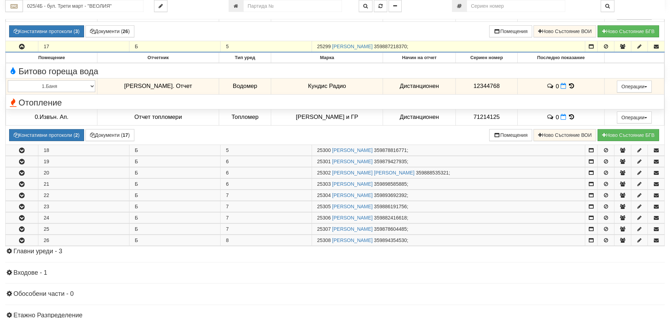
scroll to position [1793, 0]
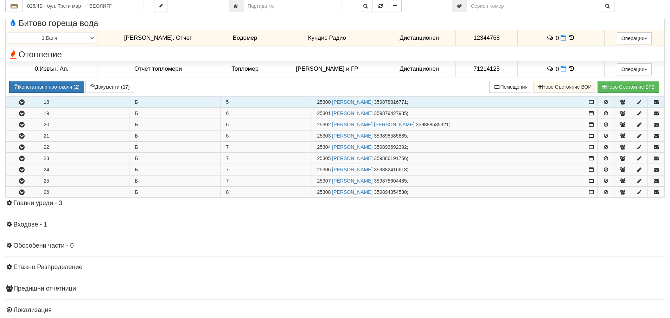
click at [23, 102] on icon "button" at bounding box center [22, 102] width 8 height 5
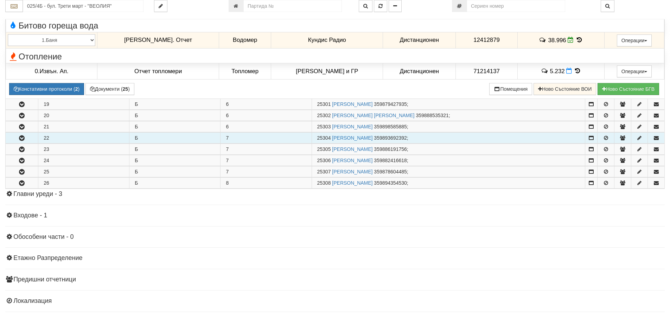
scroll to position [1898, 0]
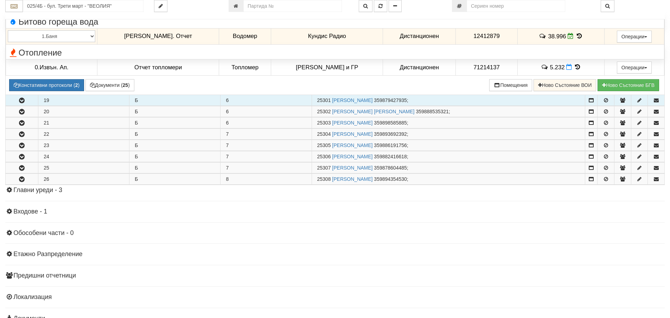
click at [19, 102] on icon "button" at bounding box center [22, 100] width 8 height 5
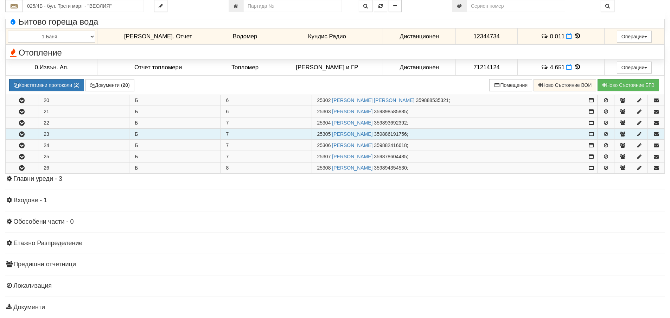
scroll to position [2004, 0]
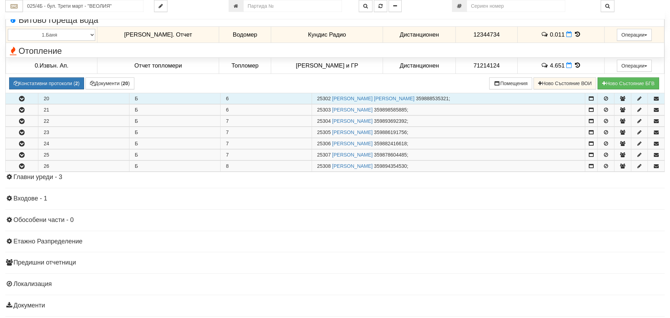
click at [22, 101] on icon "button" at bounding box center [22, 98] width 8 height 5
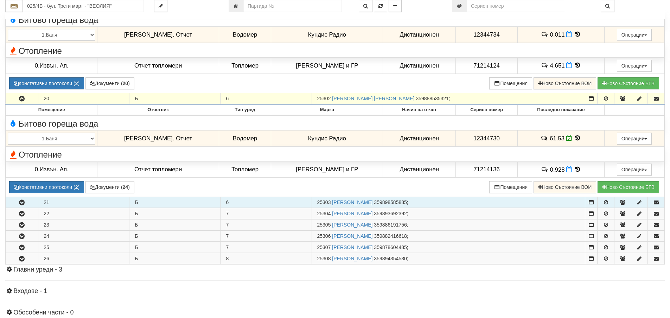
click at [30, 204] on button "button" at bounding box center [22, 202] width 32 height 11
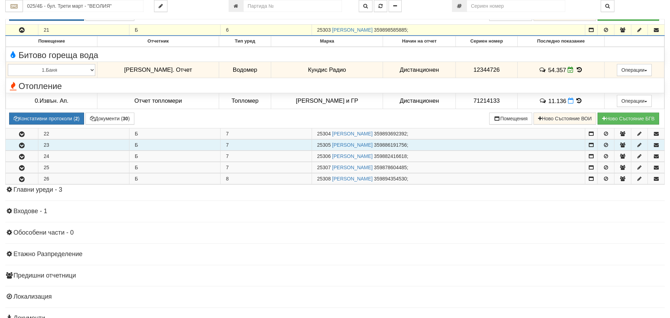
scroll to position [2180, 0]
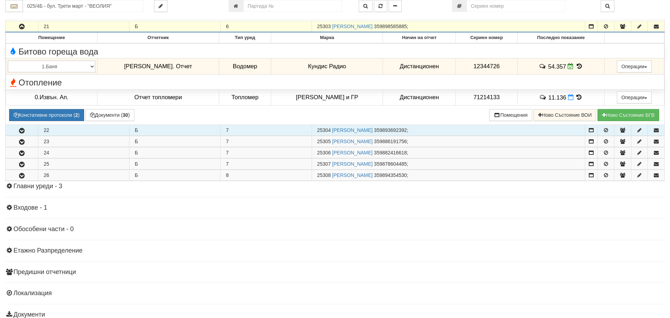
click at [21, 130] on icon "button" at bounding box center [22, 130] width 8 height 5
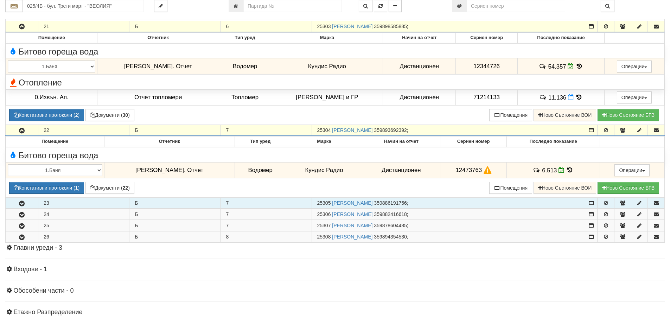
click at [20, 205] on icon "button" at bounding box center [22, 203] width 8 height 5
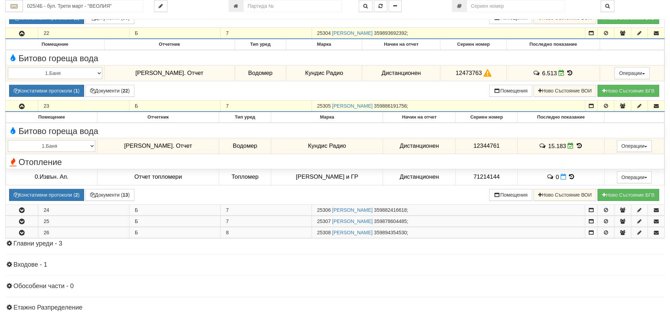
scroll to position [2285, 0]
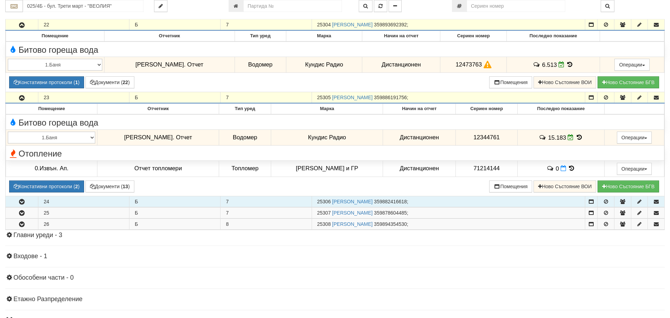
click at [22, 204] on icon "button" at bounding box center [22, 201] width 8 height 5
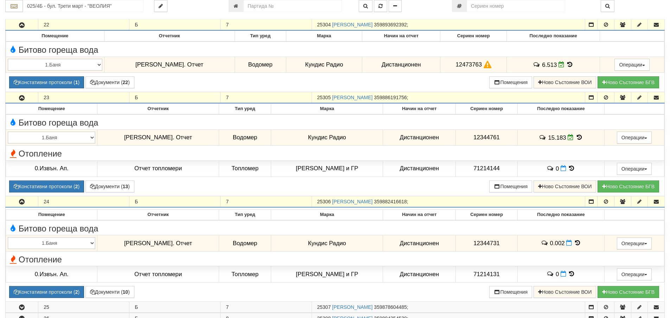
scroll to position [2426, 0]
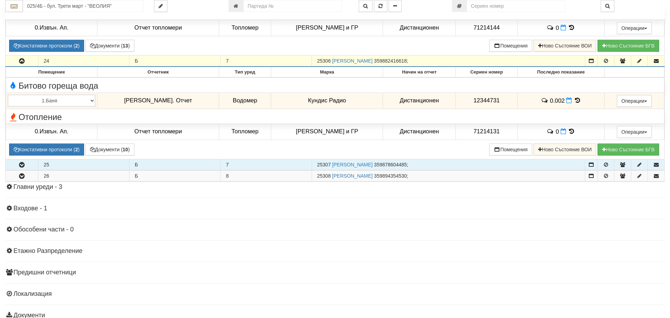
click at [23, 166] on icon "button" at bounding box center [22, 164] width 8 height 5
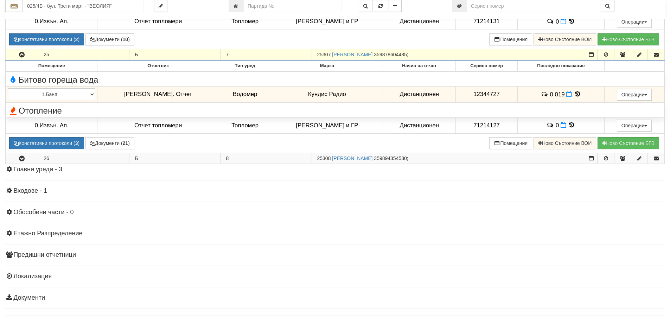
scroll to position [2555, 0]
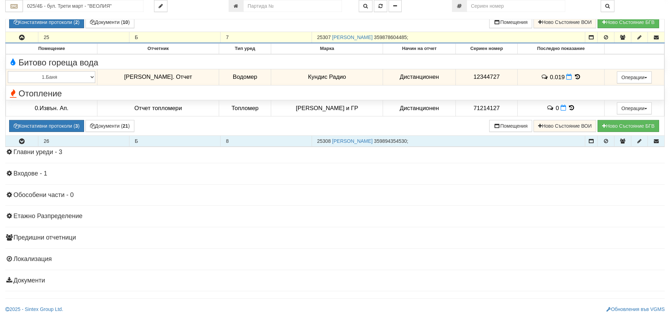
click at [20, 142] on icon "button" at bounding box center [22, 141] width 8 height 5
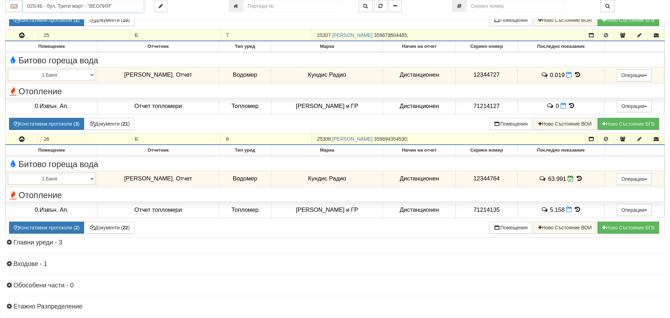
click at [37, 5] on input "025/4Б - бул. Трети март - "ВЕОЛИЯ"" at bounding box center [83, 6] width 121 height 12
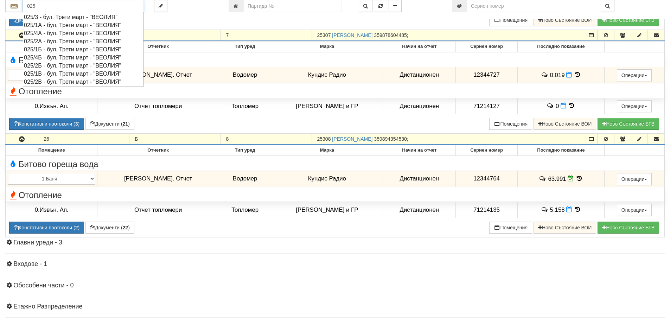
click at [51, 32] on div "025/4А - бул. Трети март - "ВЕОЛИЯ"" at bounding box center [83, 33] width 118 height 8
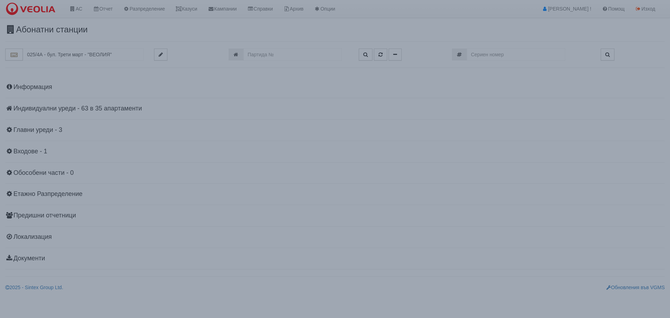
scroll to position [0, 0]
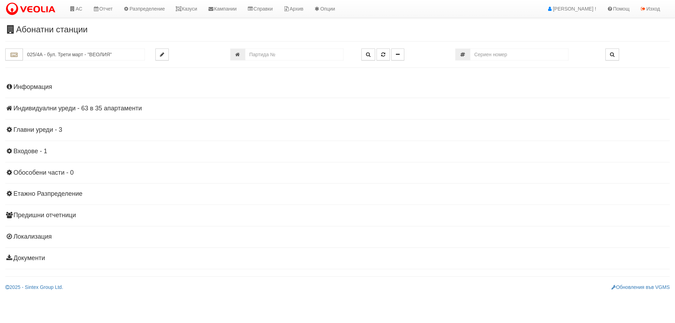
click at [95, 108] on h4 "Индивидуални уреди - 63 в 35 апартаменти" at bounding box center [337, 108] width 664 height 7
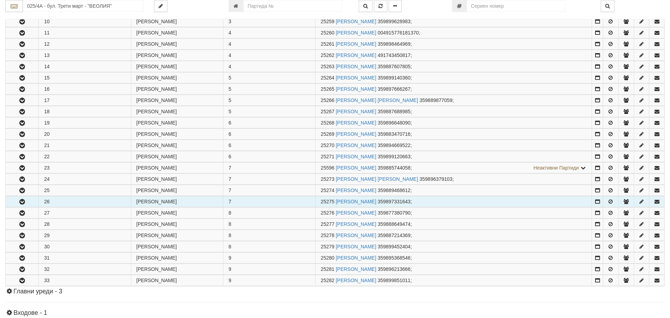
scroll to position [281, 0]
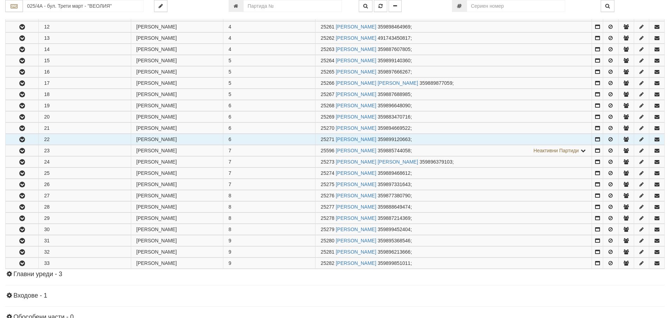
click at [23, 139] on icon "button" at bounding box center [22, 139] width 8 height 5
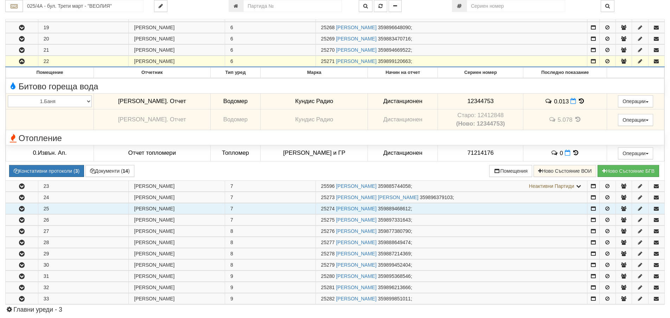
scroll to position [387, 0]
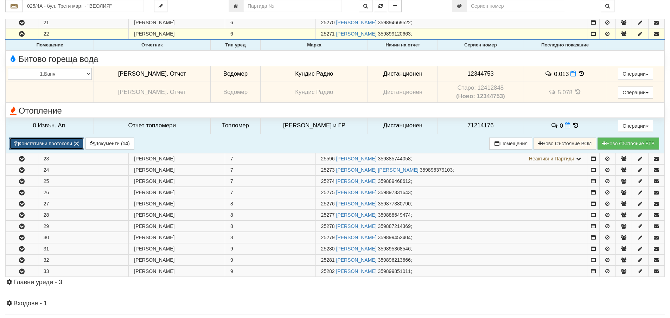
click at [48, 140] on button "Констативни протоколи ( 3 )" at bounding box center [46, 143] width 75 height 12
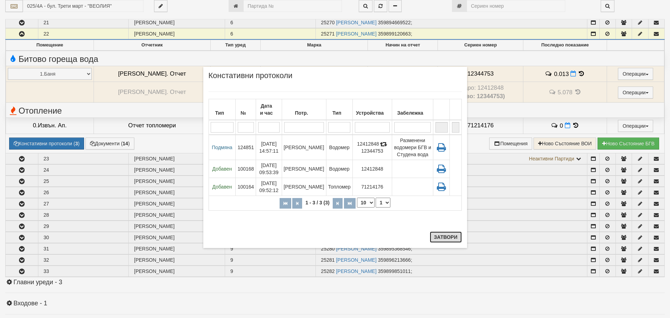
click at [445, 237] on button "Затвори" at bounding box center [446, 236] width 32 height 11
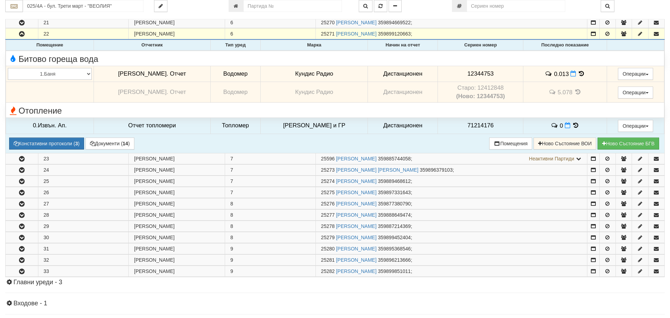
click at [578, 75] on icon at bounding box center [582, 74] width 8 height 6
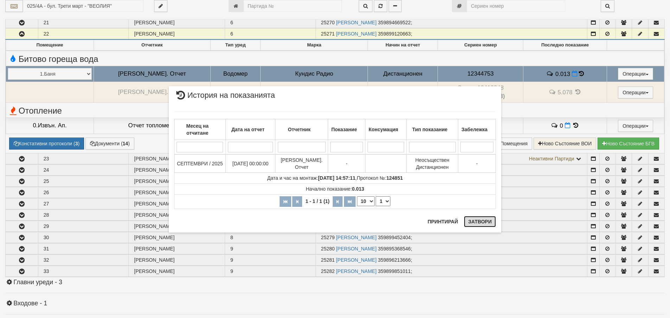
click at [477, 223] on button "Затвори" at bounding box center [480, 221] width 32 height 11
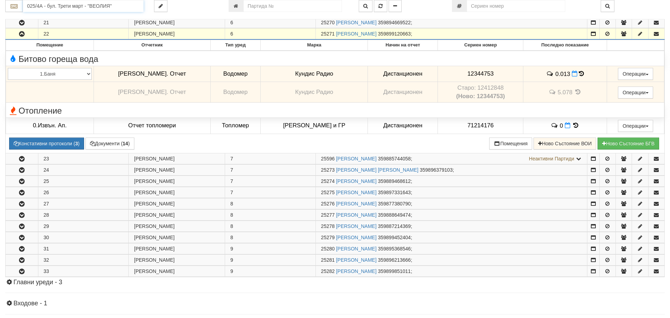
click at [43, 7] on input "025/4А - бул. Трети март - "ВЕОЛИЯ"" at bounding box center [83, 6] width 121 height 12
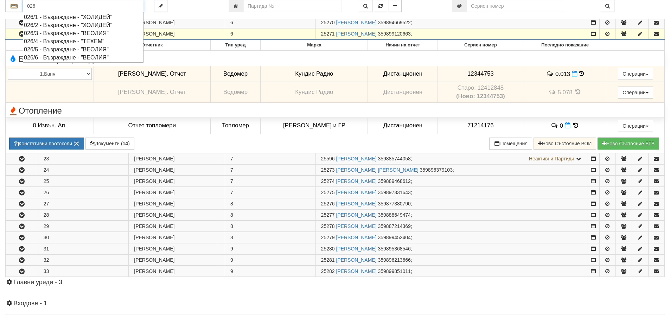
click at [52, 57] on div "026/6 - Възраждане - "ВЕОЛИЯ"" at bounding box center [83, 57] width 118 height 8
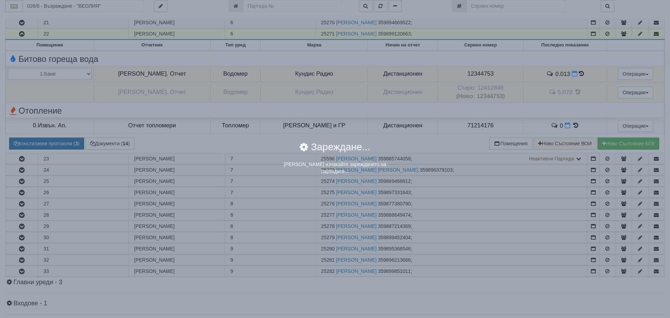
scroll to position [0, 0]
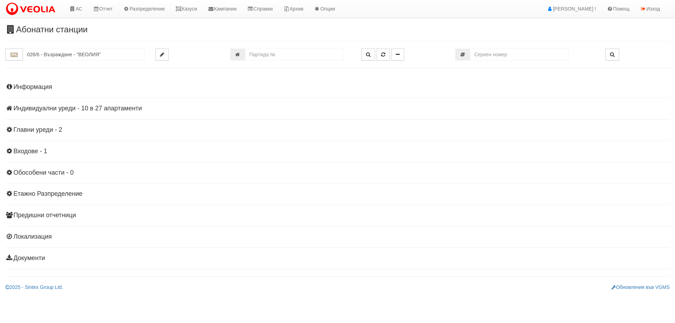
click at [95, 109] on h4 "Индивидуални уреди - 10 в 27 апартаменти" at bounding box center [337, 108] width 664 height 7
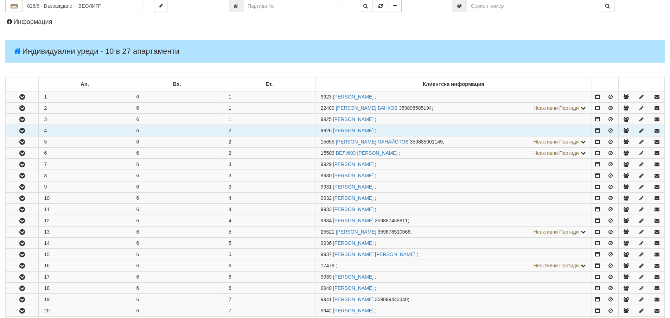
scroll to position [70, 0]
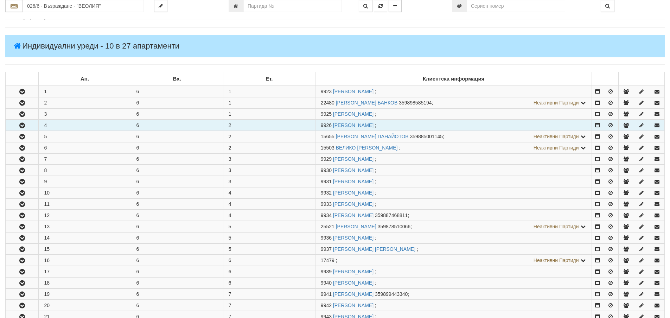
click at [25, 127] on icon "button" at bounding box center [22, 125] width 8 height 5
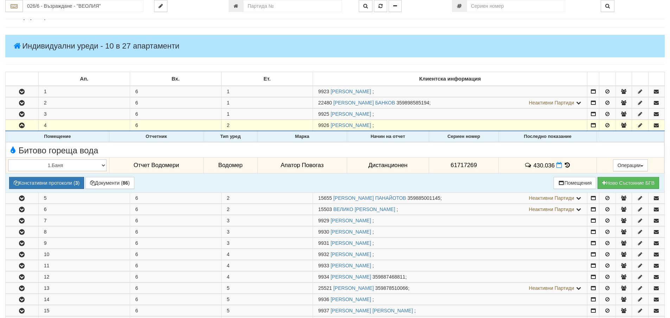
click at [564, 164] on icon at bounding box center [568, 165] width 8 height 6
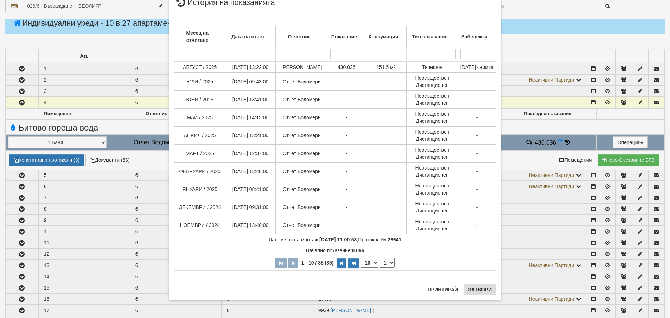
scroll to position [105, 0]
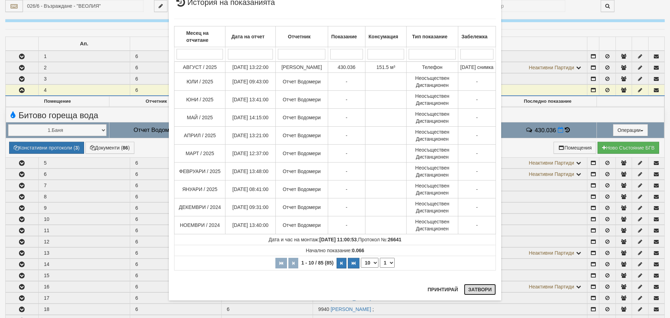
click at [474, 290] on button "Затвори" at bounding box center [480, 289] width 32 height 11
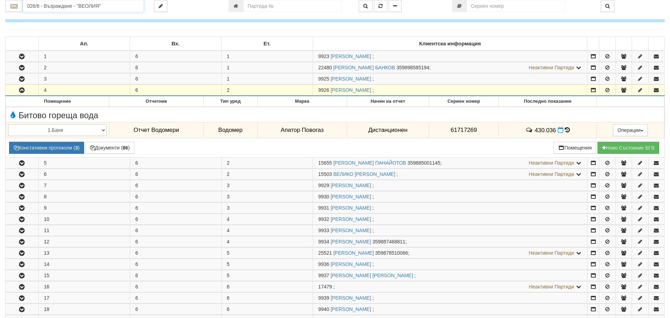
click at [40, 7] on input "026/6 - Възраждане - "ВЕОЛИЯ"" at bounding box center [83, 6] width 121 height 12
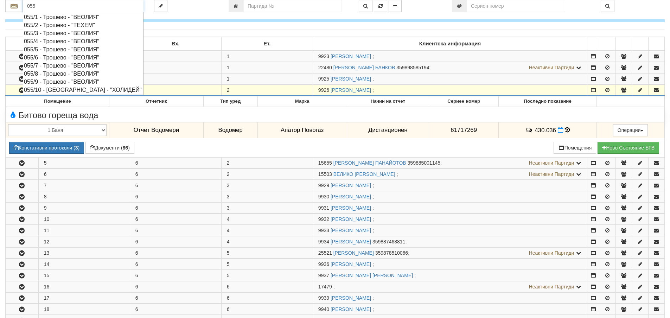
click at [47, 41] on div "055/4 - Трошево - "ВЕОЛИЯ"" at bounding box center [83, 41] width 118 height 8
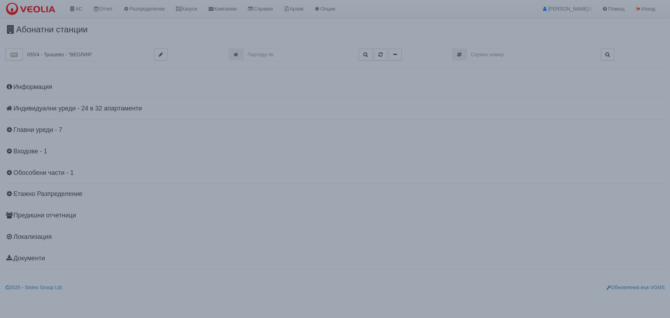
scroll to position [0, 0]
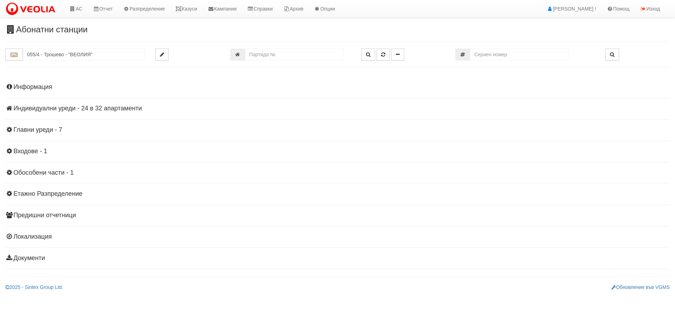
click at [117, 105] on h4 "Индивидуални уреди - 24 в 32 апартаменти" at bounding box center [337, 108] width 664 height 7
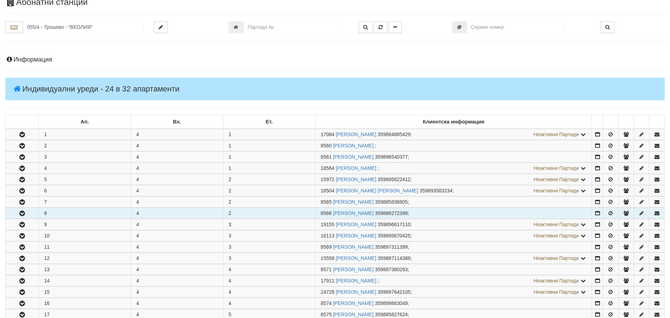
scroll to position [70, 0]
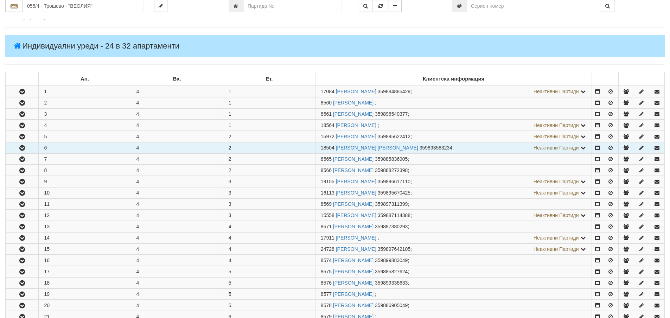
click at [22, 146] on icon "button" at bounding box center [22, 148] width 8 height 5
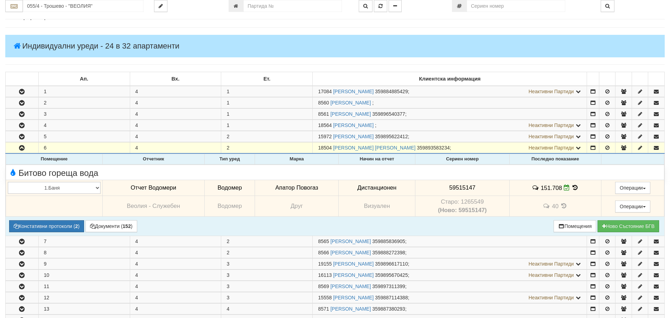
click at [574, 189] on icon at bounding box center [575, 188] width 8 height 6
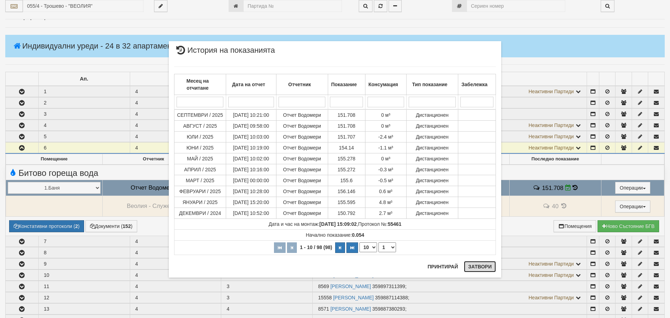
click at [479, 268] on button "Затвори" at bounding box center [480, 266] width 32 height 11
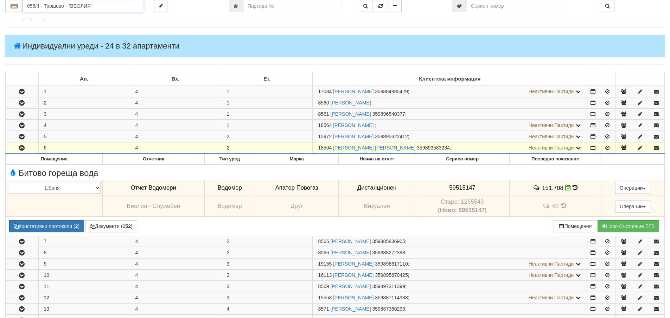
click at [45, 7] on input "055/4 - Трошево - "ВЕОЛИЯ"" at bounding box center [83, 6] width 121 height 12
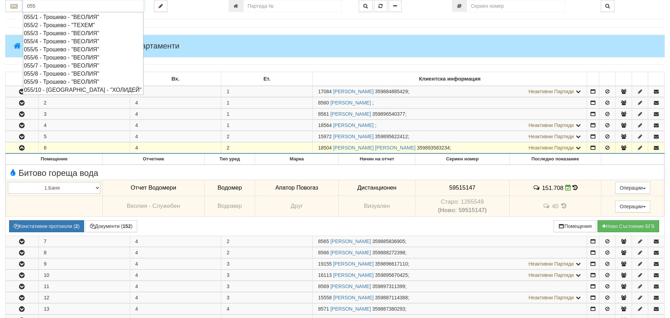
click at [42, 73] on div "055/8 - Трошево - "ВЕОЛИЯ"" at bounding box center [83, 74] width 118 height 8
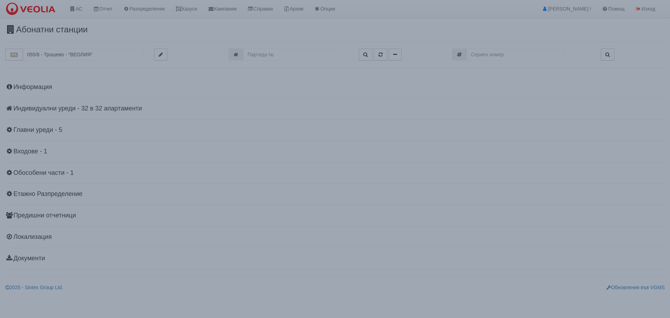
scroll to position [0, 0]
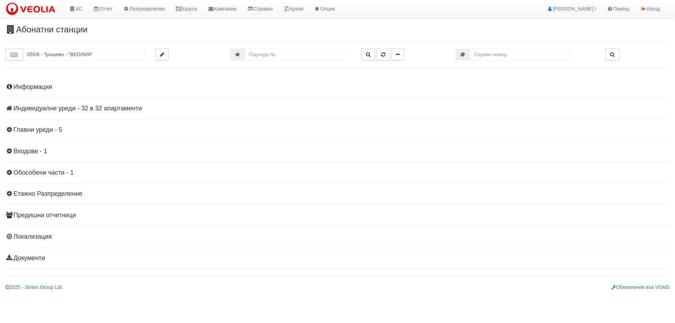
click at [57, 105] on h4 "Индивидуални уреди - 32 в 32 апартаменти" at bounding box center [337, 108] width 664 height 7
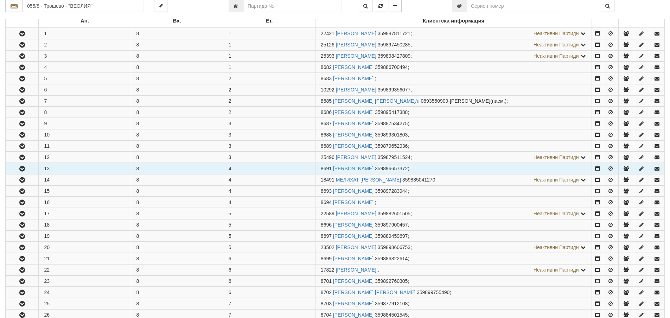
scroll to position [141, 0]
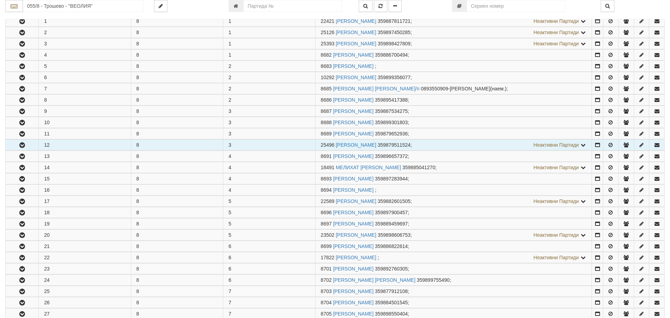
click at [24, 143] on icon "button" at bounding box center [22, 145] width 8 height 5
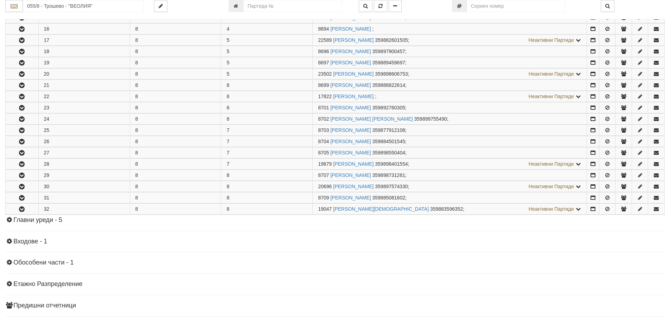
scroll to position [492, 0]
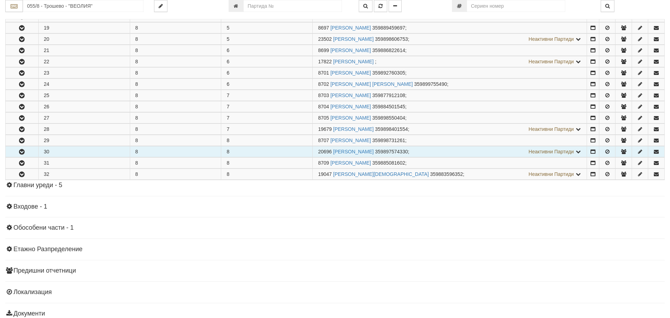
click at [20, 151] on icon "button" at bounding box center [22, 151] width 8 height 5
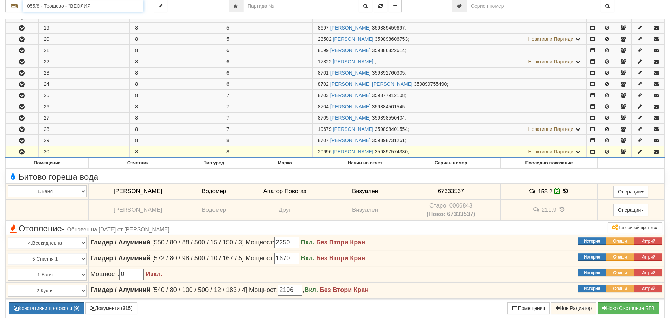
click at [58, 8] on input "055/8 - Трошево - "ВЕОЛИЯ"" at bounding box center [83, 6] width 121 height 12
click at [64, 20] on div "081/1 - Трошево - "ВЕОЛИЯ"" at bounding box center [83, 17] width 118 height 8
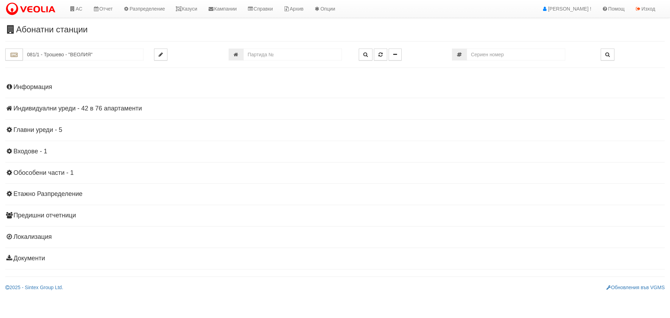
scroll to position [0, 0]
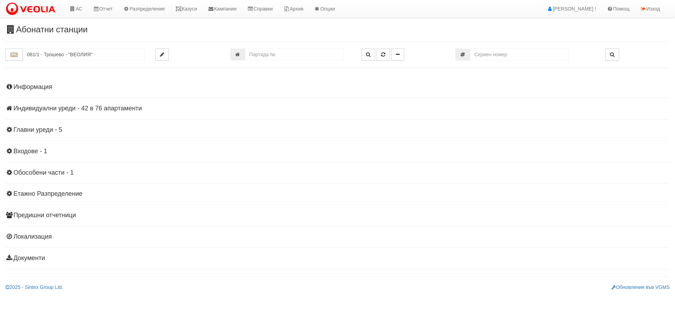
click at [49, 108] on h4 "Индивидуални уреди - 42 в 76 апартаменти" at bounding box center [337, 108] width 664 height 7
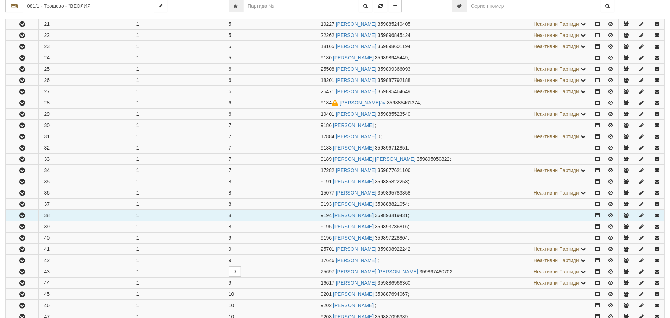
scroll to position [387, 0]
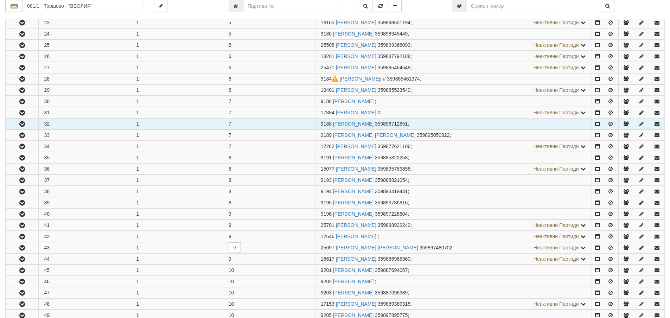
click at [21, 122] on icon "button" at bounding box center [22, 124] width 8 height 5
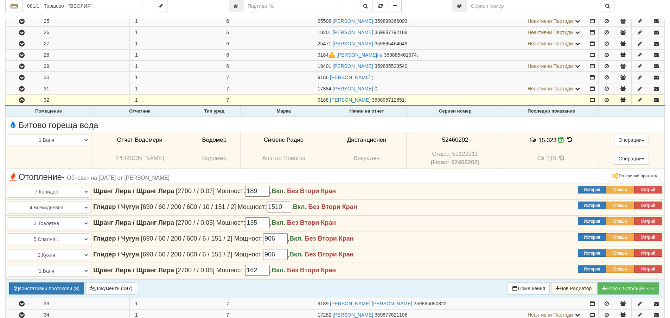
scroll to position [422, 0]
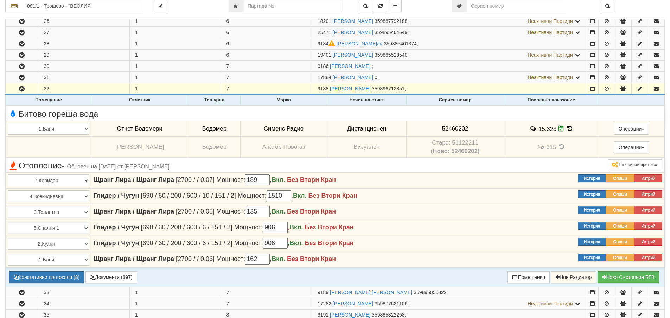
click at [569, 127] on icon at bounding box center [570, 129] width 8 height 6
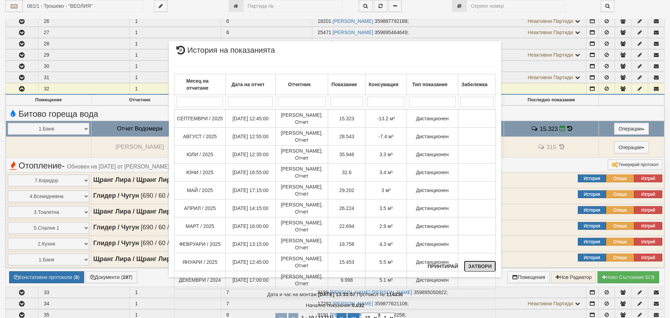
click at [481, 266] on button "Затвори" at bounding box center [480, 265] width 32 height 11
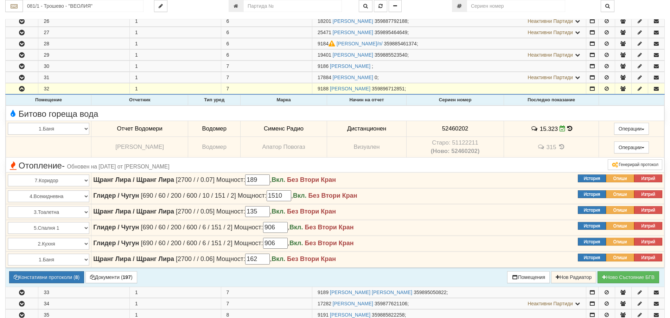
click at [567, 127] on icon at bounding box center [569, 129] width 5 height 6
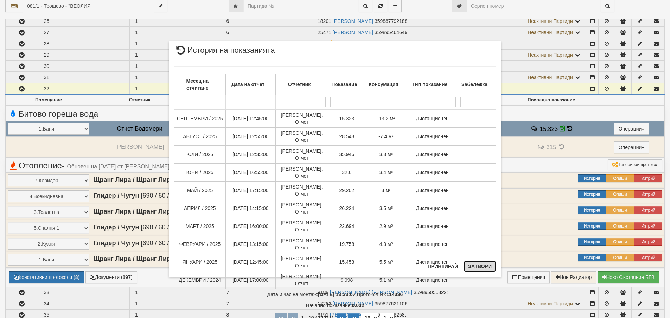
click at [476, 265] on button "Затвори" at bounding box center [480, 265] width 32 height 11
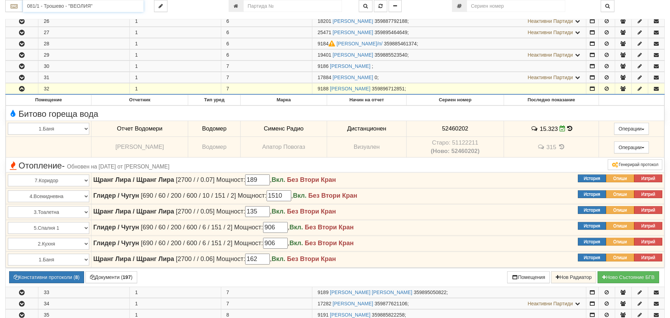
click at [38, 7] on input "081/1 - Трошево - "ВЕОЛИЯ"" at bounding box center [83, 6] width 121 height 12
click at [31, 6] on input "081/1 - Трошево - "ВЕОЛИЯ"" at bounding box center [83, 6] width 121 height 12
click at [41, 6] on input "025" at bounding box center [83, 6] width 121 height 12
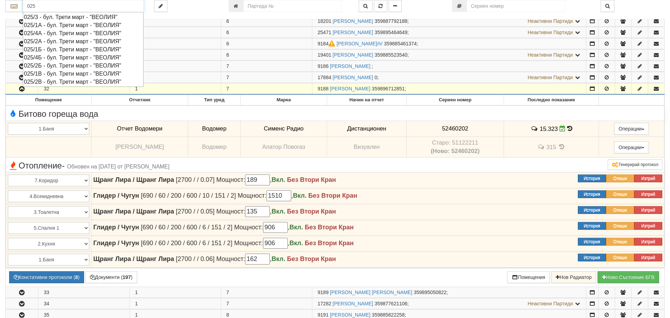
click at [50, 57] on div "025/4Б - бул. Трети март - "ВЕОЛИЯ"" at bounding box center [83, 57] width 118 height 8
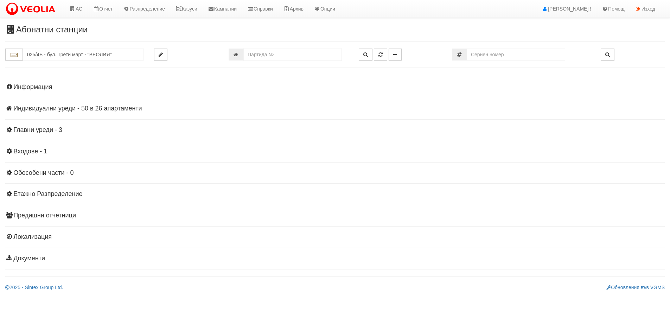
scroll to position [0, 0]
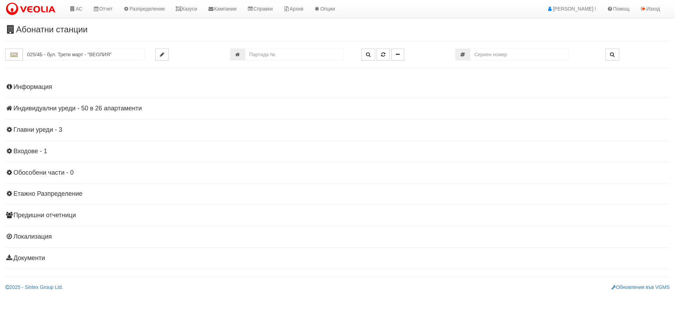
click at [31, 107] on h4 "Индивидуални уреди - 50 в 26 апартаменти" at bounding box center [337, 108] width 664 height 7
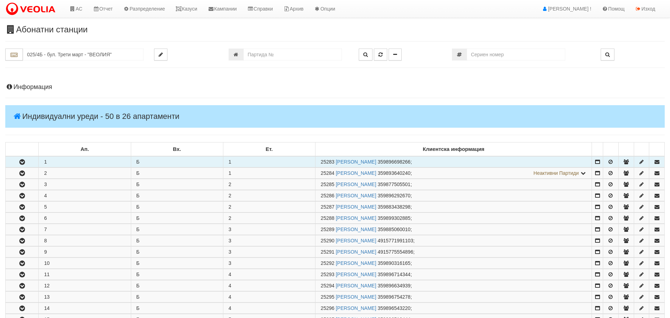
click at [26, 161] on button "button" at bounding box center [22, 161] width 33 height 11
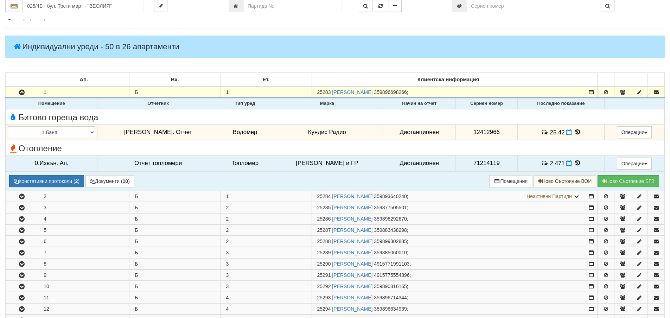
scroll to position [70, 0]
click at [573, 131] on icon at bounding box center [577, 131] width 8 height 6
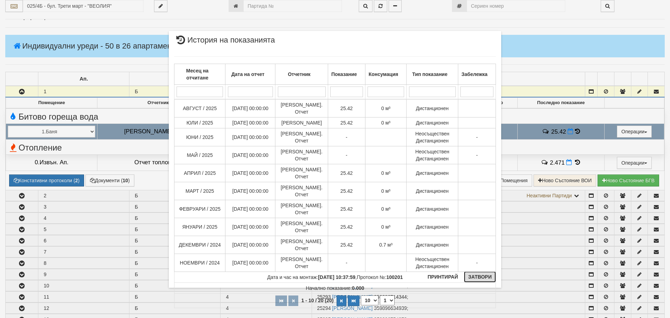
click at [479, 277] on button "Затвори" at bounding box center [480, 276] width 32 height 11
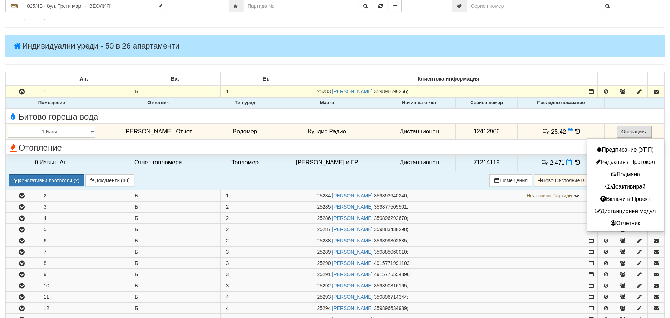
click at [644, 131] on span "button" at bounding box center [645, 131] width 3 height 1
click at [634, 186] on button "Деактивирай" at bounding box center [624, 186] width 73 height 9
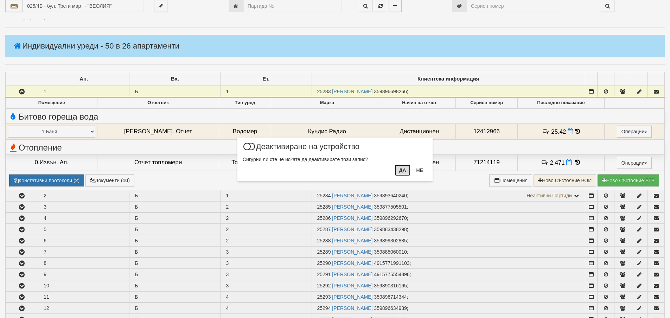
click at [401, 172] on button "Да" at bounding box center [401, 170] width 15 height 11
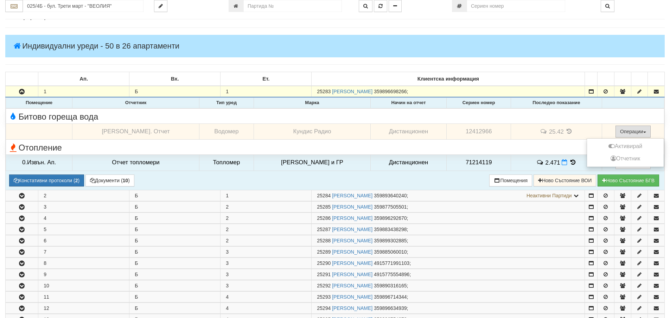
click at [643, 132] on span "button" at bounding box center [644, 131] width 3 height 1
click at [637, 147] on button "Активирай" at bounding box center [624, 146] width 73 height 9
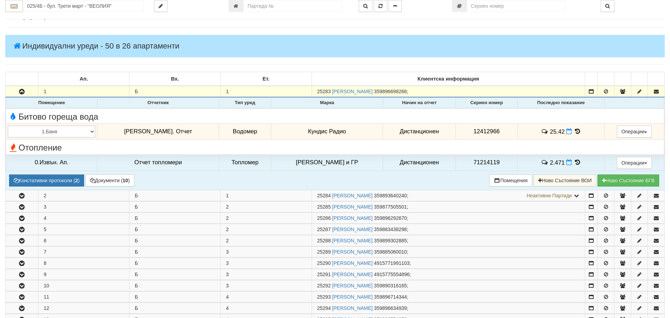
click at [573, 130] on icon at bounding box center [577, 131] width 8 height 6
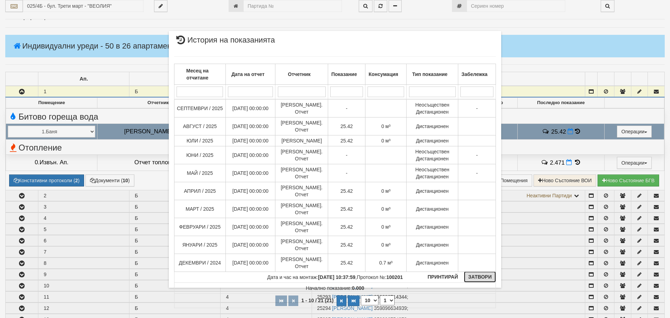
click at [483, 273] on button "Затвори" at bounding box center [480, 276] width 32 height 11
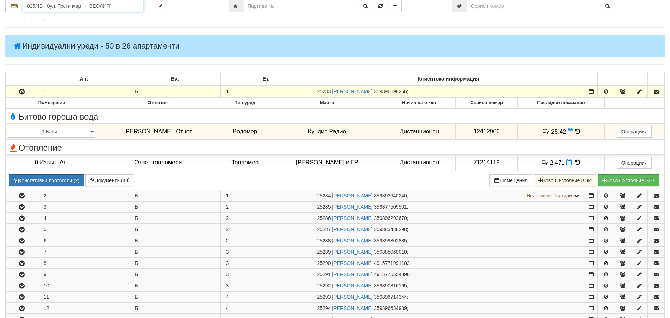
click at [39, 5] on input "025/4Б - бул. Трети март - "ВЕОЛИЯ"" at bounding box center [83, 6] width 121 height 12
type input "0"
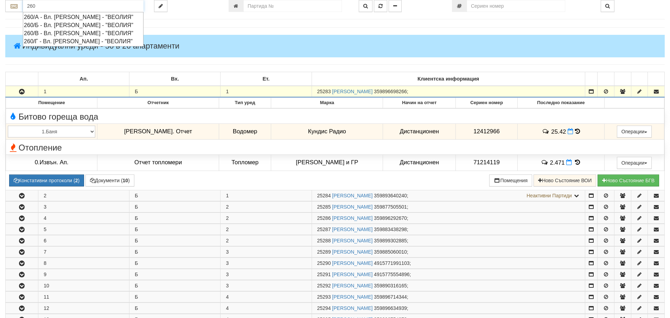
click at [53, 23] on div "260/Б - Вл. Варненчик - "ВЕОЛИЯ"" at bounding box center [83, 25] width 118 height 8
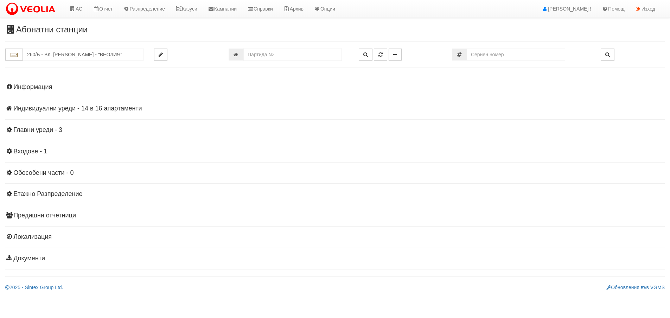
scroll to position [0, 0]
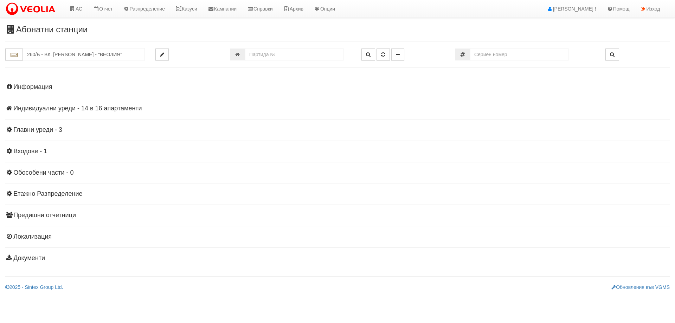
click at [63, 109] on h4 "Индивидуални уреди - 14 в 16 апартаменти" at bounding box center [337, 108] width 664 height 7
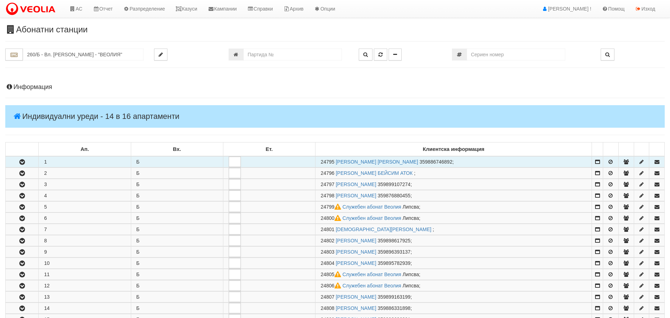
click at [26, 162] on button "button" at bounding box center [22, 161] width 33 height 11
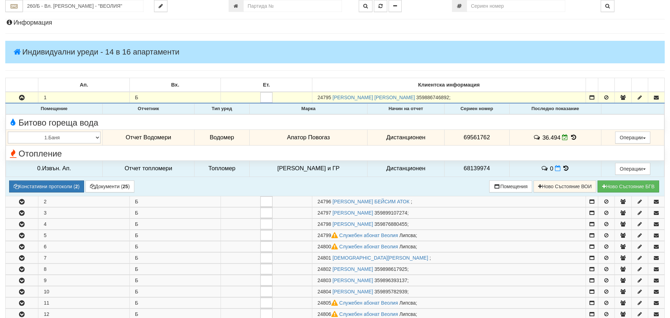
scroll to position [70, 0]
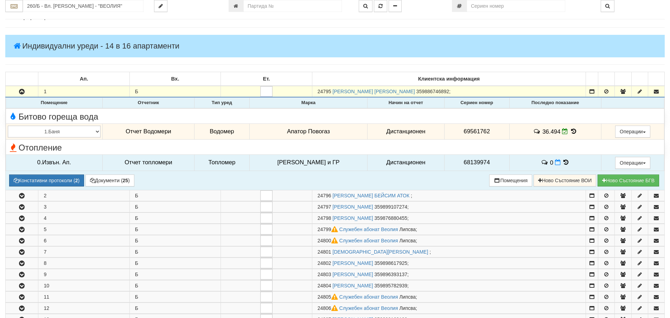
click at [562, 161] on icon at bounding box center [566, 162] width 8 height 6
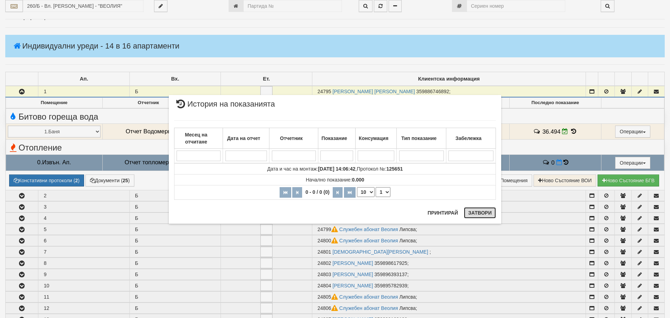
click at [486, 212] on button "Затвори" at bounding box center [480, 212] width 32 height 11
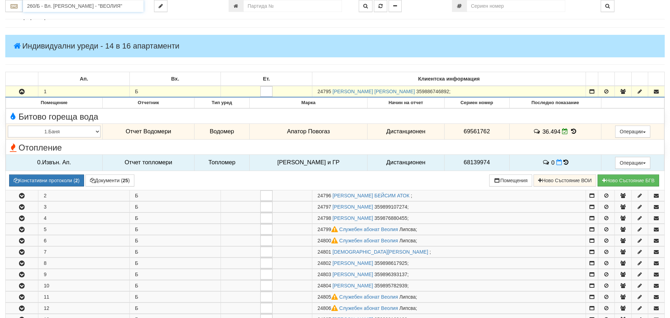
click at [67, 7] on input "260/Б - Вл. Варненчик - "ВЕОЛИЯ"" at bounding box center [83, 6] width 121 height 12
click at [57, 15] on div "082/1 - Трошево - "ВЕОЛИЯ"" at bounding box center [83, 17] width 118 height 8
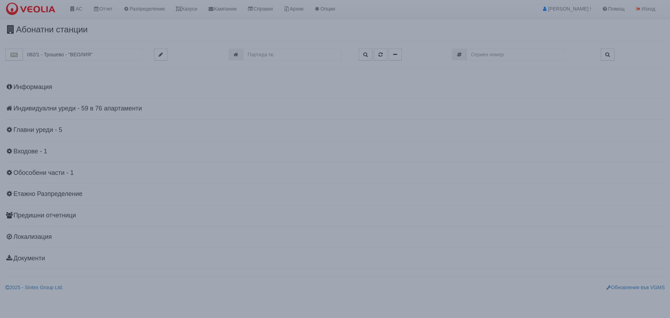
scroll to position [0, 0]
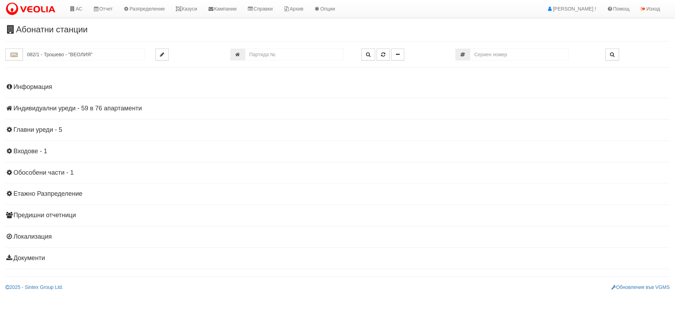
click at [52, 109] on h4 "Индивидуални уреди - 59 в 76 апартаменти" at bounding box center [337, 108] width 664 height 7
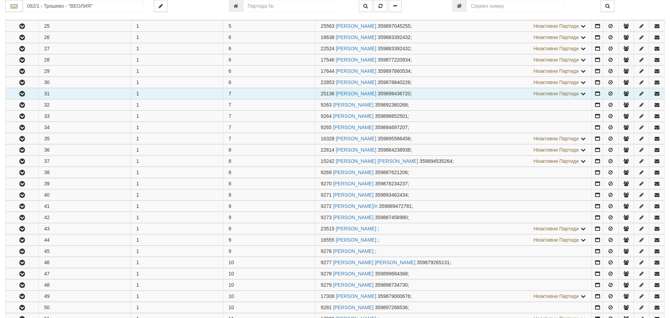
scroll to position [422, 0]
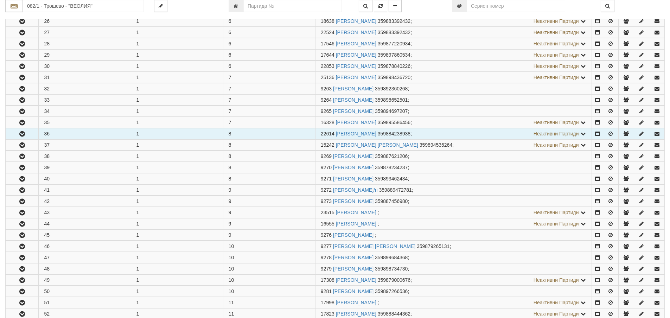
click at [21, 134] on icon "button" at bounding box center [22, 133] width 8 height 5
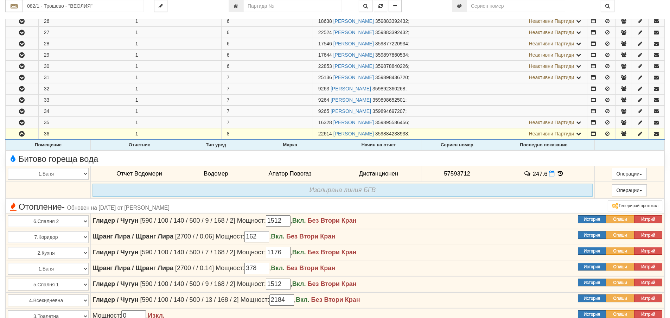
click at [558, 173] on icon at bounding box center [560, 173] width 8 height 6
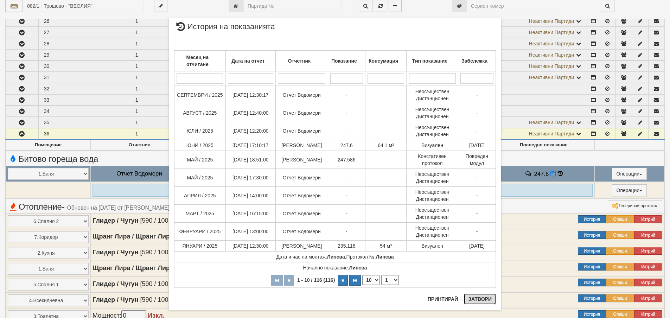
click at [478, 300] on button "Затвори" at bounding box center [480, 298] width 32 height 11
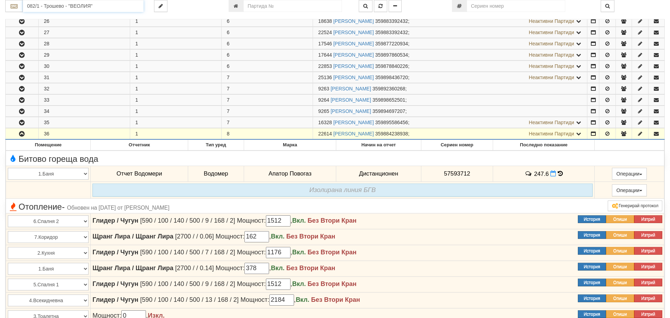
click at [51, 6] on input "082/1 - Трошево - "ВЕОЛИЯ"" at bounding box center [83, 6] width 121 height 12
click at [49, 18] on div "083/1 - Трошево - "ВЕОЛИЯ"" at bounding box center [83, 17] width 118 height 8
type input "083/1 - Трошево - "ВЕОЛИЯ""
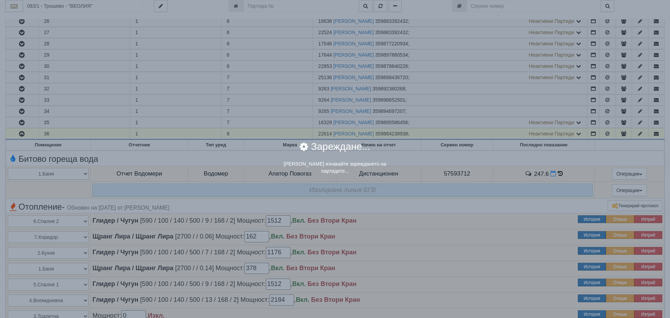
scroll to position [0, 0]
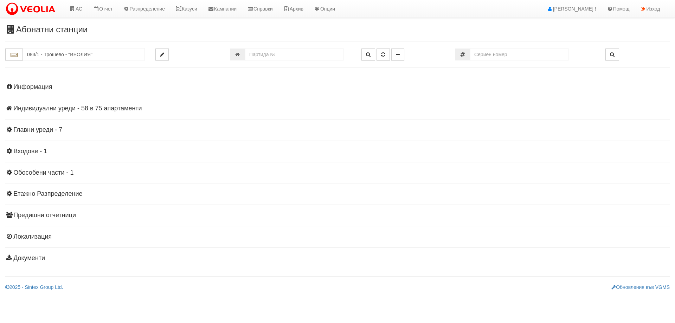
click at [76, 108] on h4 "Индивидуални уреди - 58 в 75 апартаменти" at bounding box center [337, 108] width 664 height 7
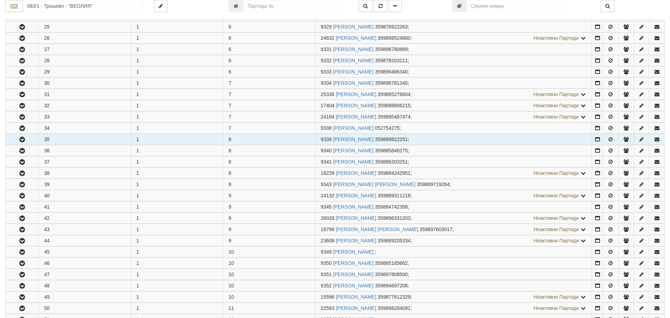
scroll to position [422, 0]
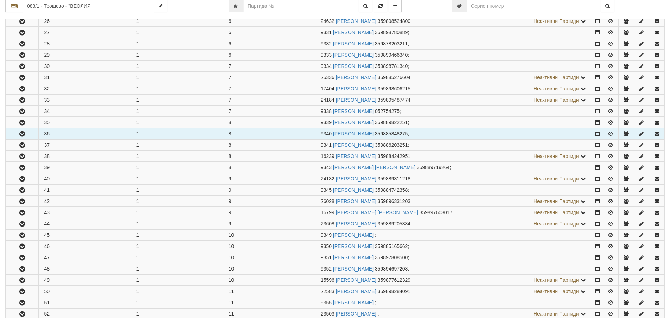
click at [18, 136] on icon "button" at bounding box center [22, 133] width 8 height 5
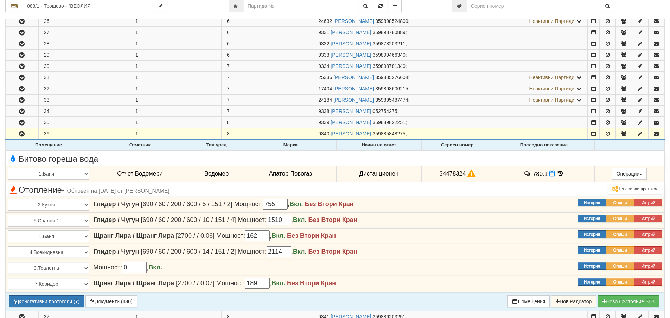
click at [558, 173] on icon at bounding box center [560, 173] width 8 height 6
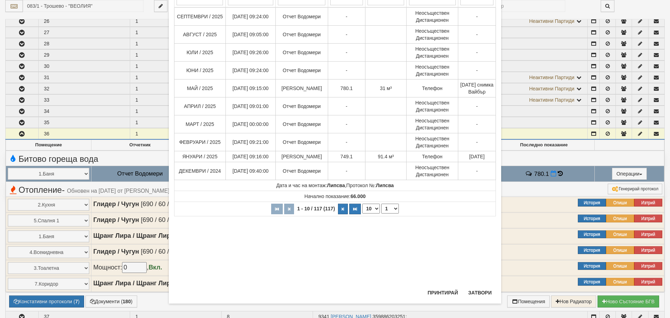
scroll to position [82, 0]
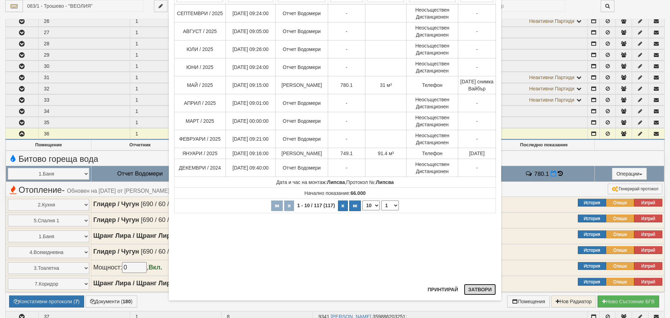
click at [477, 289] on button "Затвори" at bounding box center [480, 289] width 32 height 11
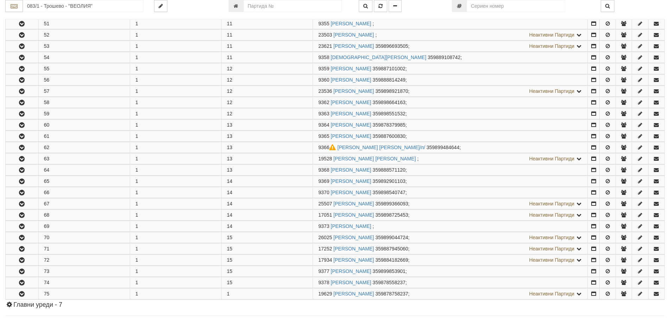
scroll to position [879, 0]
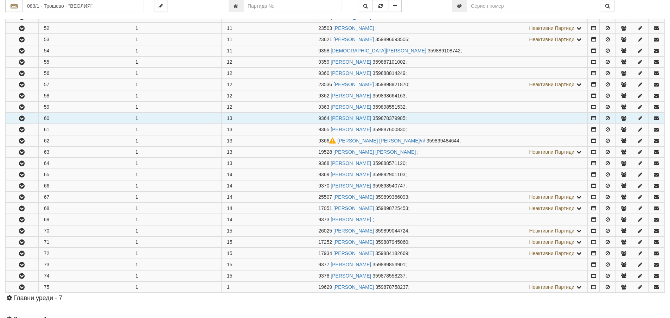
click at [22, 119] on icon "button" at bounding box center [22, 118] width 8 height 5
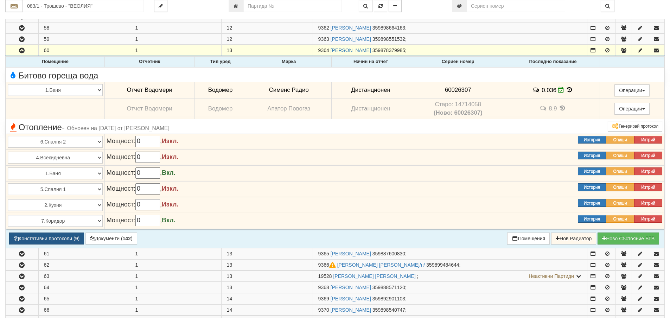
scroll to position [949, 0]
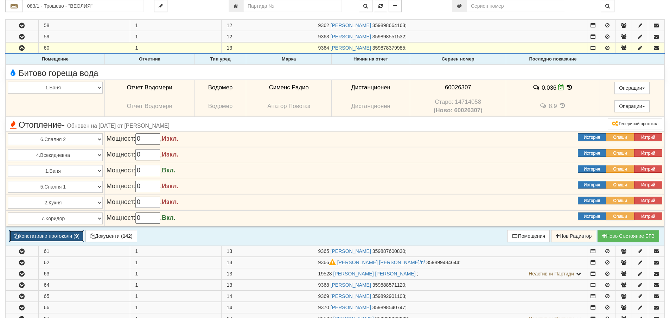
click at [60, 232] on button "Констативни протоколи ( 9 )" at bounding box center [46, 236] width 75 height 12
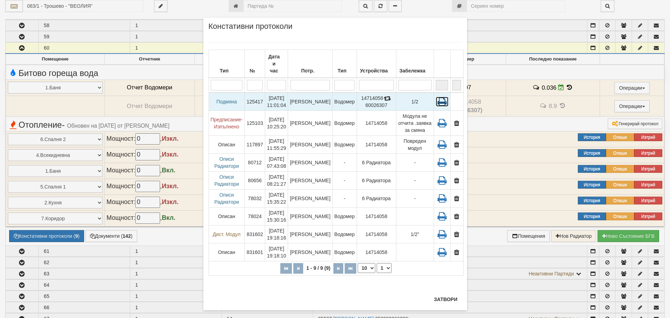
click at [438, 97] on icon at bounding box center [442, 102] width 13 height 10
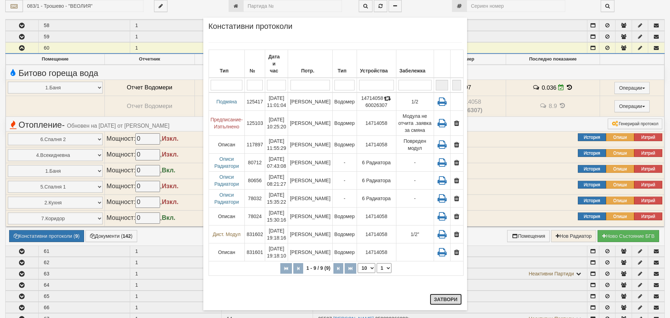
click at [439, 298] on button "Затвори" at bounding box center [446, 299] width 32 height 11
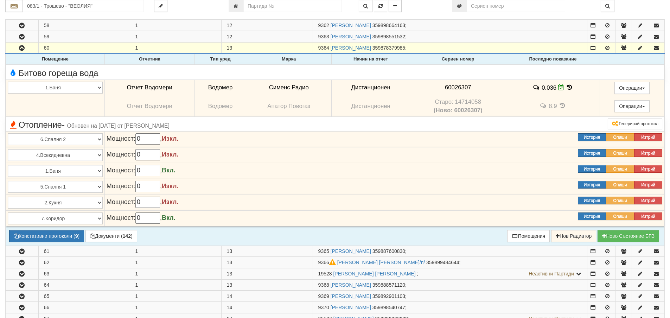
click at [560, 107] on icon at bounding box center [562, 106] width 8 height 6
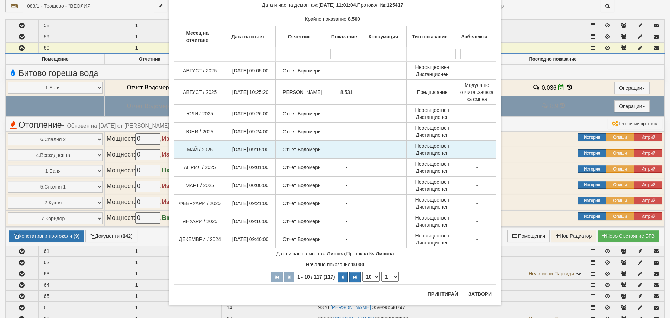
scroll to position [57, 0]
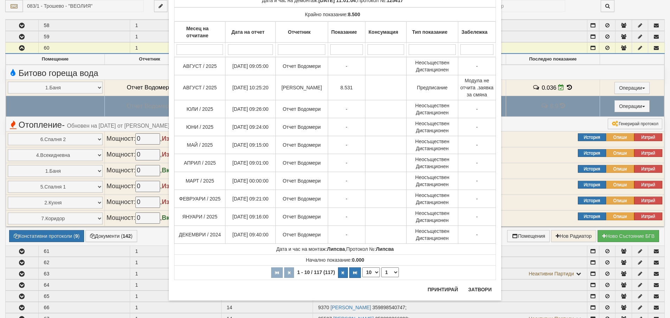
click at [374, 270] on select "10 20 30 40" at bounding box center [371, 272] width 18 height 10
select select "40"
click at [362, 277] on select "10 20 30 40" at bounding box center [371, 272] width 18 height 10
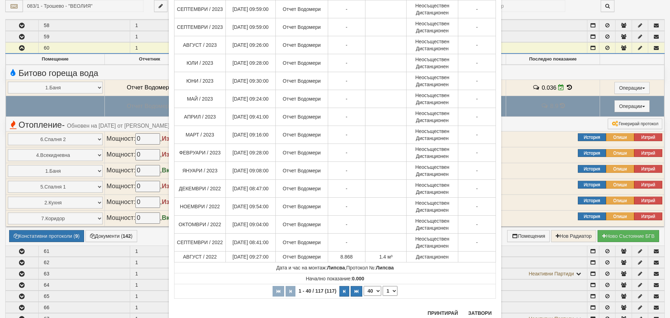
scroll to position [586, 0]
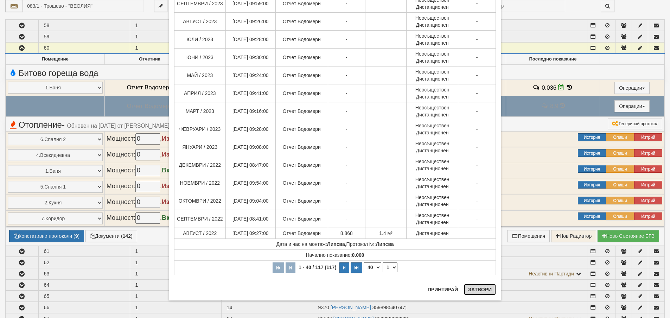
click at [478, 287] on button "Затвори" at bounding box center [480, 289] width 32 height 11
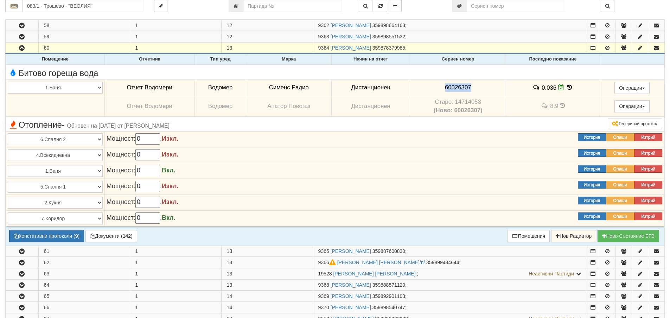
drag, startPoint x: 442, startPoint y: 86, endPoint x: 471, endPoint y: 92, distance: 29.0
click at [471, 92] on td "60026307" at bounding box center [458, 87] width 96 height 16
copy span "60026307"
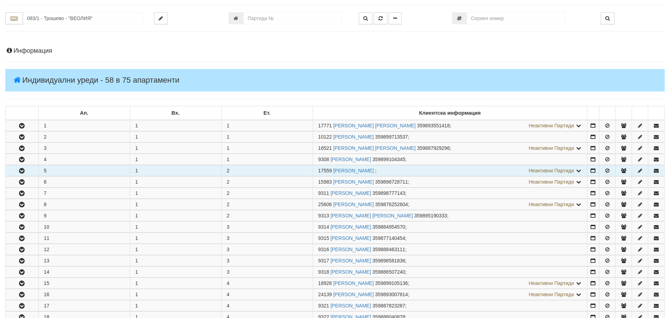
scroll to position [105, 0]
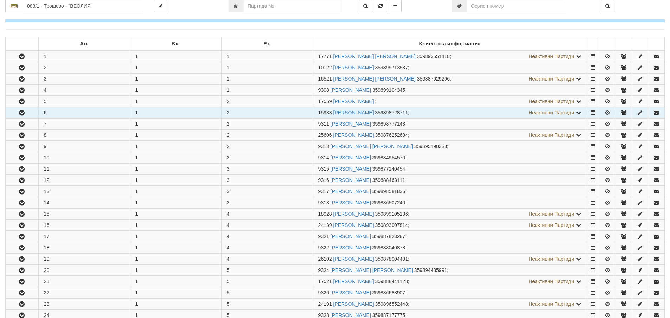
click at [22, 114] on icon "button" at bounding box center [22, 112] width 8 height 5
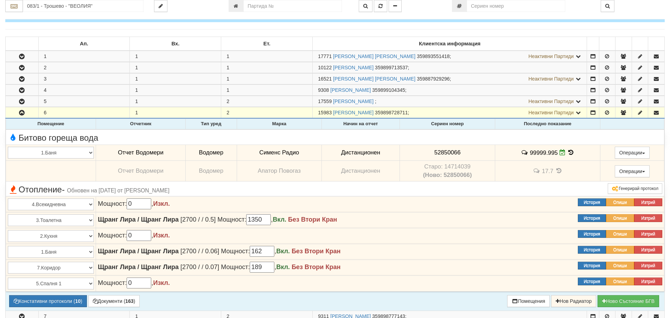
click at [568, 151] on icon at bounding box center [571, 152] width 8 height 6
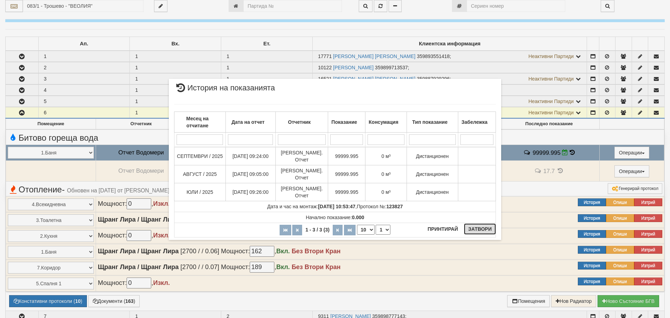
click at [485, 226] on button "Затвори" at bounding box center [480, 228] width 32 height 11
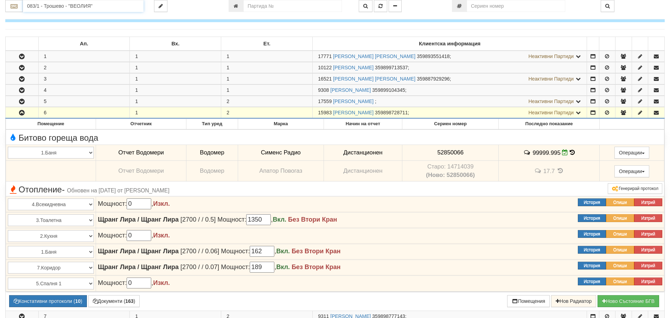
click at [46, 4] on input "083/1 - Трошево - "ВЕОЛИЯ"" at bounding box center [83, 6] width 121 height 12
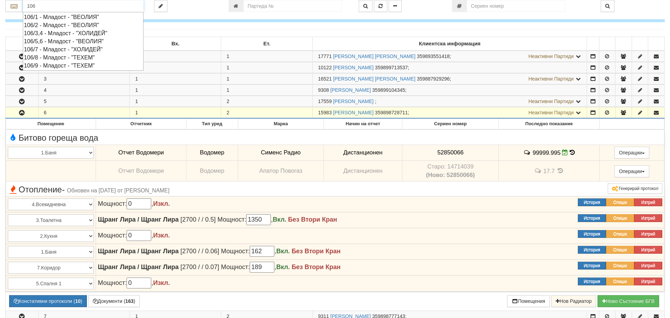
click at [52, 40] on div "106/5,6 - Младост - "ВЕОЛИЯ"" at bounding box center [83, 41] width 118 height 8
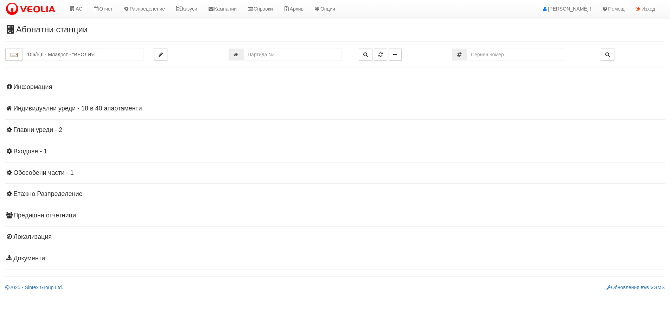
scroll to position [0, 0]
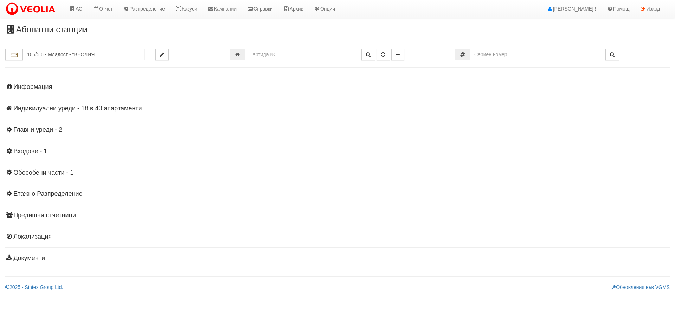
click at [84, 104] on div "Информация Параметри Брой Апартаменти: 40 Ползватели 08/2025 20 % 0 % 56" at bounding box center [337, 172] width 664 height 194
click at [86, 108] on h4 "Индивидуални уреди - 18 в 40 апартаменти" at bounding box center [337, 108] width 664 height 7
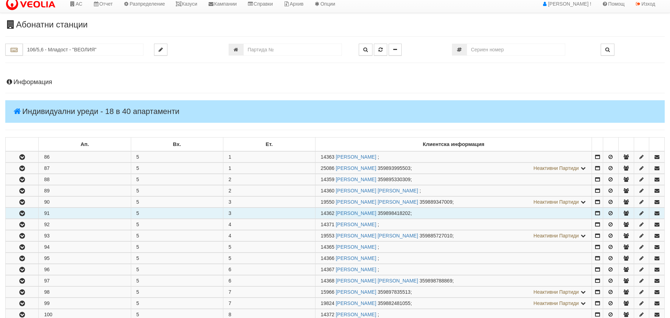
scroll to position [70, 0]
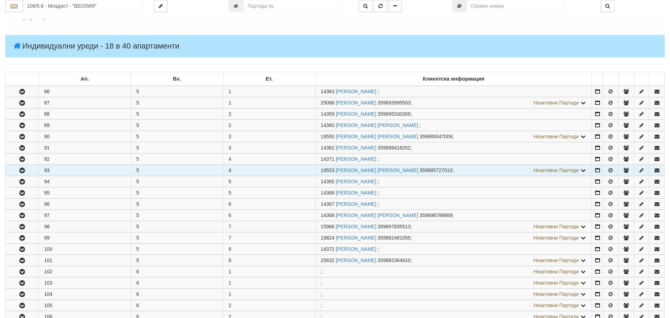
click at [27, 173] on button "button" at bounding box center [22, 170] width 33 height 11
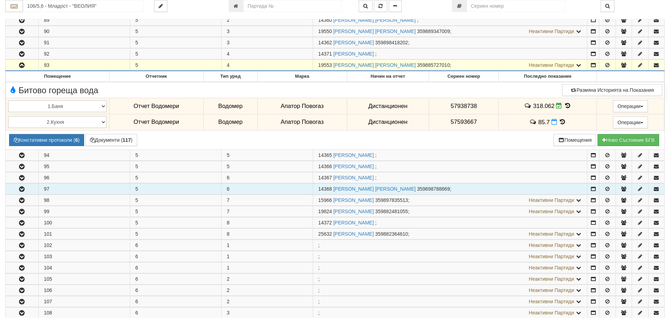
scroll to position [176, 0]
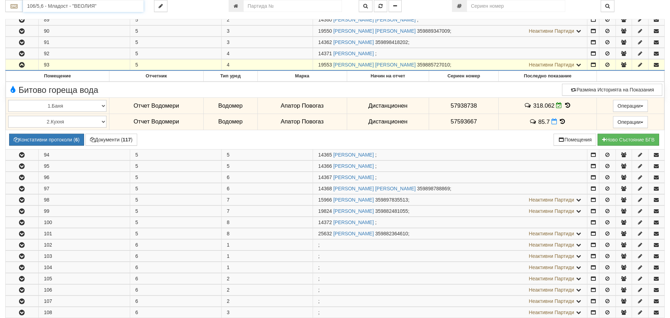
click at [33, 6] on input "106/5,6 - Младост - "ВЕОЛИЯ"" at bounding box center [83, 6] width 121 height 12
click at [47, 14] on div "109/1,2 - Младост - "ВЕОЛИЯ"" at bounding box center [83, 17] width 118 height 8
type input "109/1,2 - Младост - "ВЕОЛИЯ""
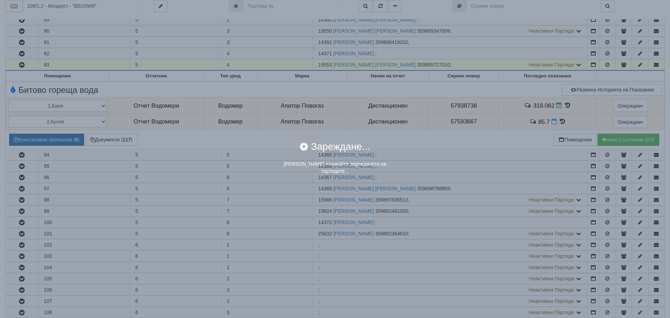
scroll to position [0, 0]
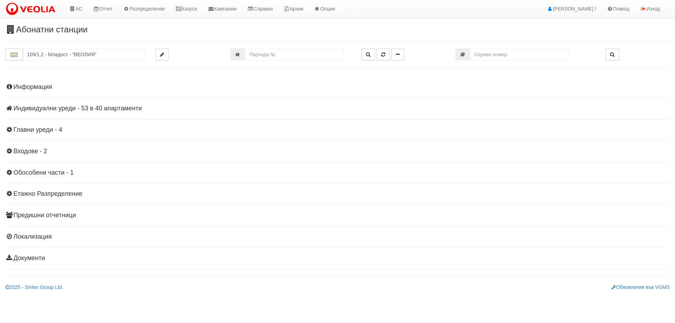
click at [51, 108] on h4 "Индивидуални уреди - 53 в 40 апартаменти" at bounding box center [337, 108] width 664 height 7
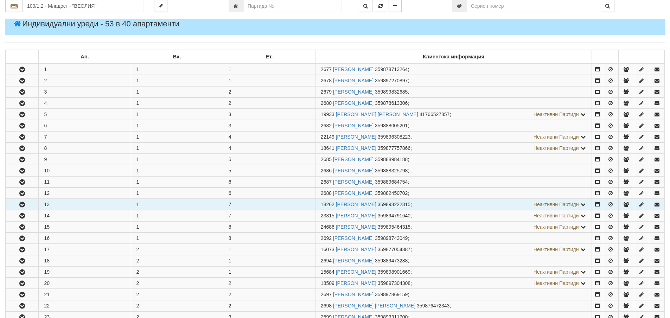
scroll to position [141, 0]
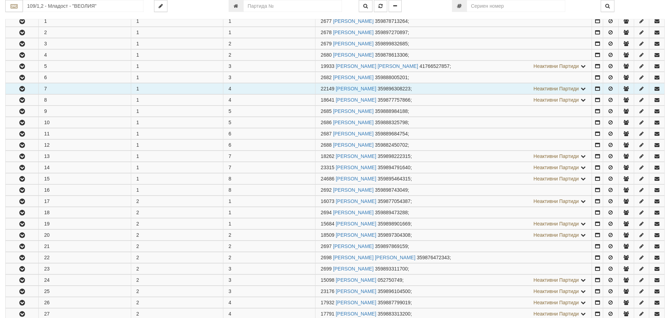
click at [25, 88] on icon "button" at bounding box center [22, 88] width 8 height 5
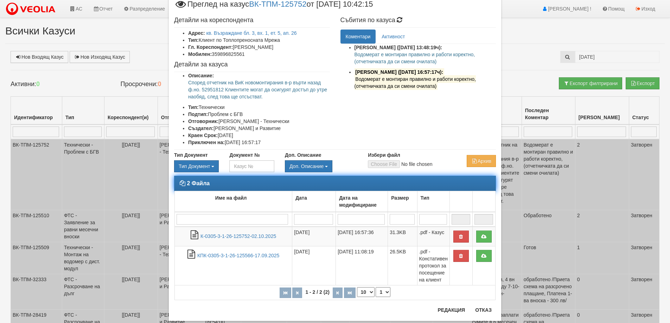
scroll to position [38, 0]
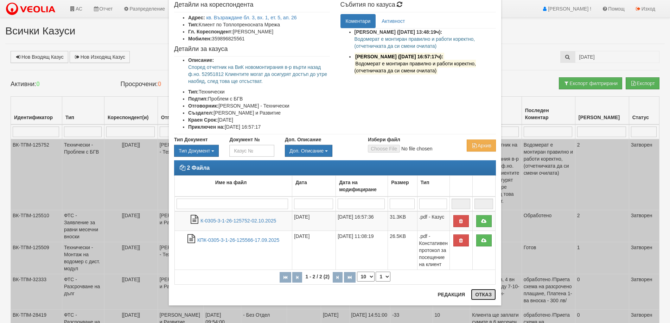
click at [480, 293] on button "Отказ" at bounding box center [483, 294] width 25 height 11
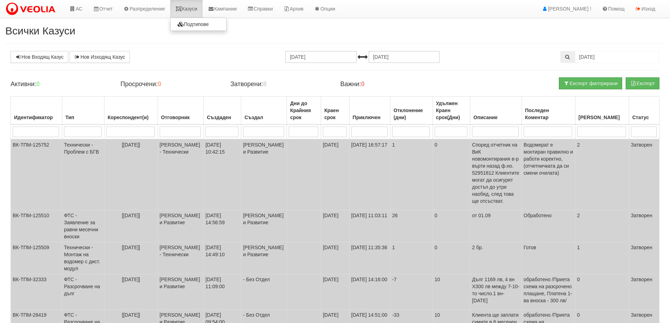
click at [193, 9] on link "Казуси" at bounding box center [186, 9] width 32 height 18
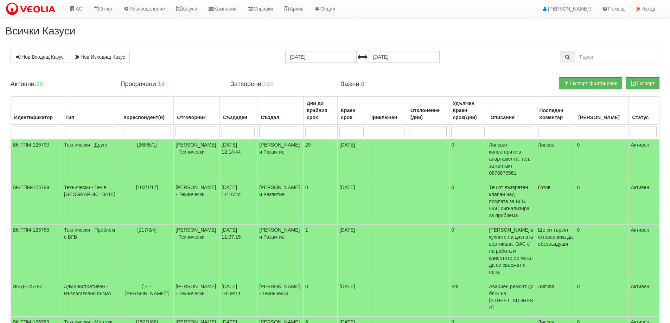
click at [605, 58] on input "text" at bounding box center [617, 57] width 84 height 12
type input "81/1/32"
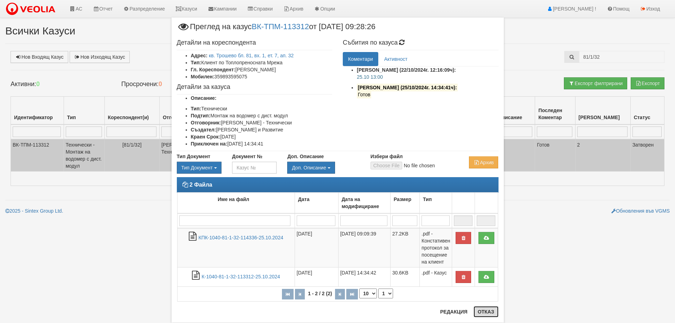
click at [491, 311] on button "Отказ" at bounding box center [486, 311] width 25 height 11
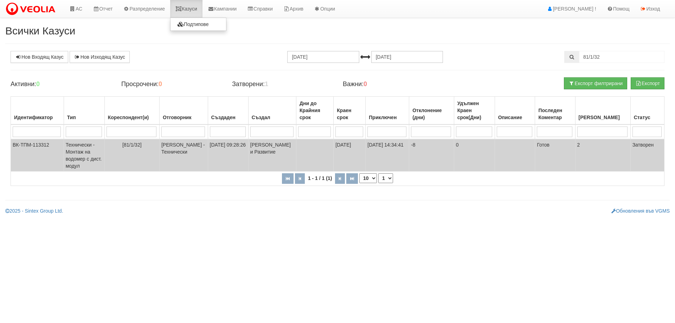
click at [195, 4] on link "Казуси" at bounding box center [186, 9] width 32 height 18
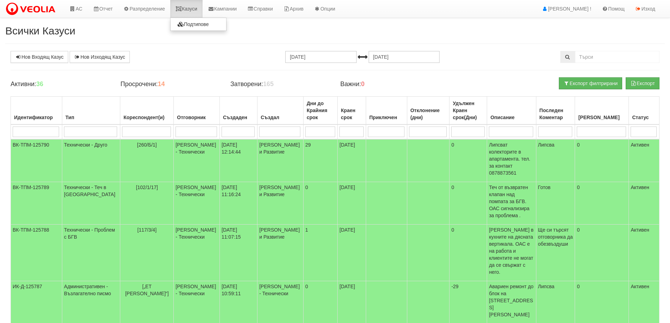
click at [189, 9] on link "Казуси" at bounding box center [186, 9] width 32 height 18
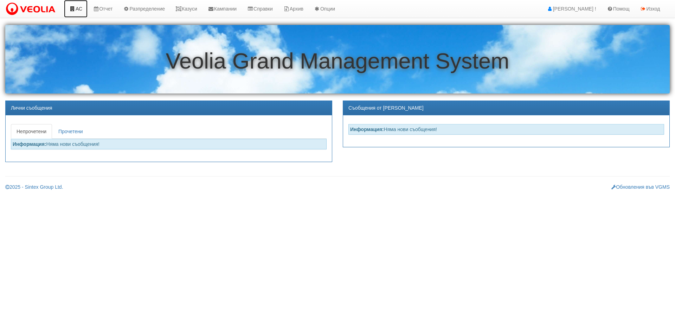
click at [79, 9] on link "АС" at bounding box center [76, 9] width 24 height 18
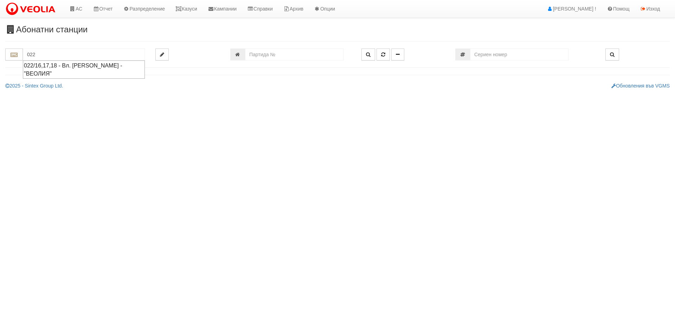
click at [72, 65] on div "022/16,17,18 - Вл. [PERSON_NAME] - "ВЕОЛИЯ"" at bounding box center [84, 70] width 120 height 16
type input "022/16,17,18 - Вл. [PERSON_NAME] - "ВЕОЛИЯ""
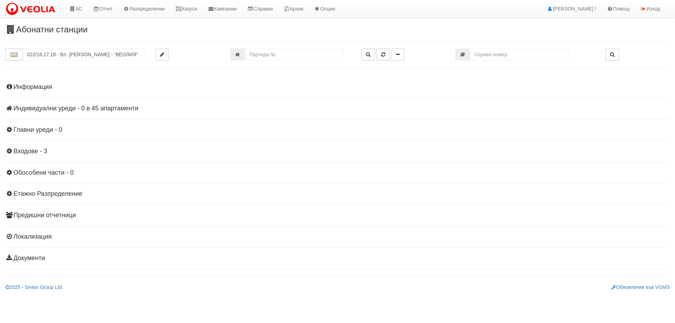
click at [105, 110] on h4 "Индивидуални уреди - 0 в 45 апартаменти" at bounding box center [337, 108] width 664 height 7
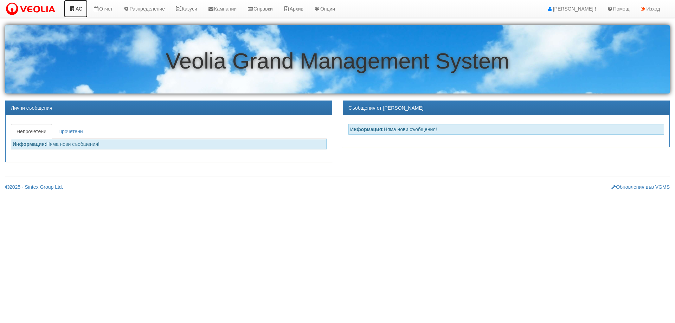
click at [79, 9] on link "АС" at bounding box center [76, 9] width 24 height 18
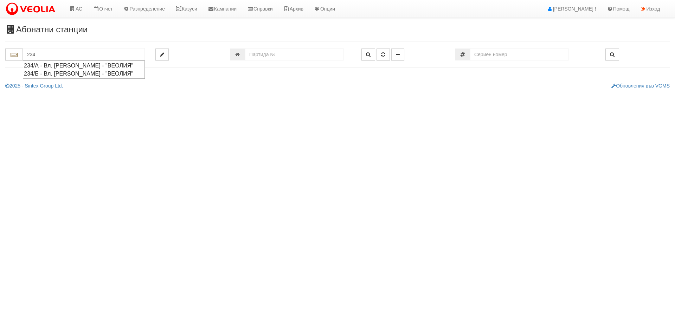
click at [63, 66] on div "234/А - Вл. [PERSON_NAME] - "ВЕОЛИЯ"" at bounding box center [84, 66] width 120 height 8
type input "234/А - Вл. [PERSON_NAME] - "ВЕОЛИЯ""
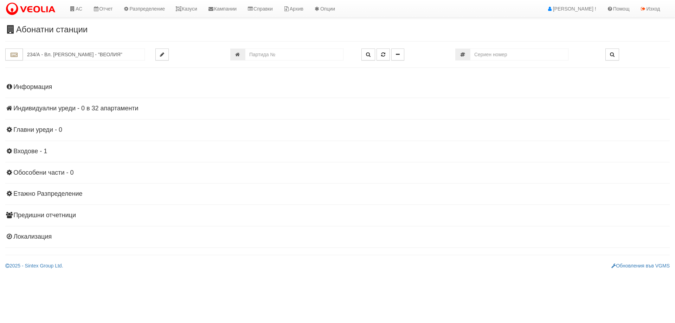
click at [99, 108] on h4 "Индивидуални уреди - 0 в 32 апартаменти" at bounding box center [337, 108] width 664 height 7
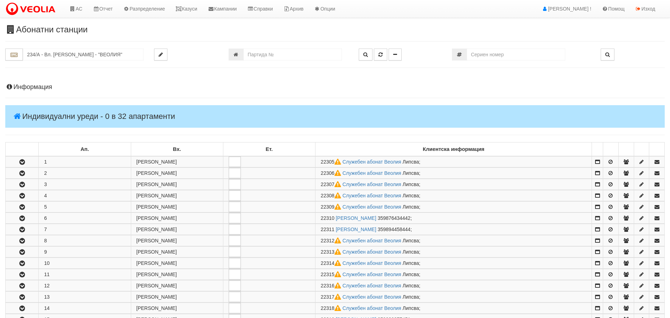
click at [32, 86] on h4 "Информация" at bounding box center [334, 87] width 659 height 7
